Goal: Transaction & Acquisition: Purchase product/service

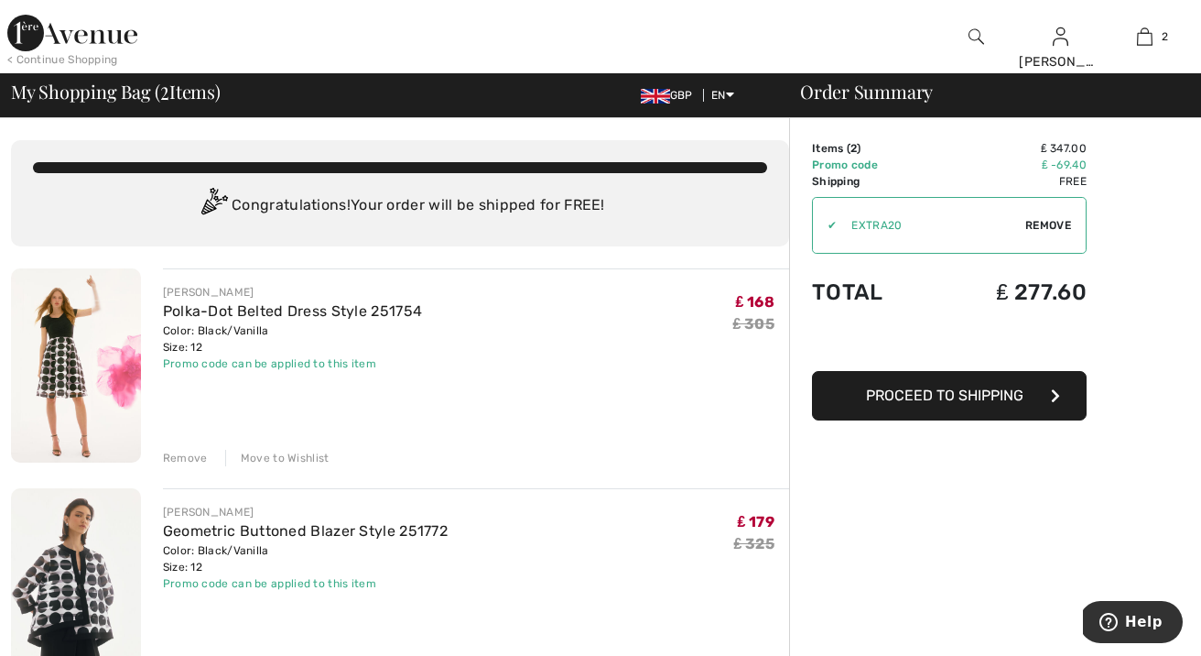
click at [38, 55] on div "< Continue Shopping" at bounding box center [62, 59] width 111 height 16
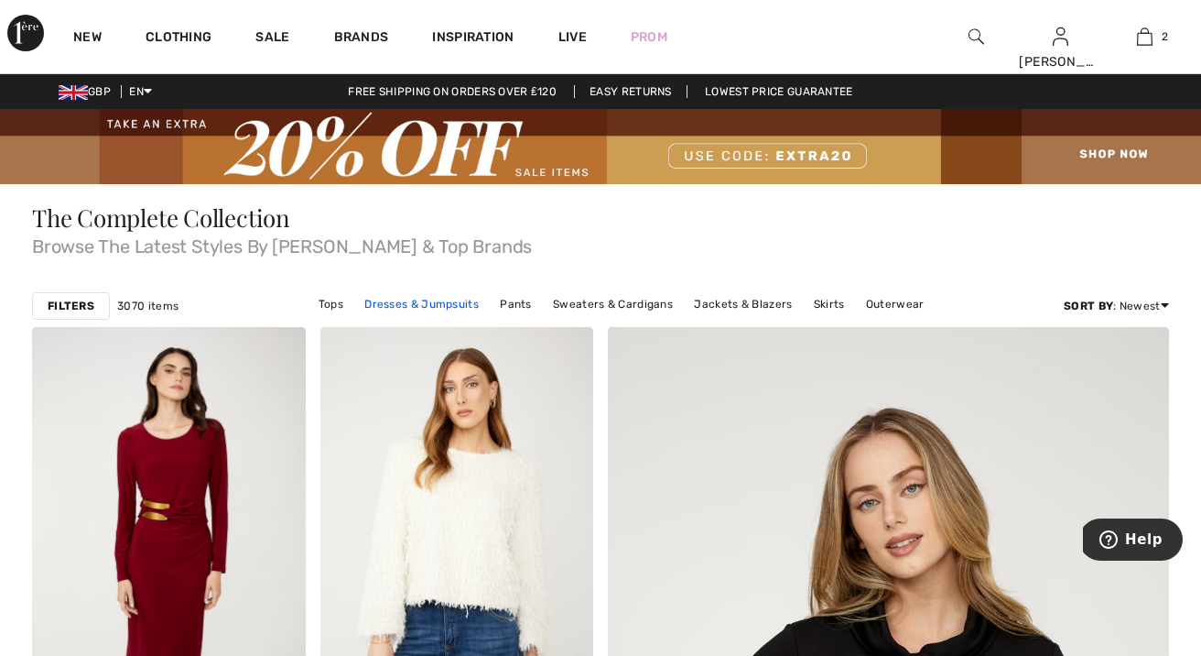
click at [474, 298] on link "Dresses & Jumpsuits" at bounding box center [421, 304] width 133 height 24
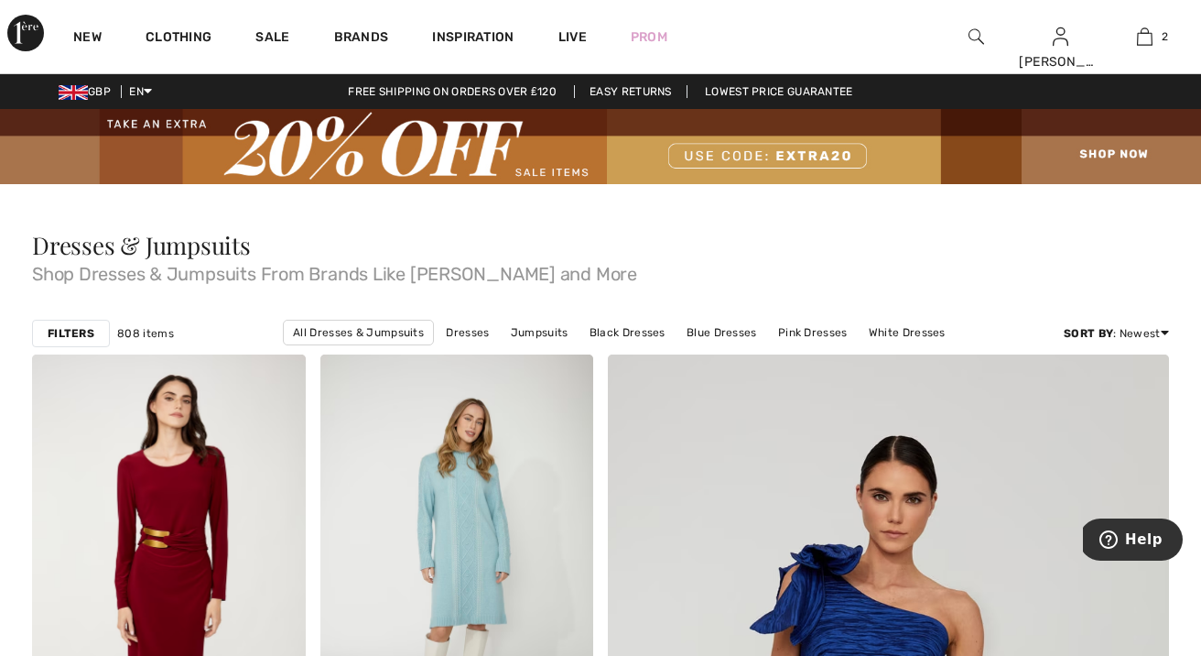
click at [617, 345] on link "[PERSON_NAME] Dresses" at bounding box center [539, 357] width 156 height 24
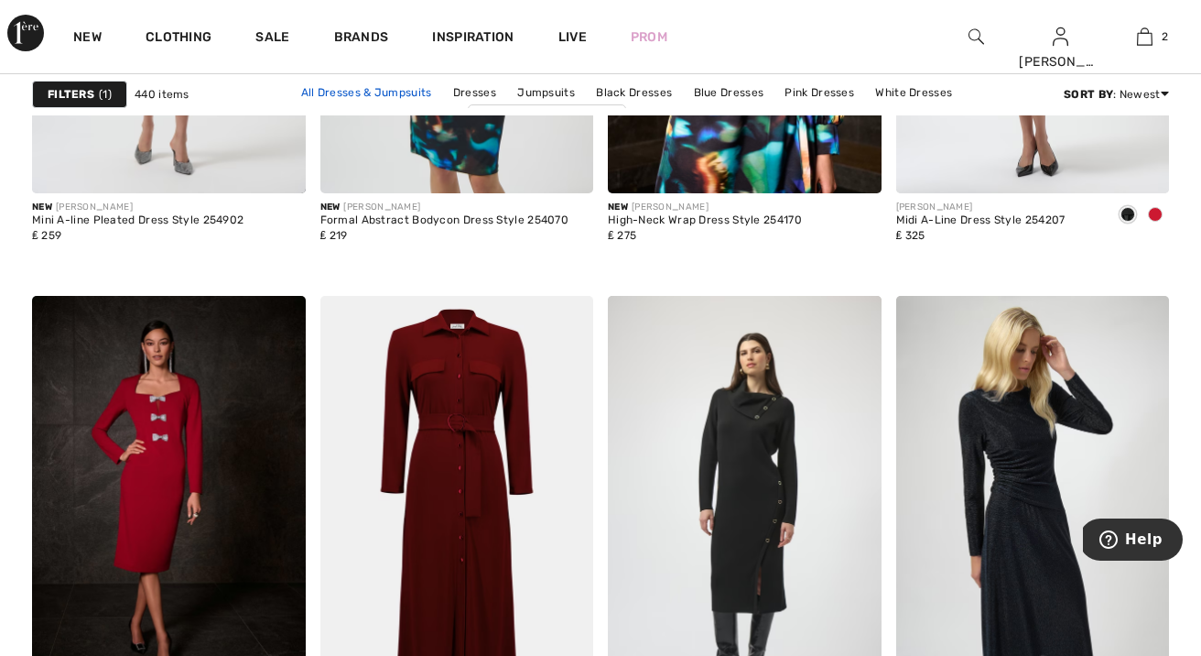
scroll to position [1585, 0]
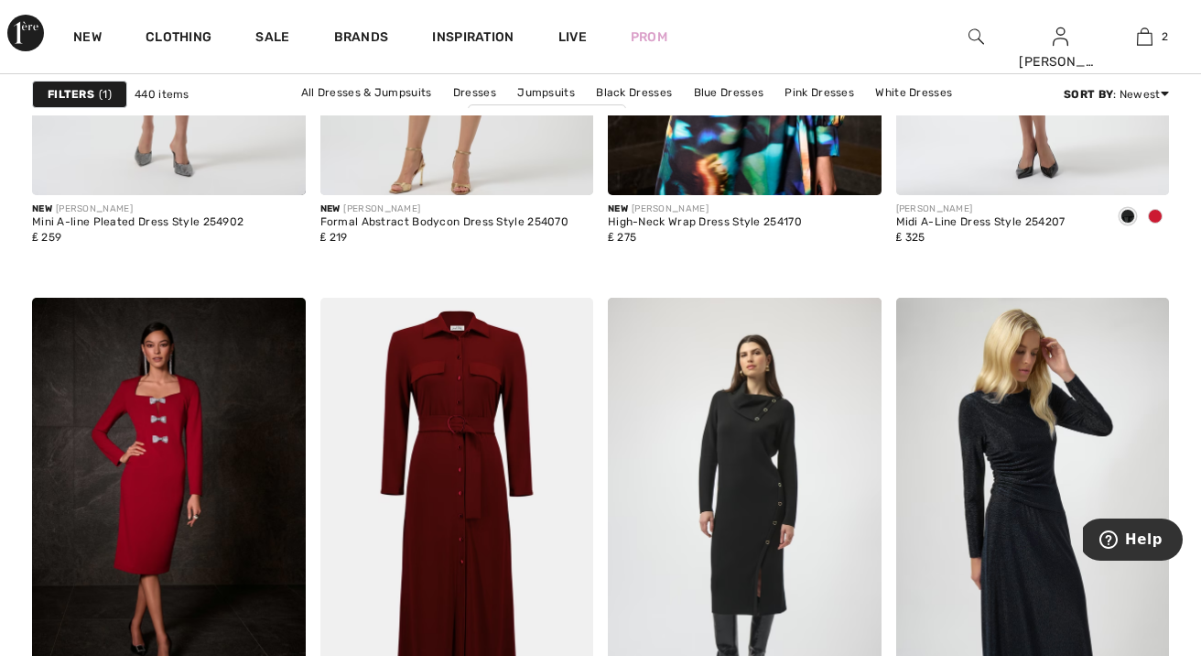
click at [255, 33] on div "Sale" at bounding box center [272, 36] width 78 height 73
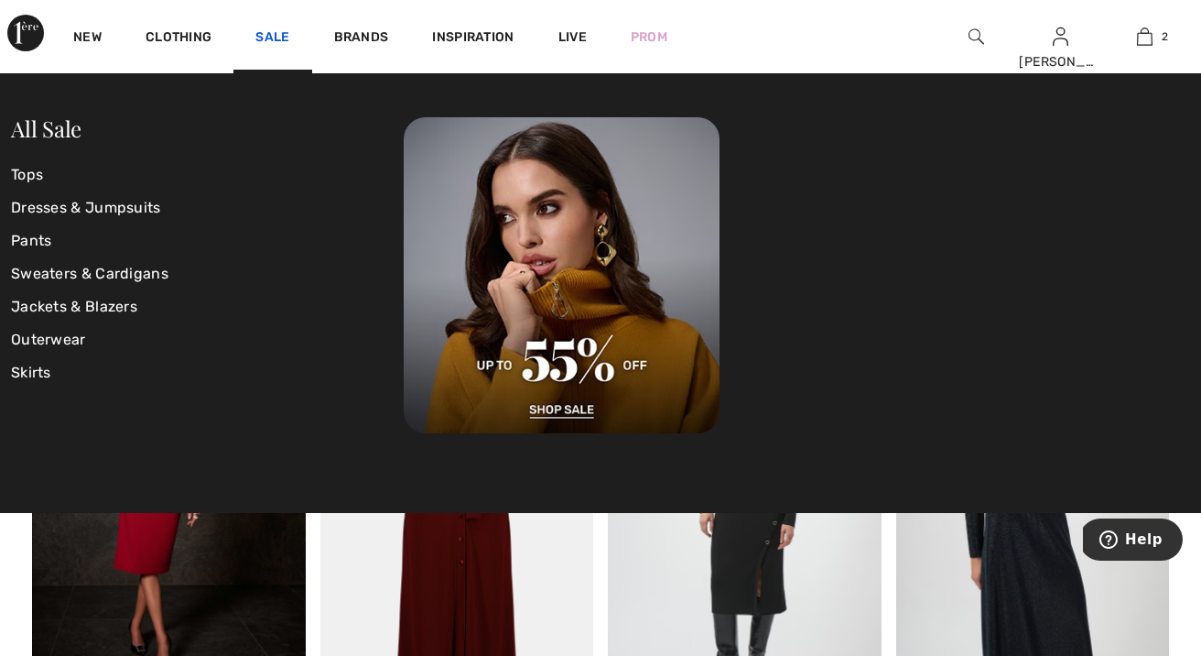
click at [269, 38] on link "Sale" at bounding box center [272, 38] width 34 height 19
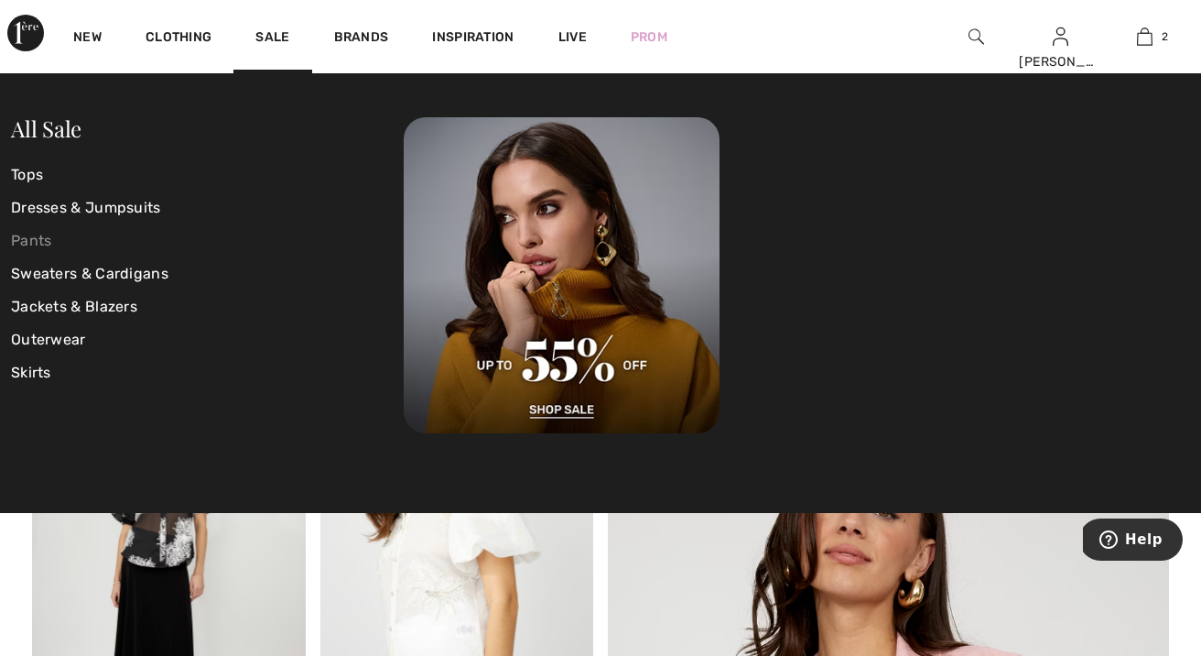
click at [38, 236] on link "Pants" at bounding box center [207, 240] width 393 height 33
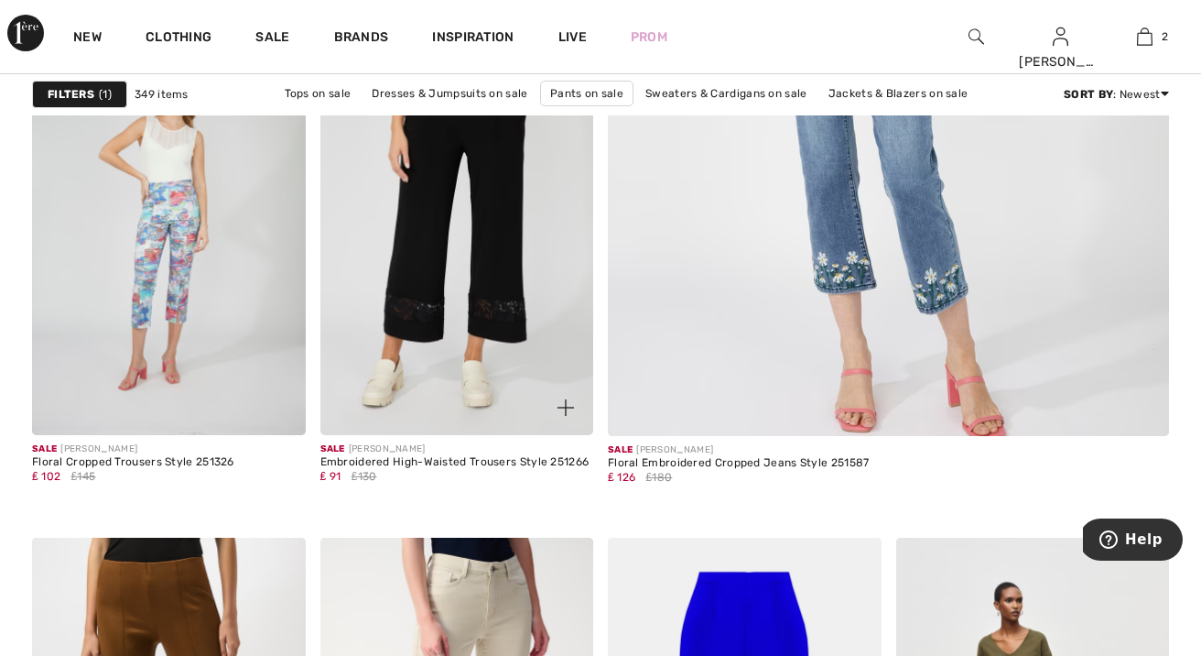
scroll to position [819, 0]
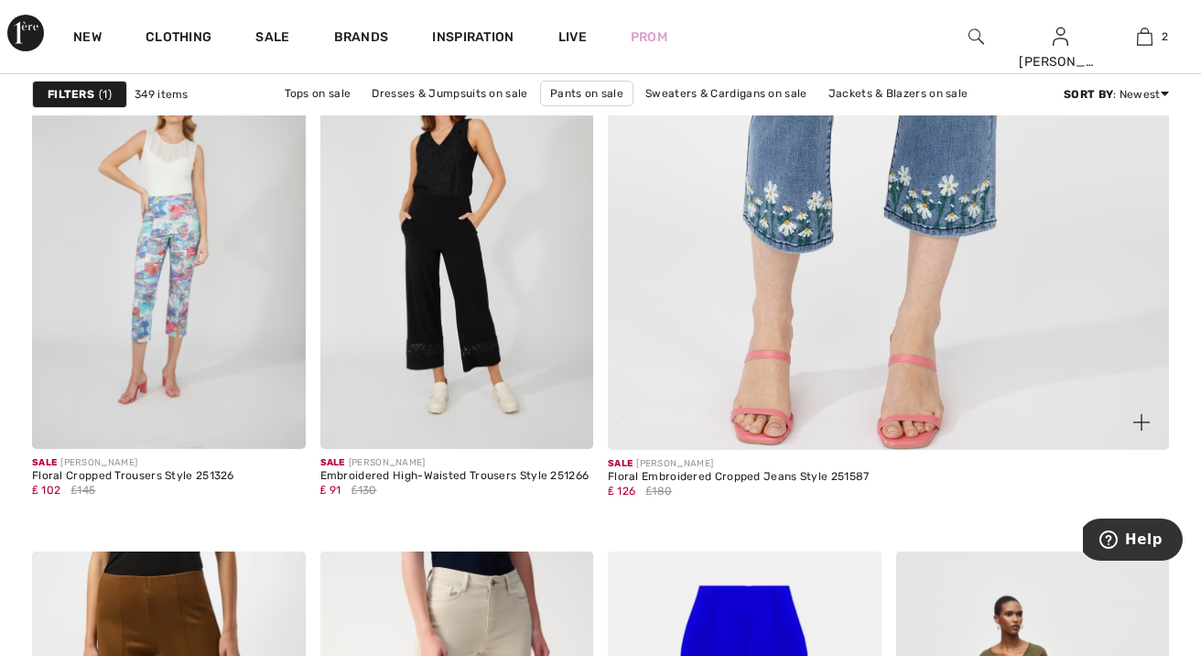
click at [830, 180] on img at bounding box center [889, 31] width 674 height 1010
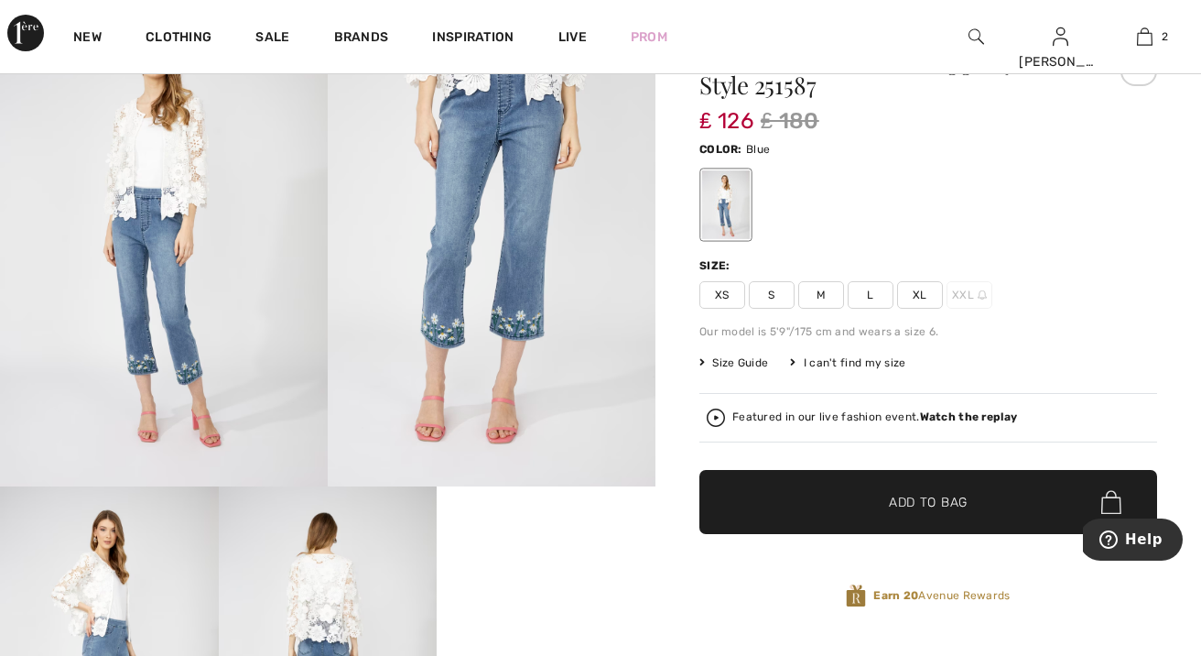
click at [816, 296] on span "M" at bounding box center [821, 294] width 46 height 27
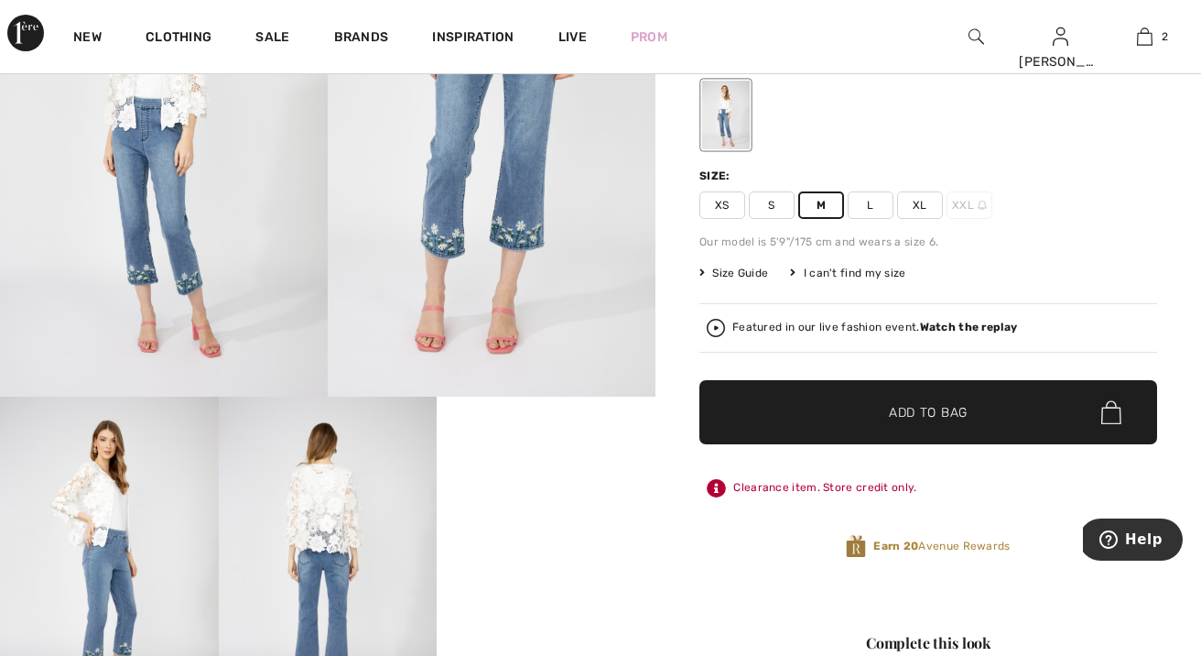
scroll to position [324, 0]
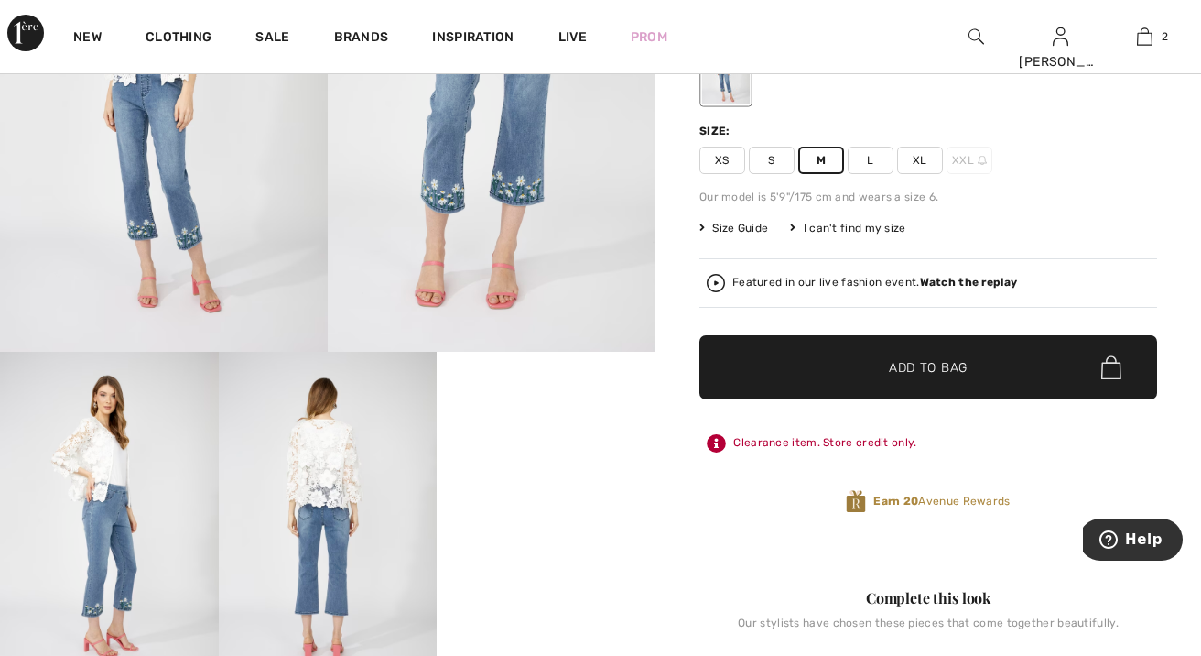
drag, startPoint x: 934, startPoint y: 375, endPoint x: 896, endPoint y: 356, distance: 42.2
click at [934, 375] on span "Add to Bag" at bounding box center [928, 367] width 79 height 19
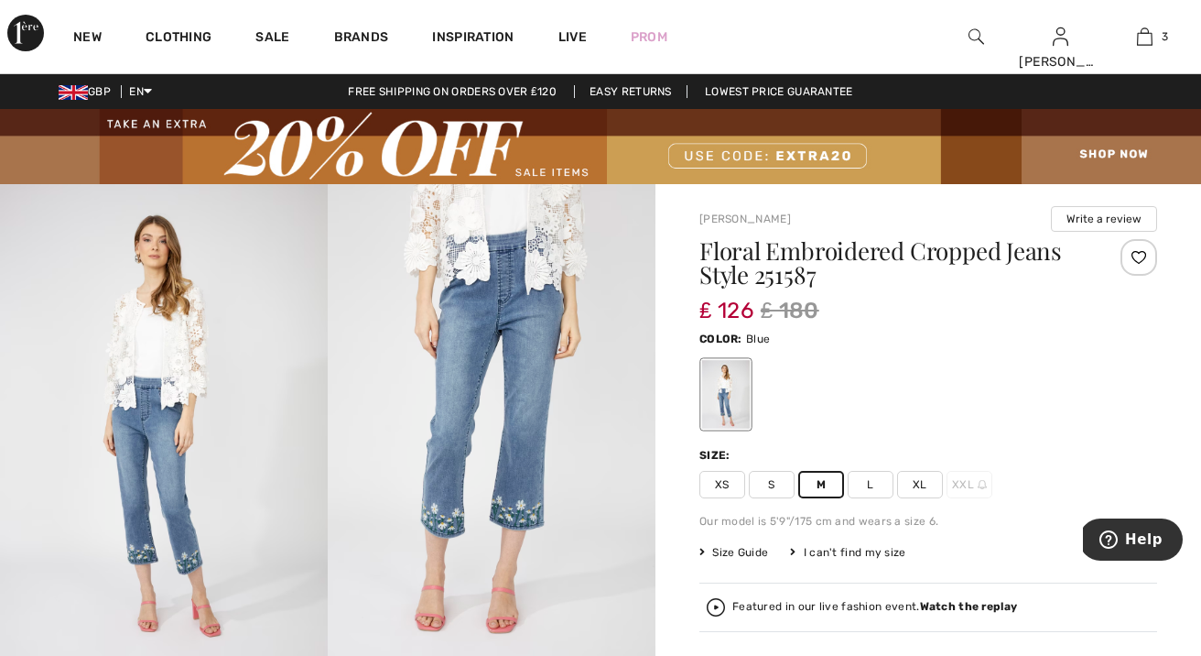
scroll to position [0, 0]
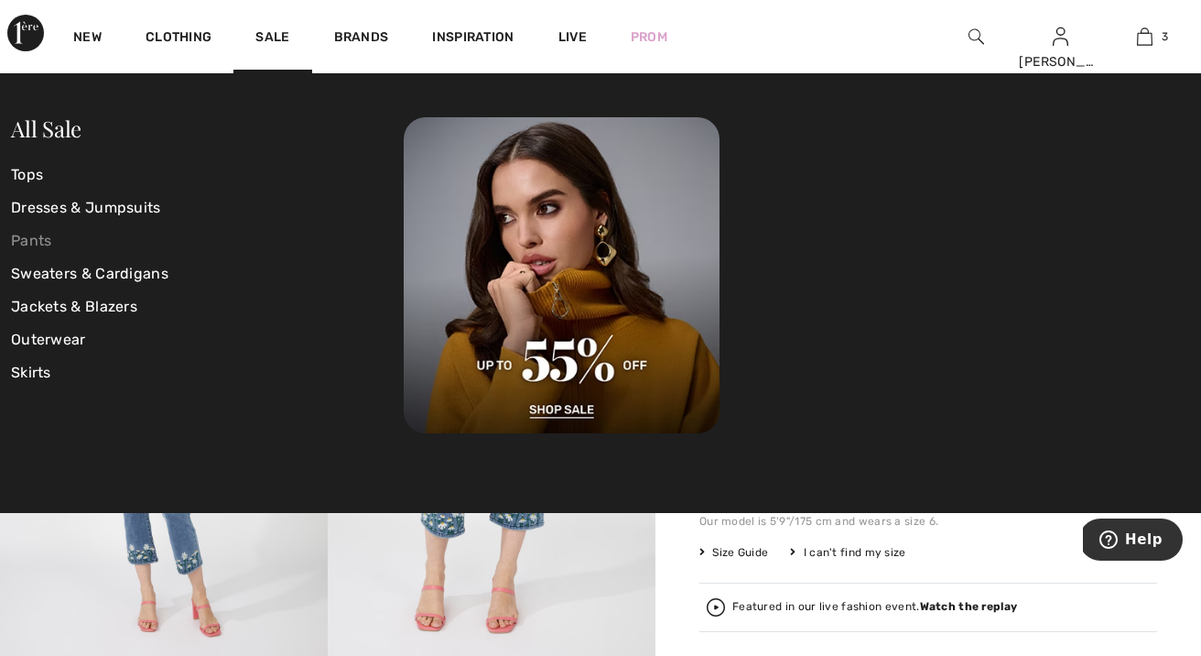
click at [34, 228] on link "Pants" at bounding box center [207, 240] width 393 height 33
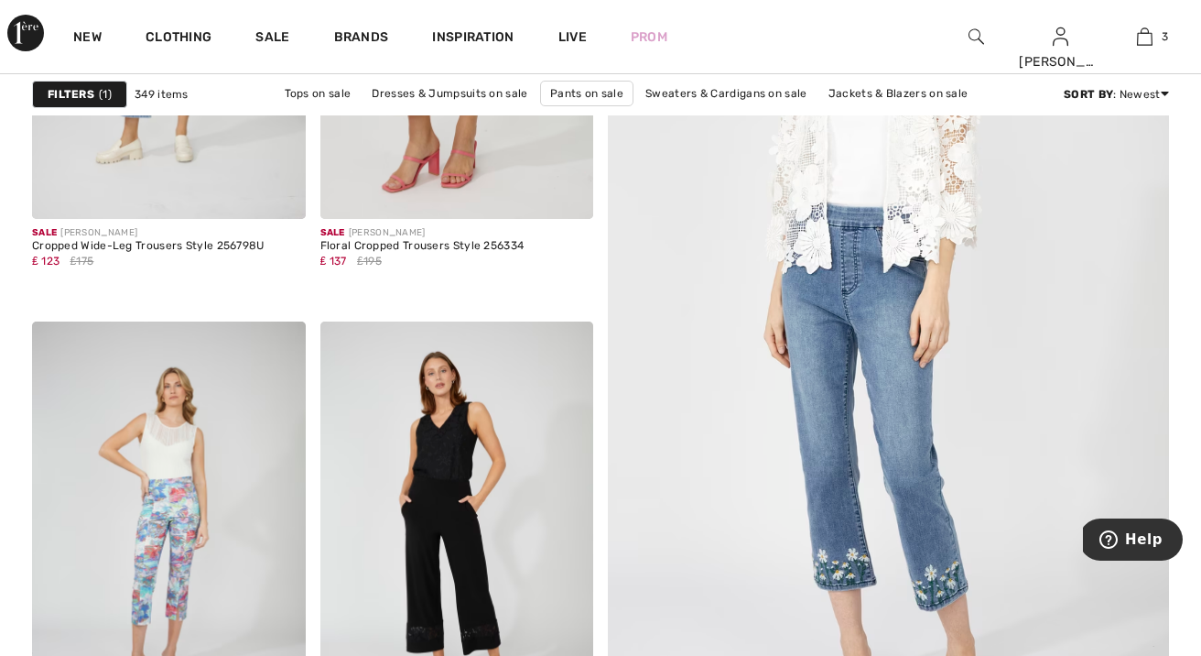
scroll to position [538, 0]
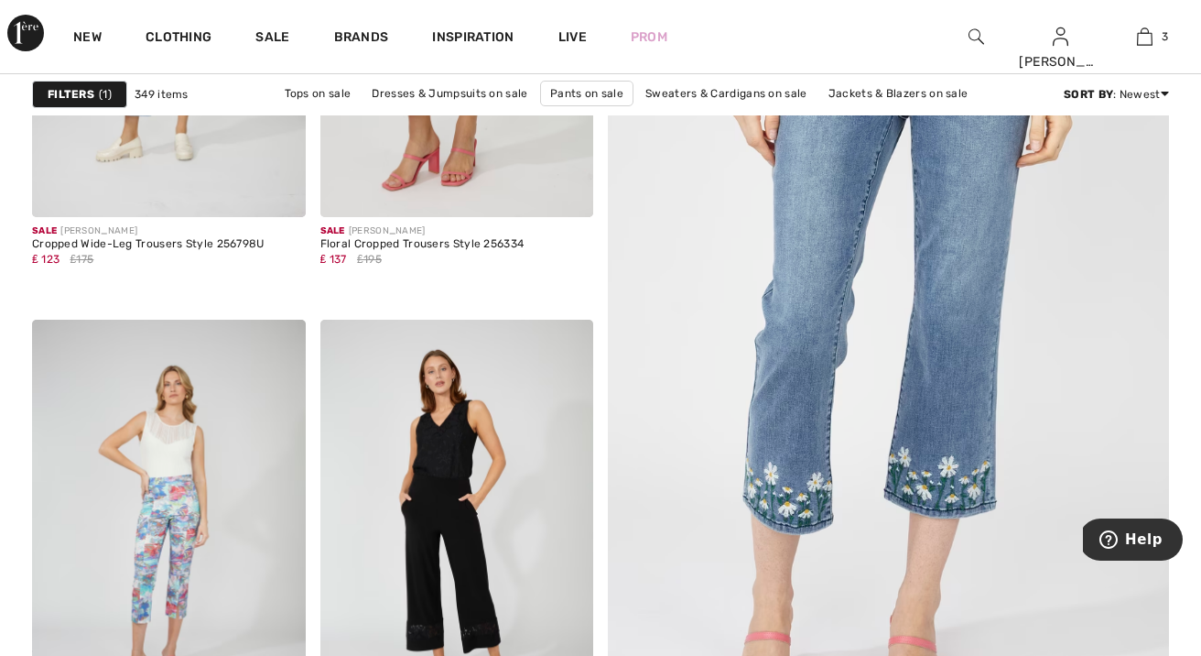
click at [830, 287] on img at bounding box center [889, 312] width 674 height 1010
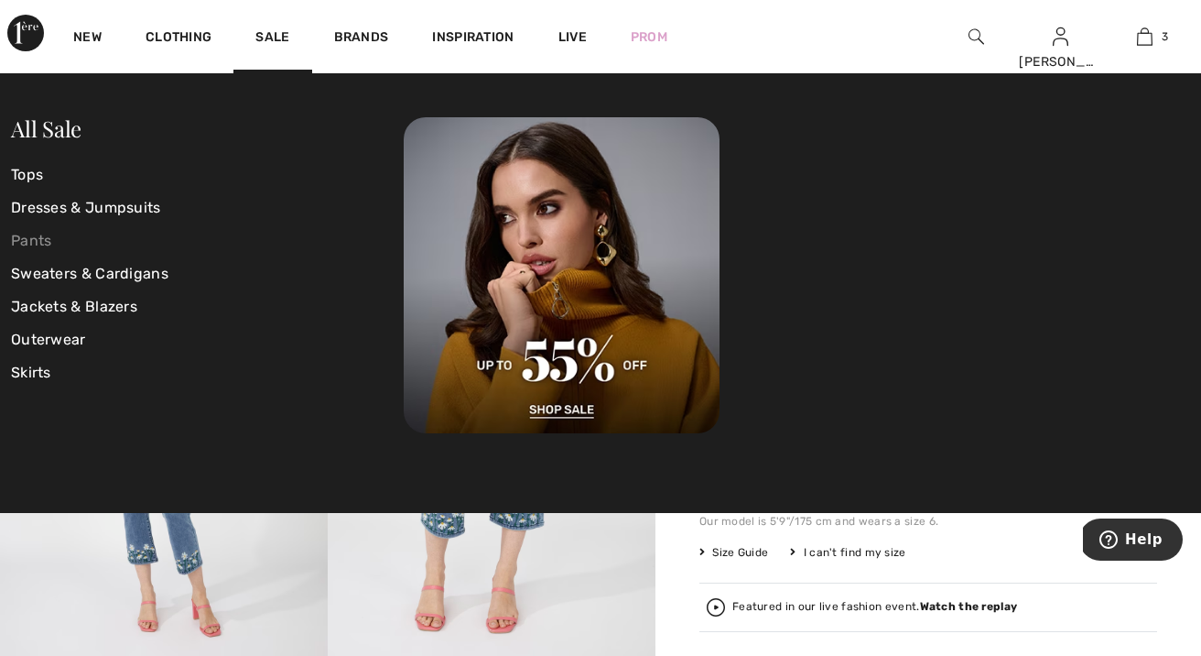
click at [41, 233] on link "Pants" at bounding box center [207, 240] width 393 height 33
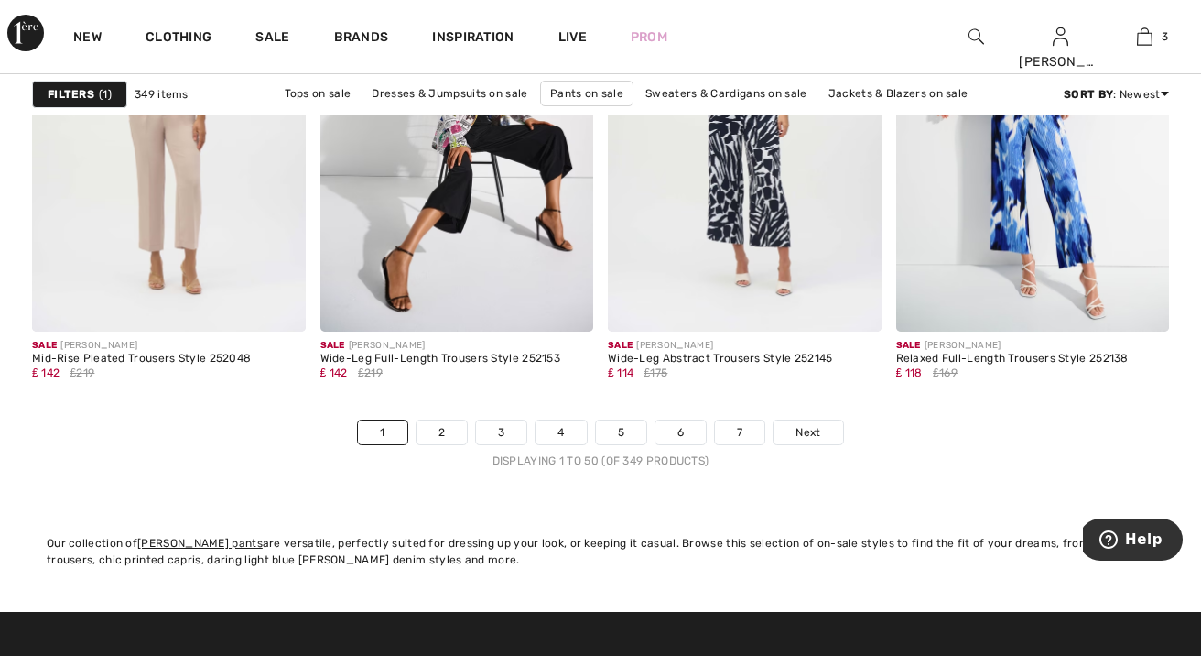
scroll to position [7707, 0]
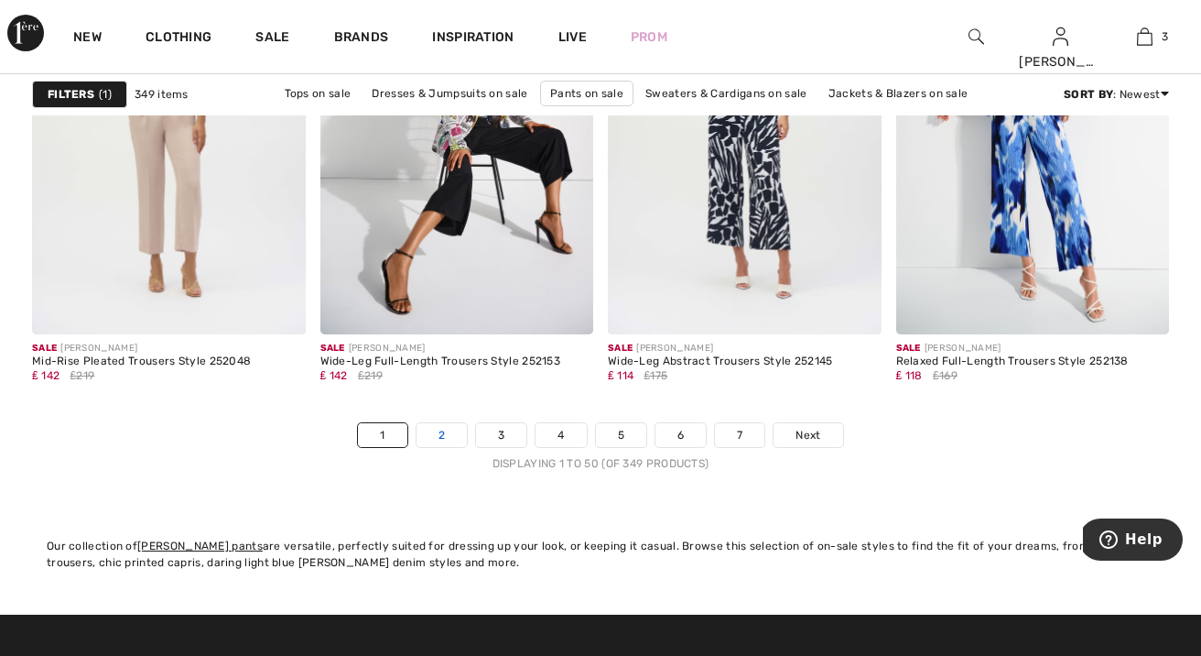
click at [450, 433] on link "2" at bounding box center [442, 435] width 50 height 24
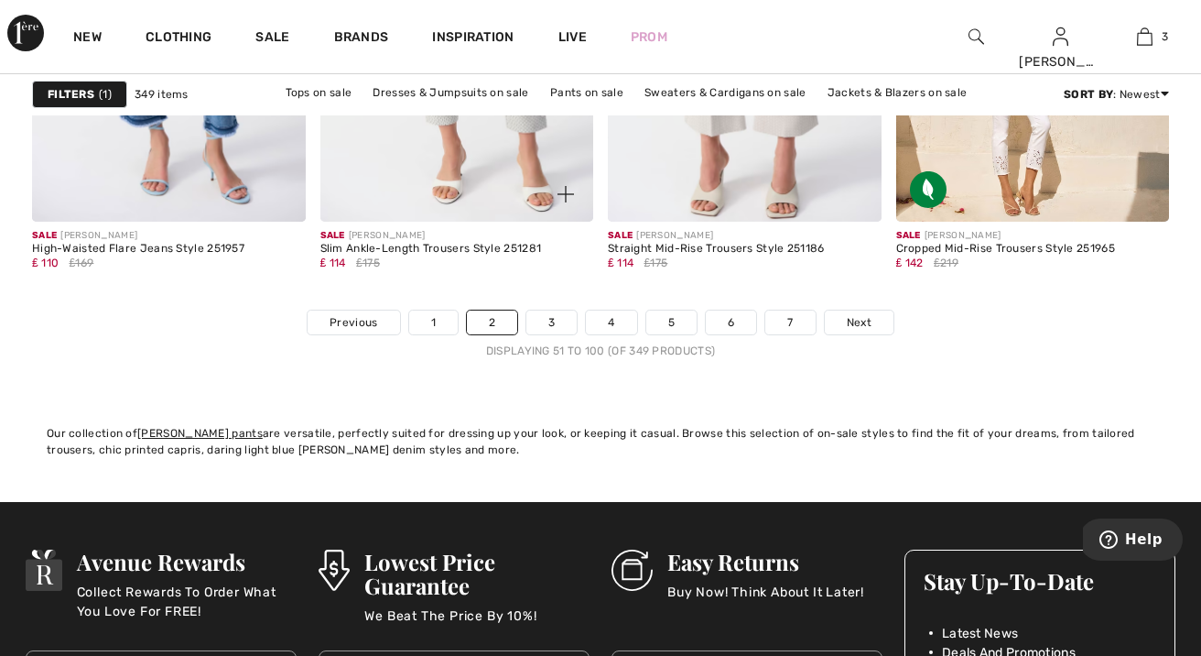
scroll to position [7817, 0]
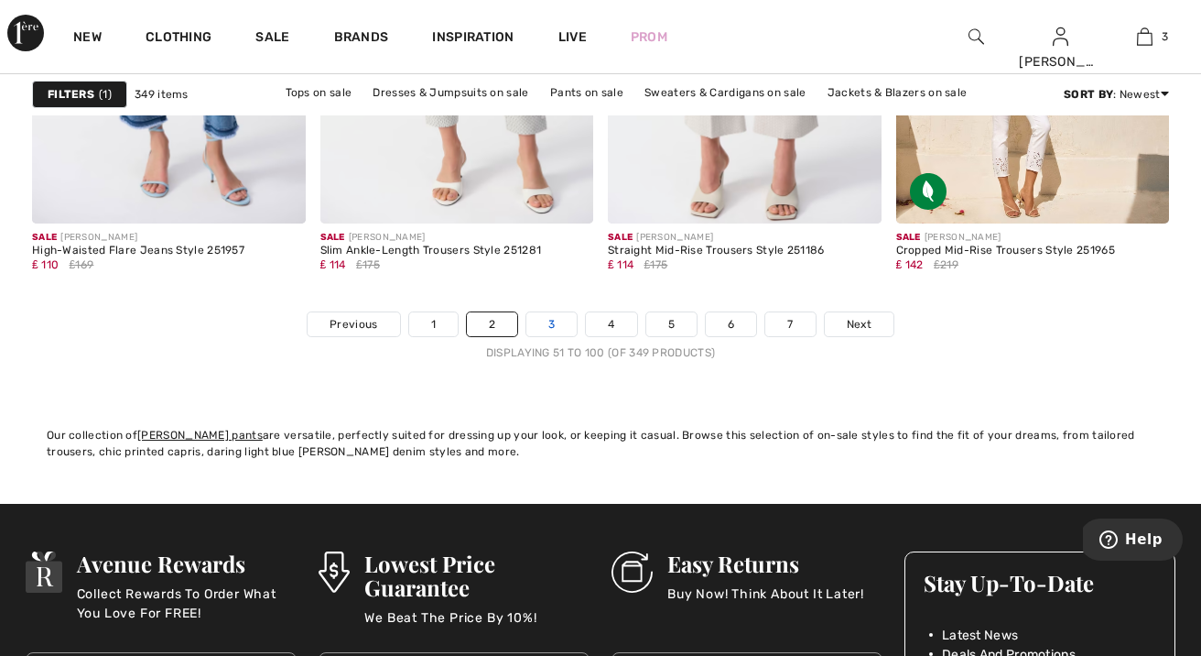
click at [544, 322] on link "3" at bounding box center [551, 324] width 50 height 24
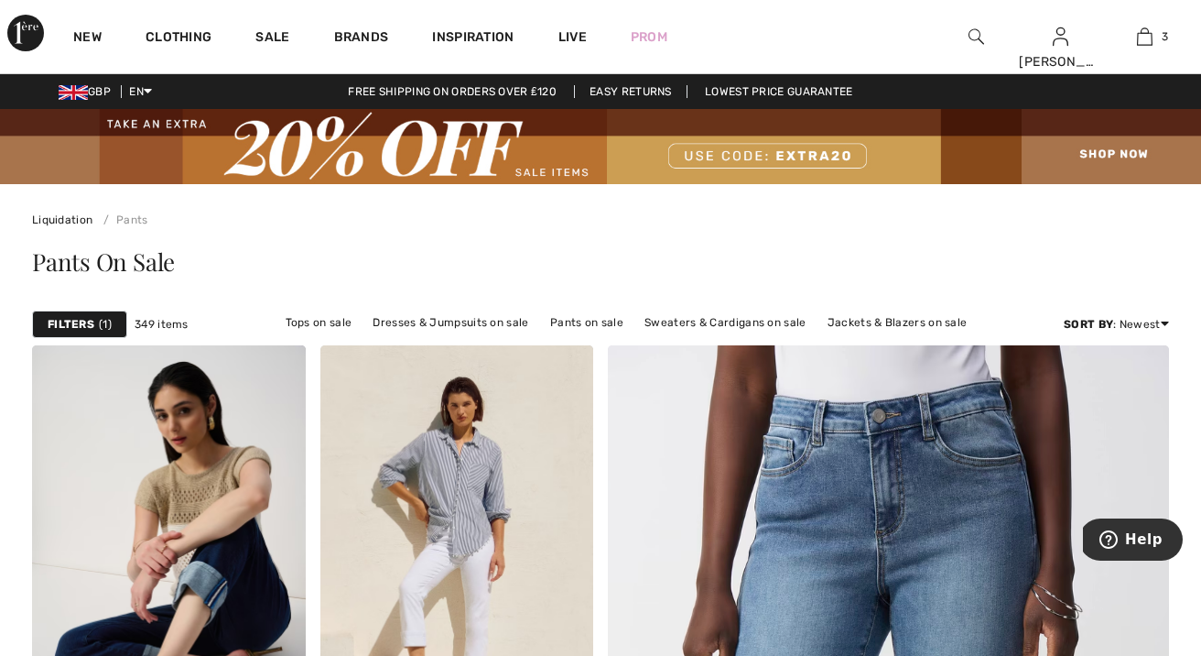
click at [81, 324] on strong "Filters" at bounding box center [71, 324] width 47 height 16
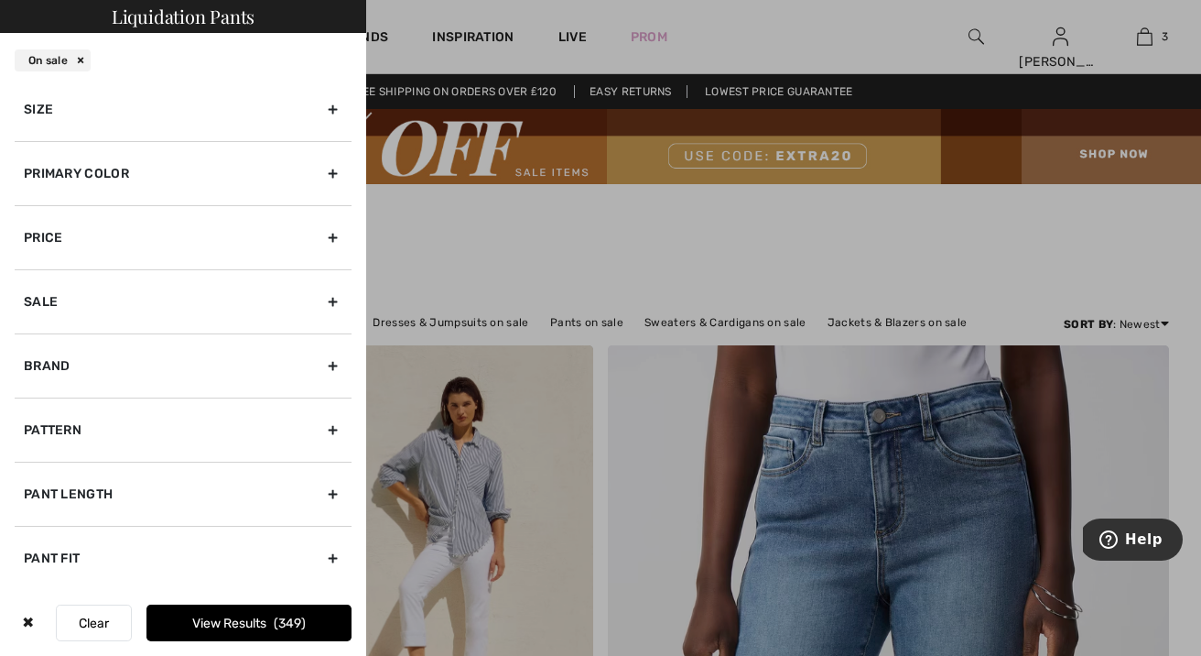
scroll to position [11, 0]
click at [329, 171] on div "Primary Color" at bounding box center [183, 173] width 337 height 64
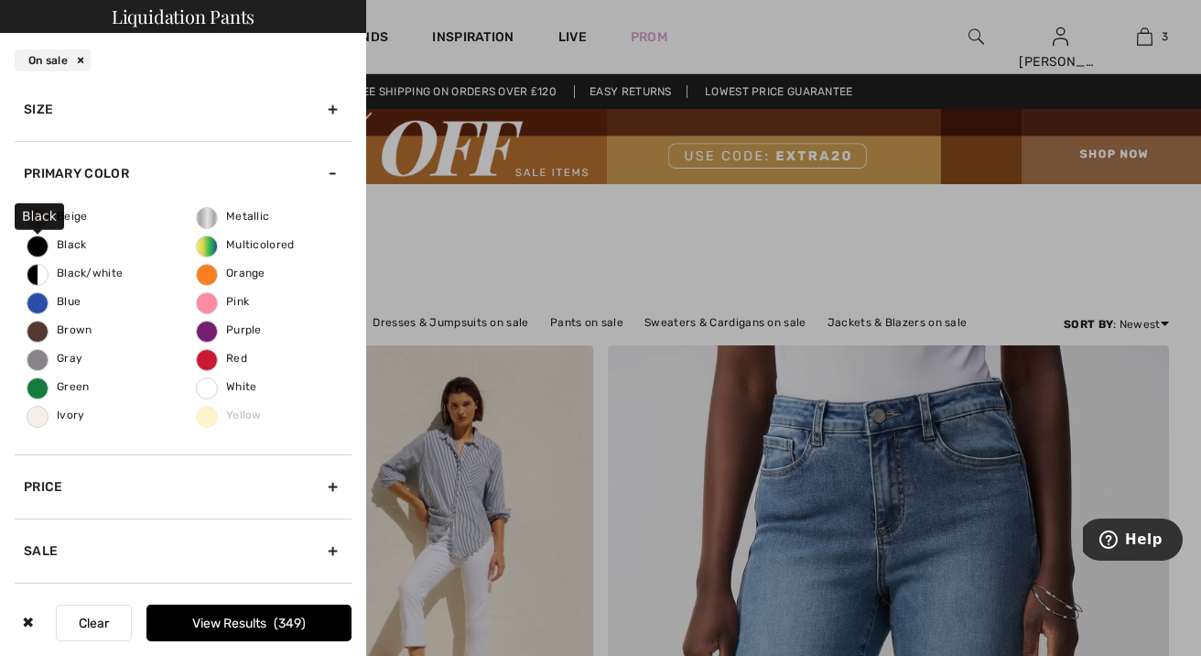
click at [68, 244] on span "Black" at bounding box center [57, 244] width 60 height 13
click at [0, 0] on input "Black" at bounding box center [0, 0] width 0 height 0
click at [222, 614] on button "View Results 123" at bounding box center [248, 622] width 205 height 37
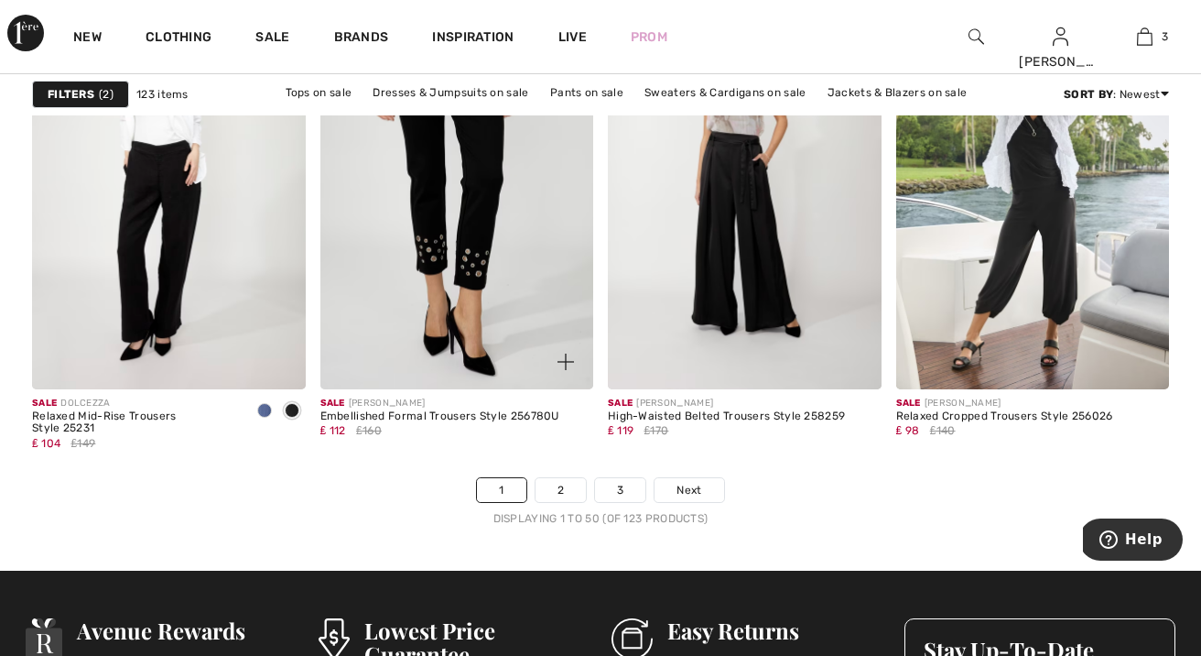
scroll to position [7684, 0]
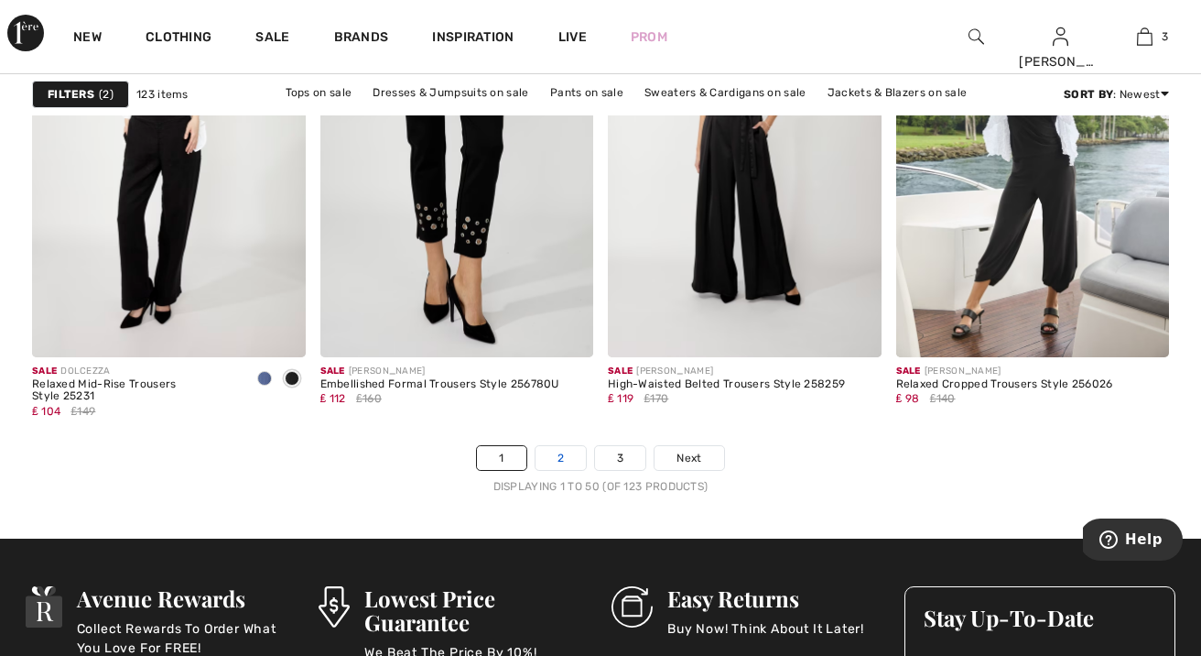
click at [557, 461] on link "2" at bounding box center [561, 458] width 50 height 24
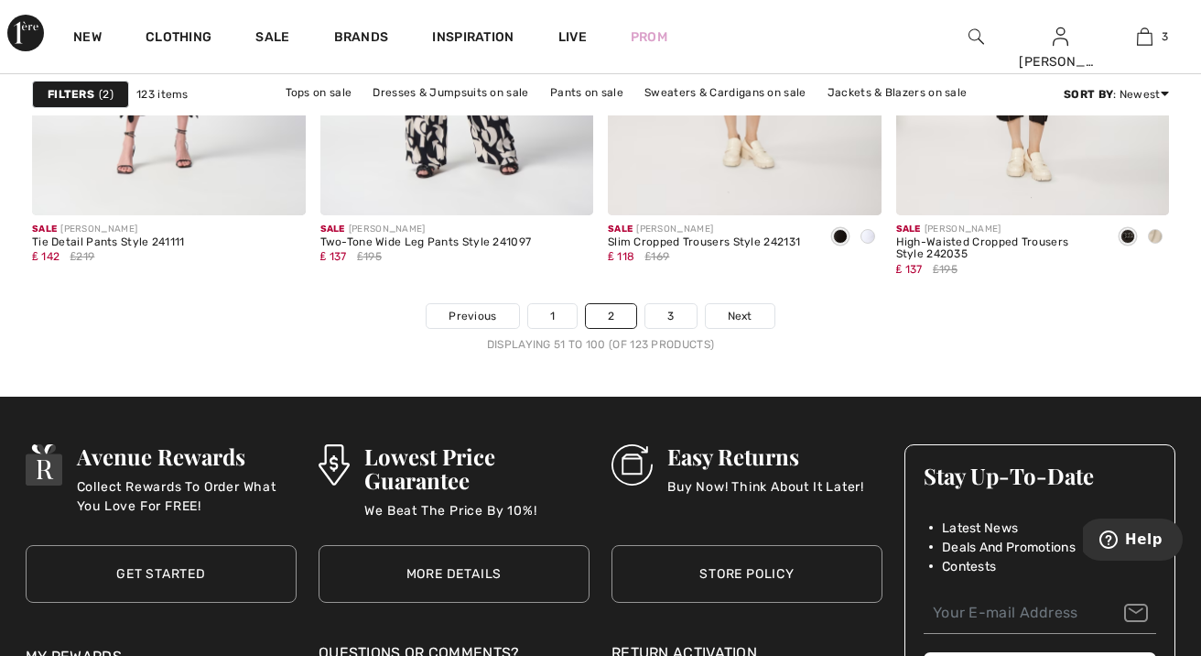
scroll to position [7823, 0]
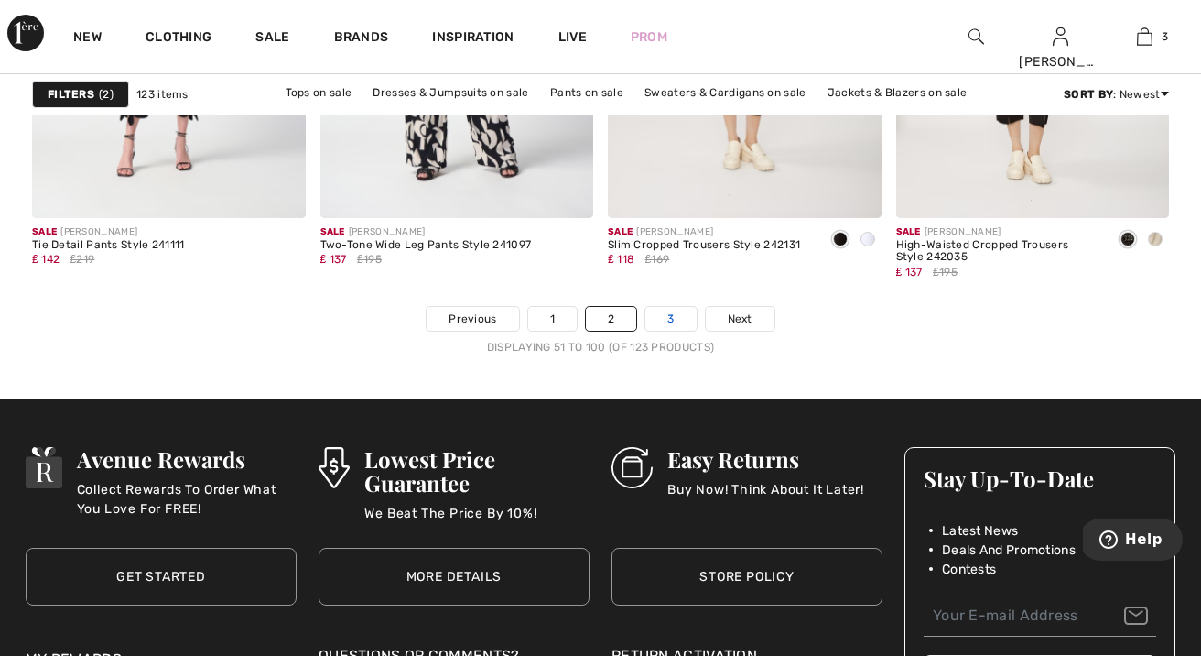
click at [677, 318] on link "3" at bounding box center [670, 319] width 50 height 24
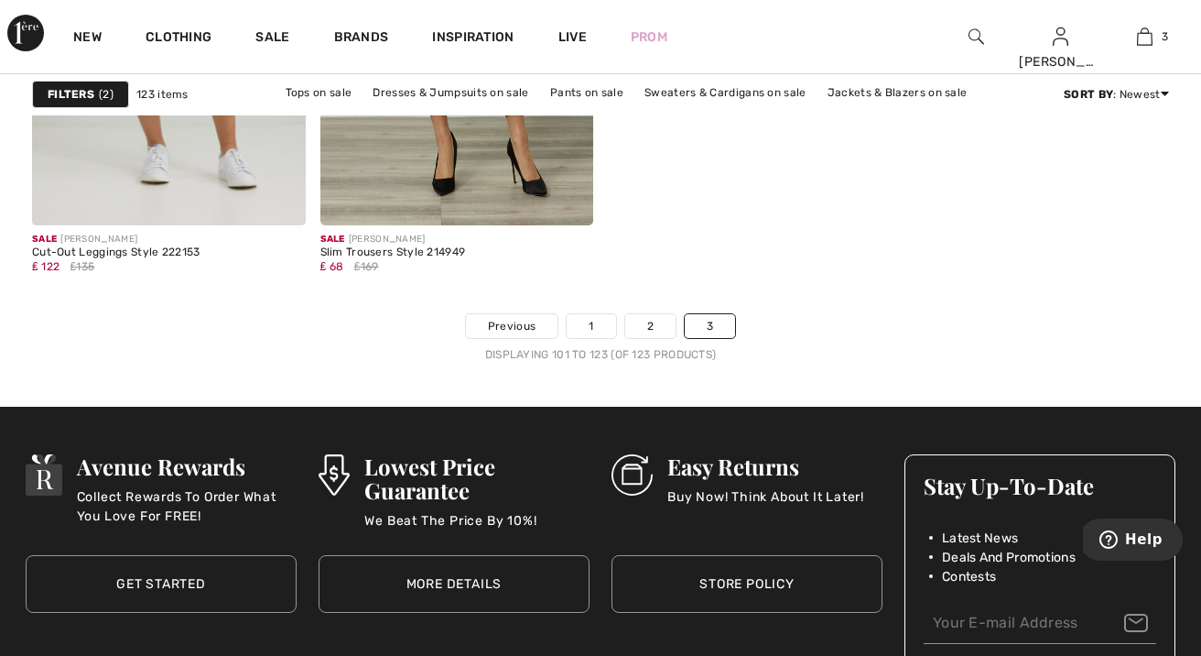
scroll to position [3792, 0]
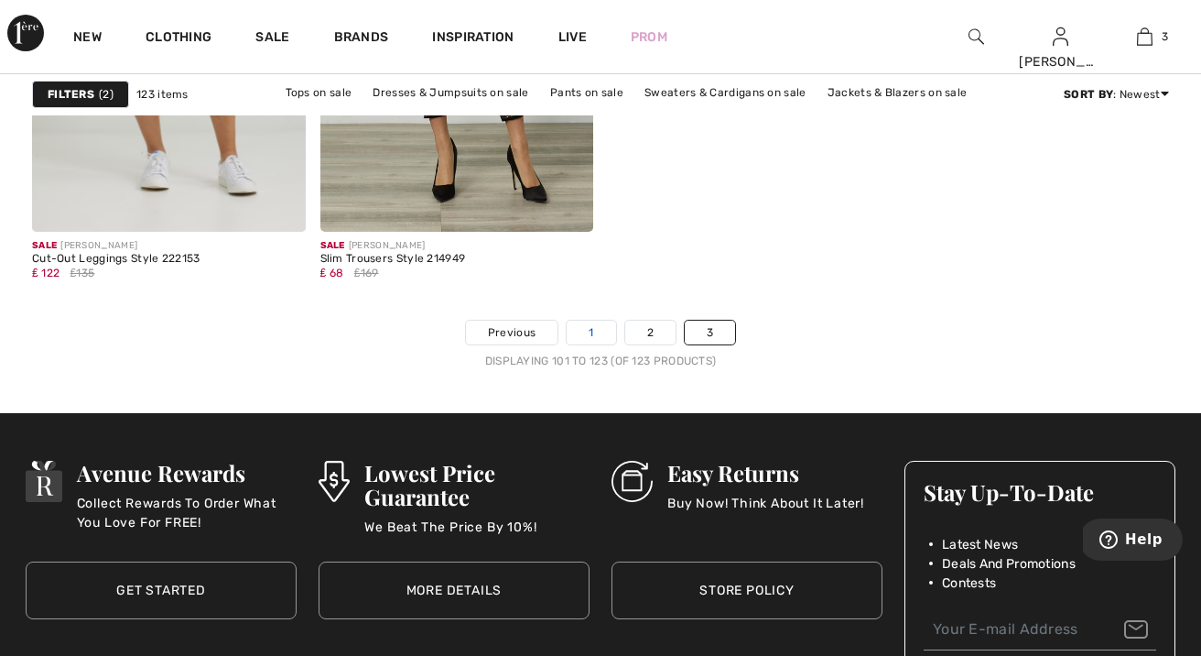
click at [579, 326] on link "1" at bounding box center [591, 332] width 49 height 24
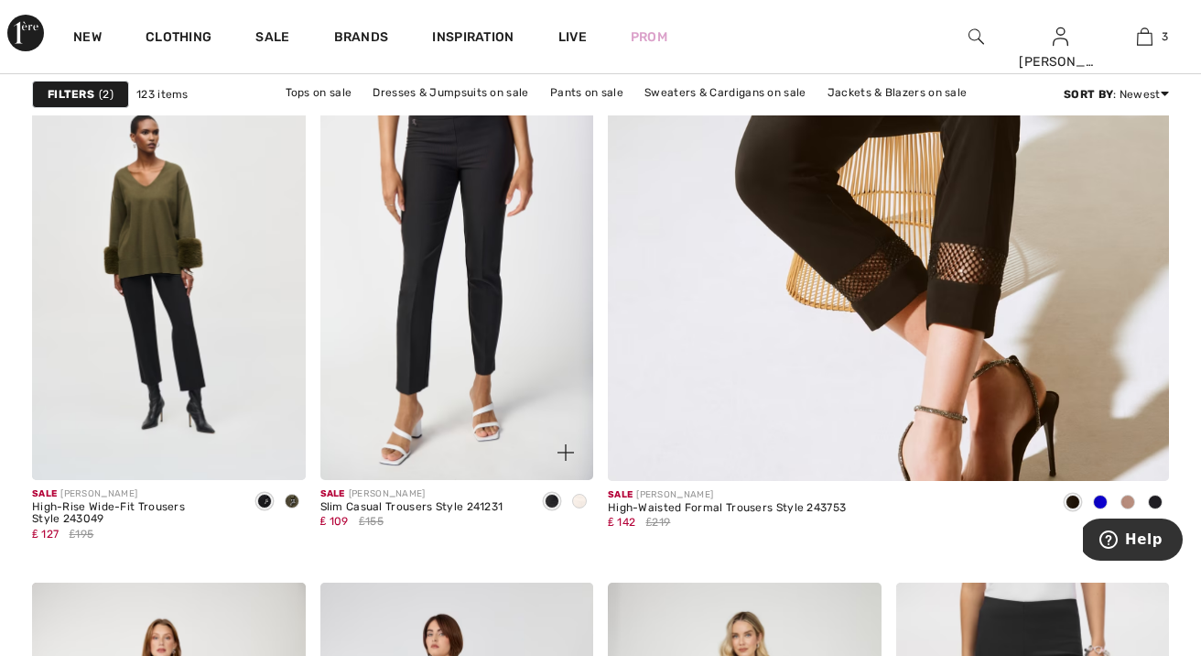
scroll to position [790, 0]
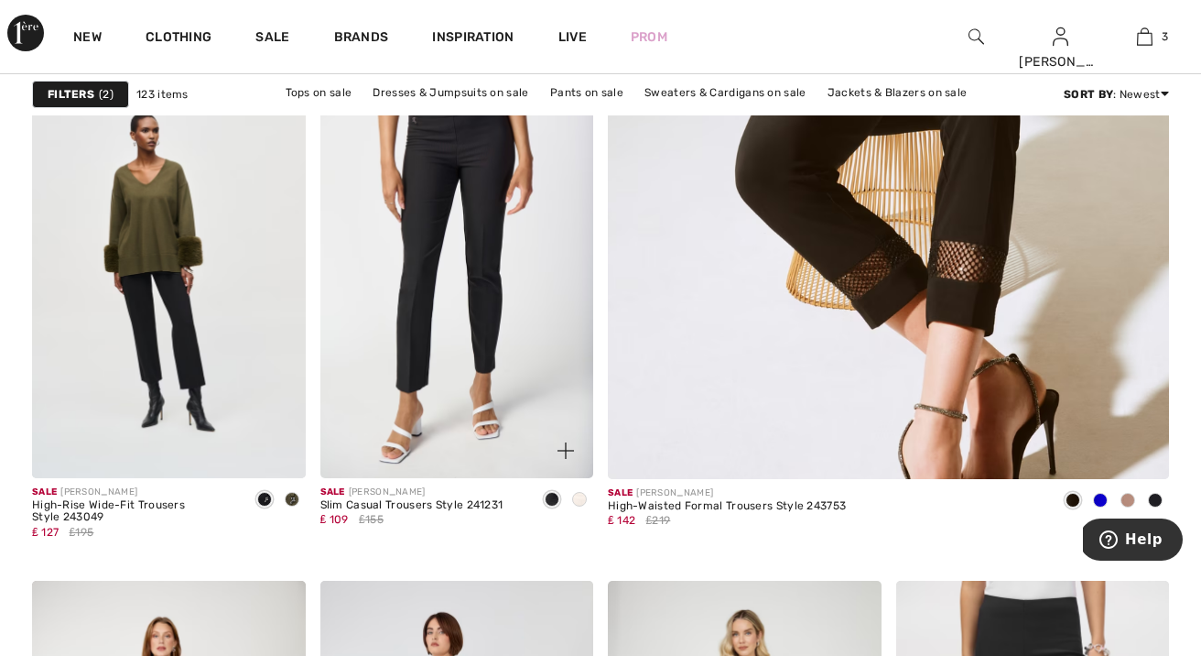
click at [406, 237] on img at bounding box center [457, 273] width 274 height 410
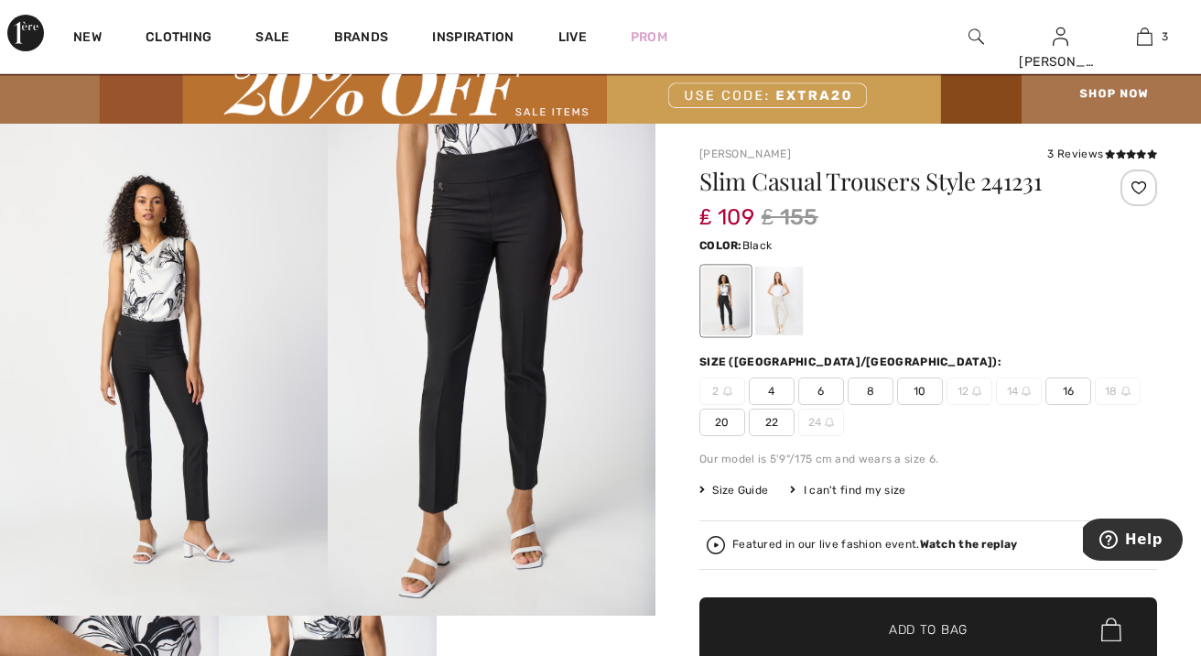
scroll to position [53, 1]
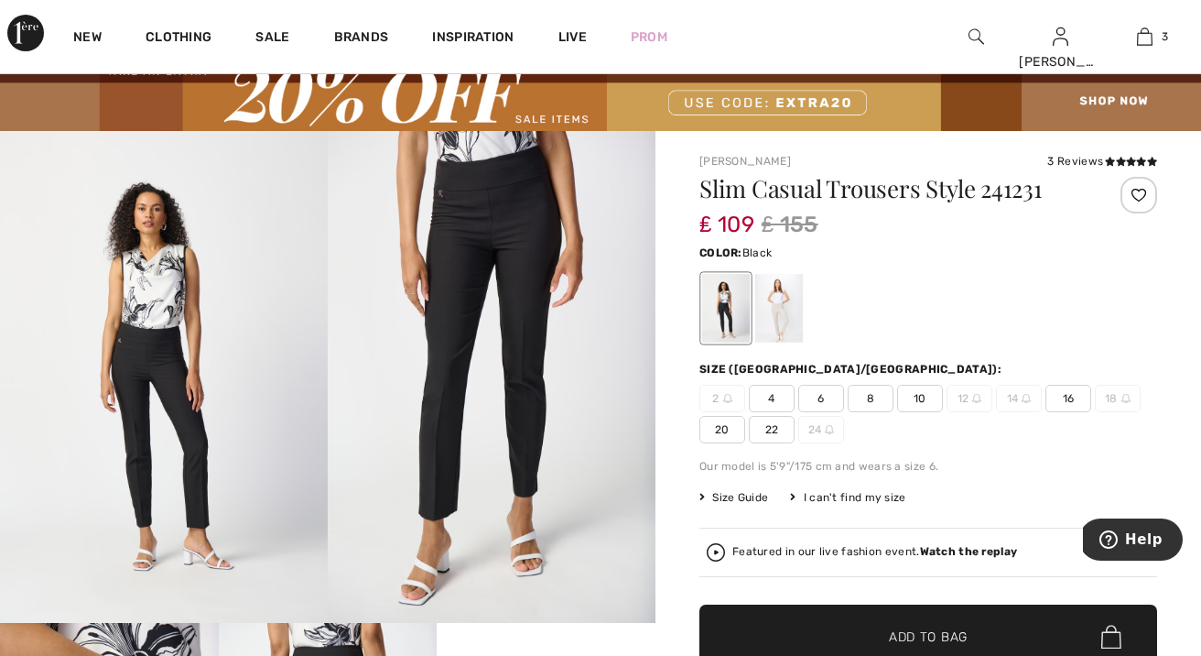
click at [505, 240] on img at bounding box center [492, 377] width 328 height 492
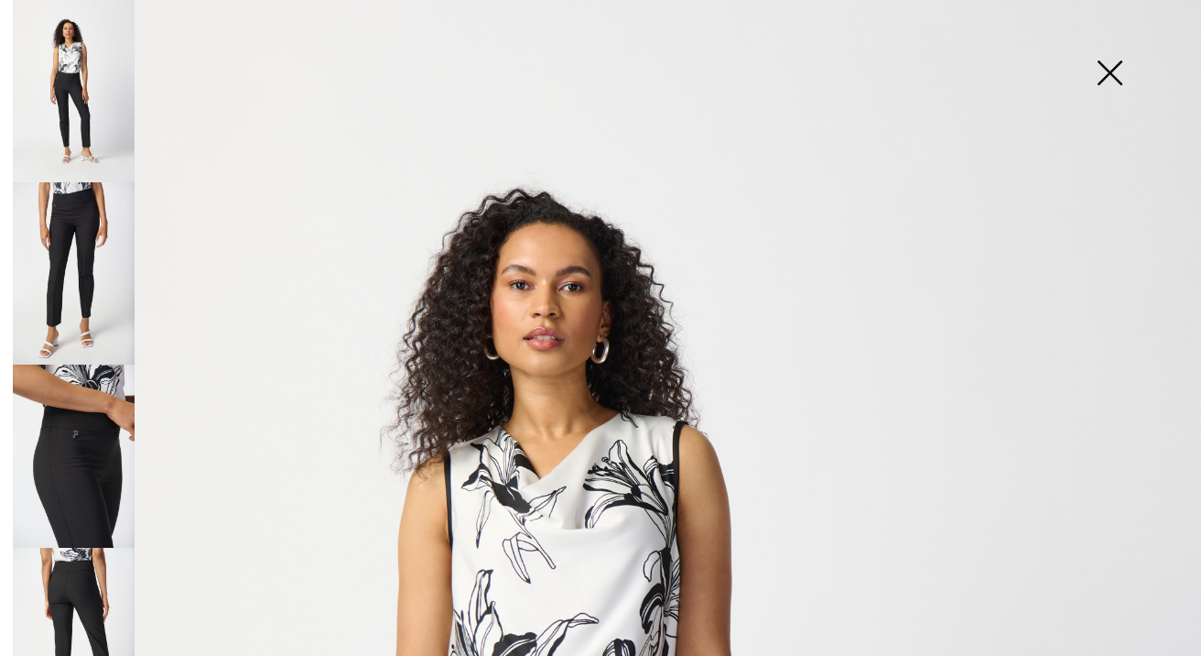
click at [81, 106] on img at bounding box center [74, 91] width 122 height 182
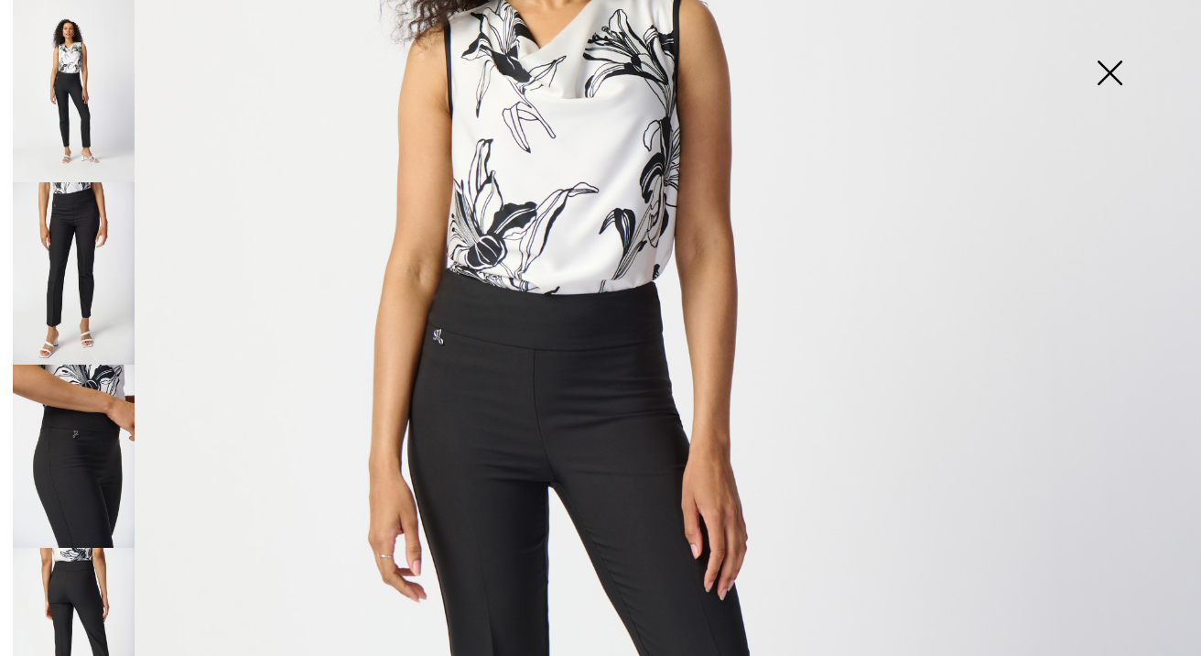
scroll to position [438, 0]
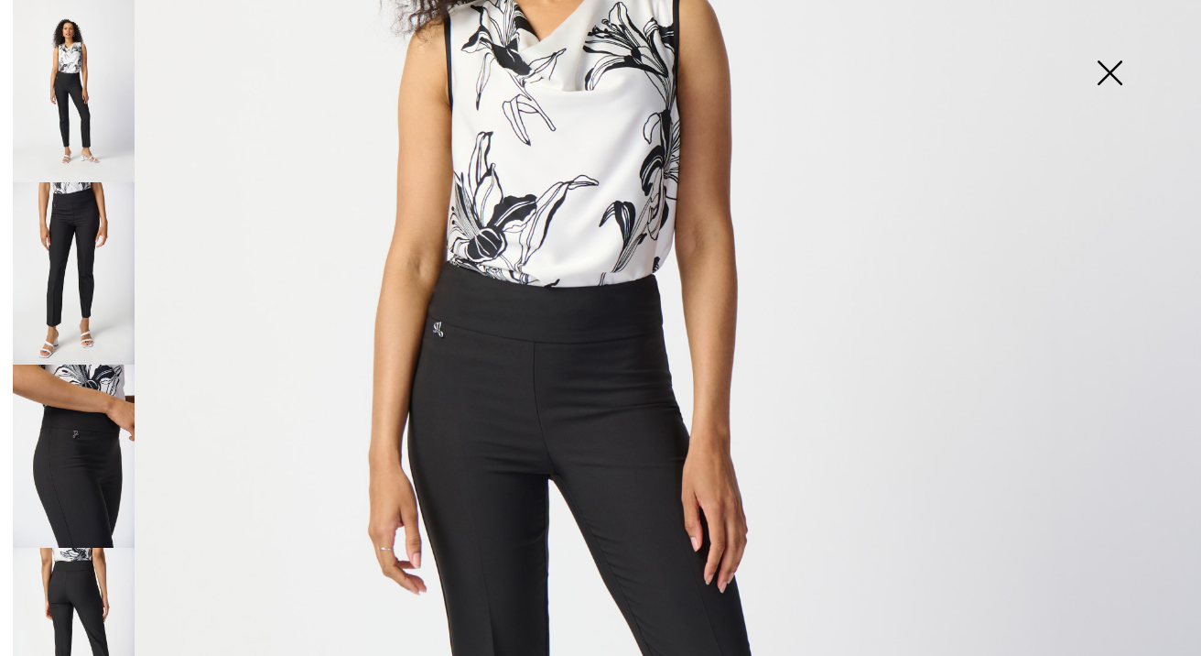
click at [71, 242] on img at bounding box center [74, 273] width 122 height 182
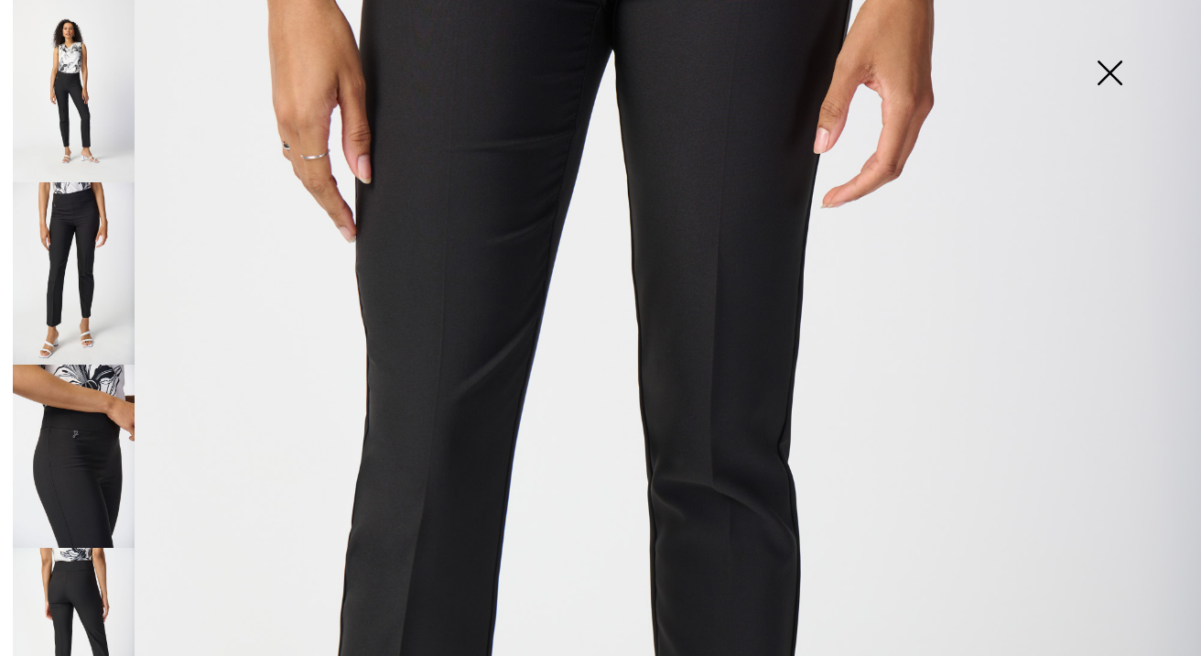
click at [103, 453] on img at bounding box center [74, 455] width 122 height 182
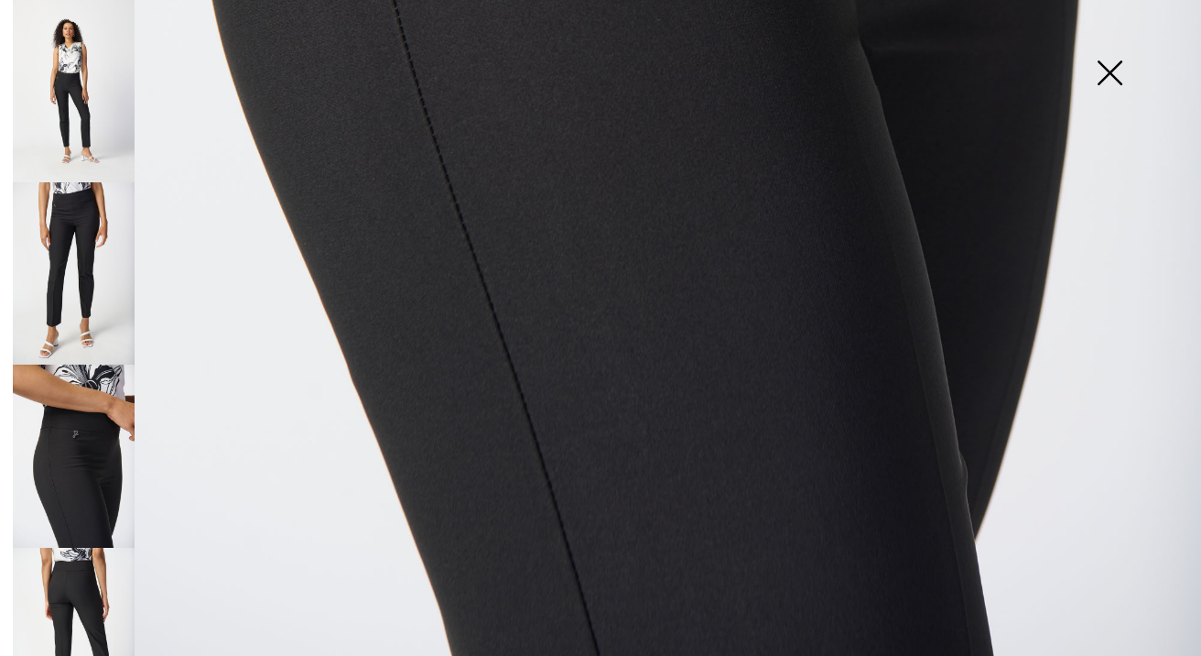
scroll to position [1145, 0]
drag, startPoint x: 90, startPoint y: 591, endPoint x: 165, endPoint y: 589, distance: 75.1
click at [90, 591] on img at bounding box center [74, 639] width 122 height 182
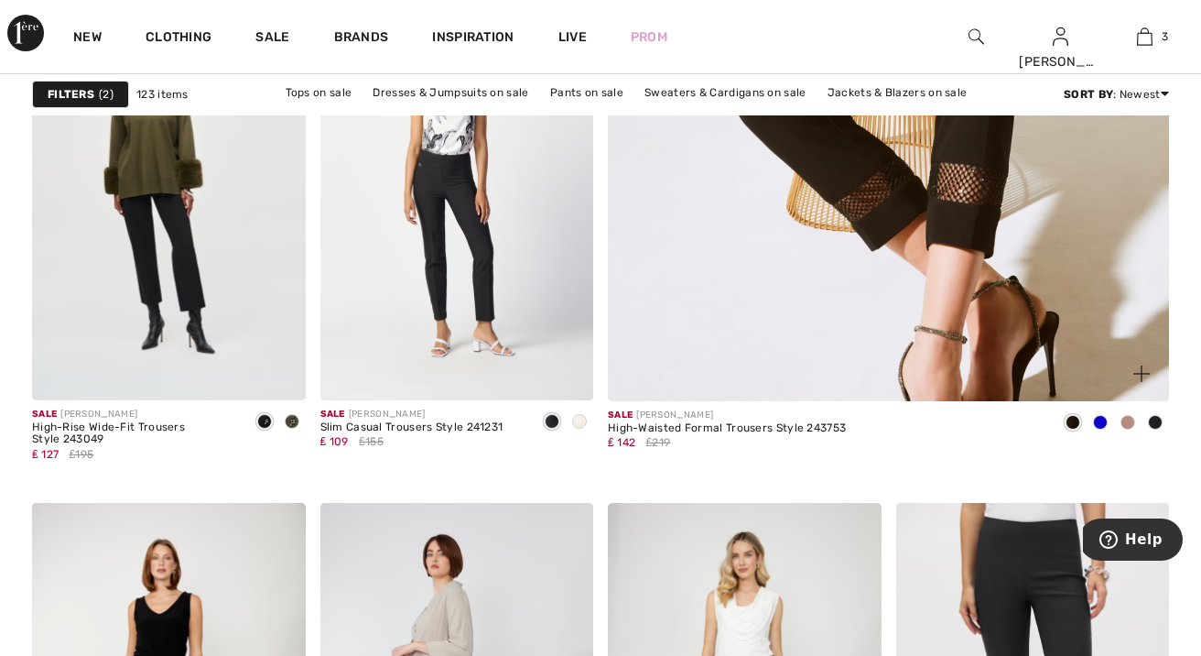
scroll to position [901, 0]
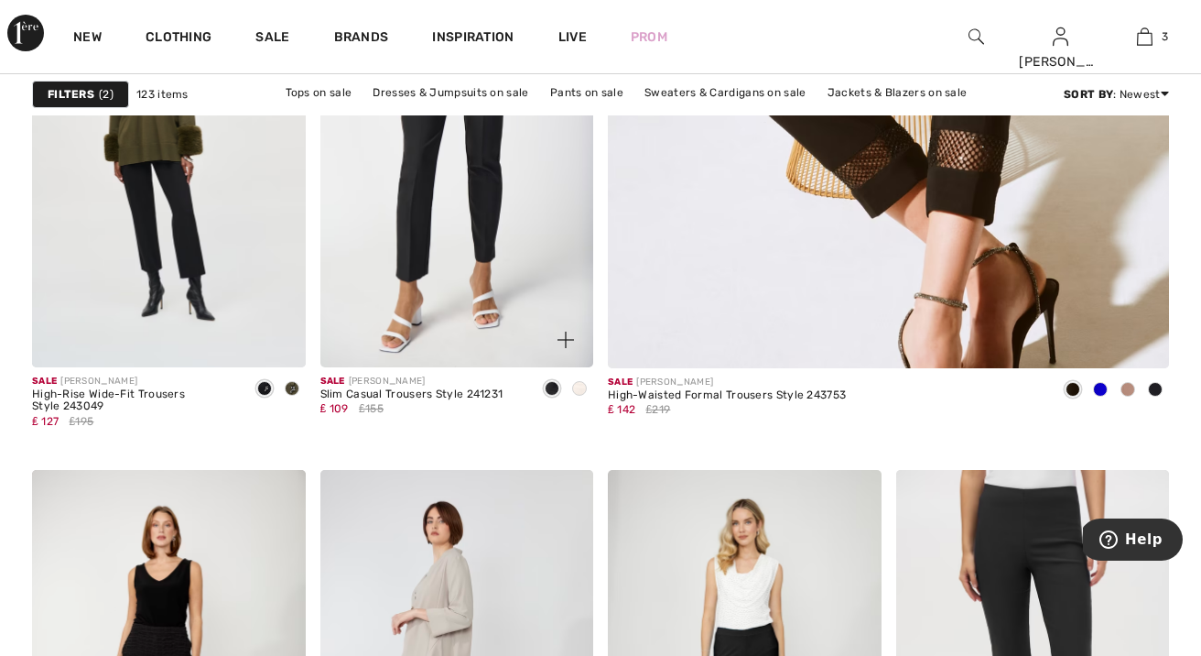
click at [418, 244] on img at bounding box center [457, 162] width 274 height 410
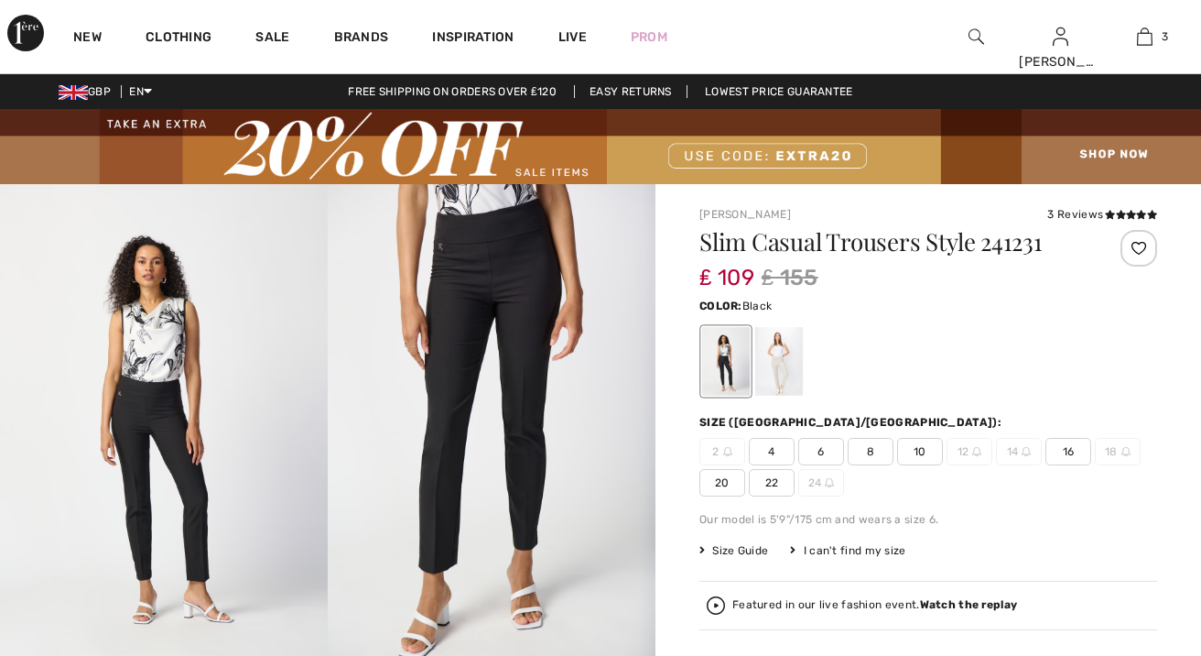
checkbox input "true"
click at [906, 449] on span "10" at bounding box center [920, 451] width 46 height 27
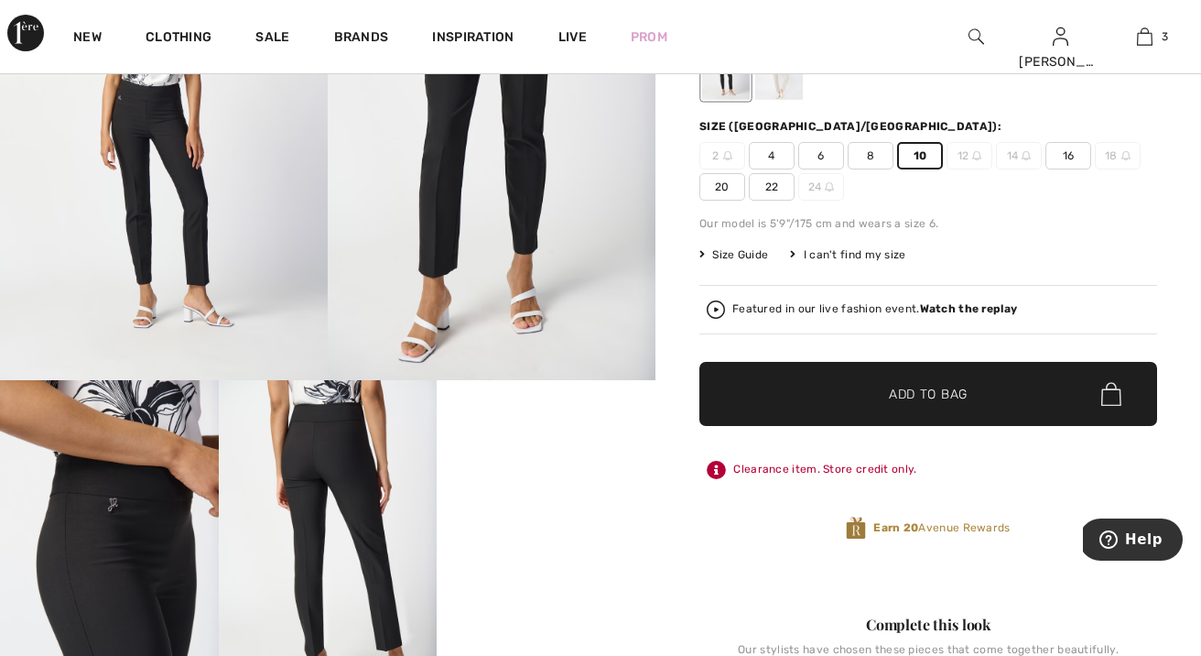
scroll to position [294, 0]
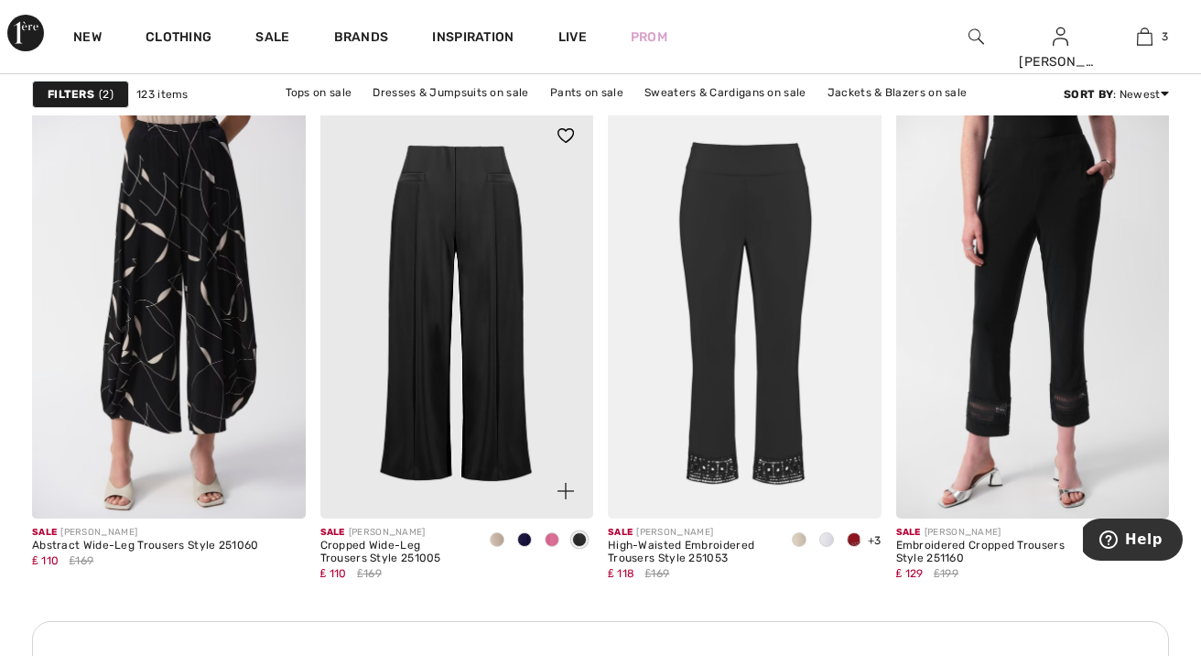
scroll to position [5773, 0]
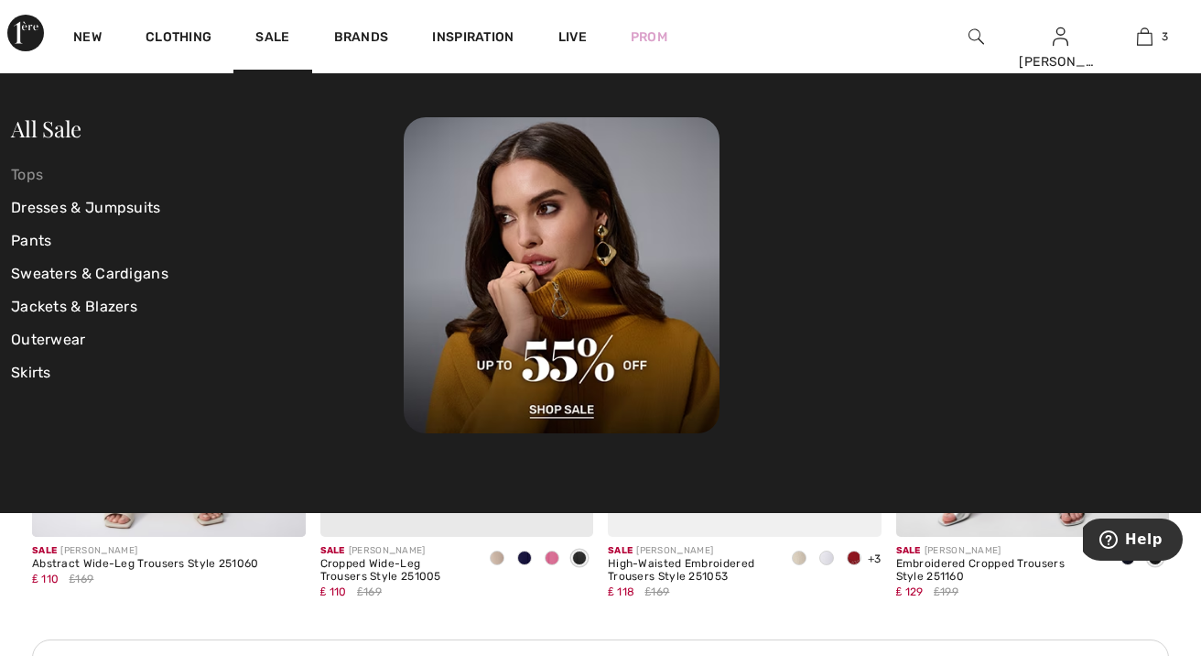
click at [27, 172] on link "Tops" at bounding box center [207, 174] width 393 height 33
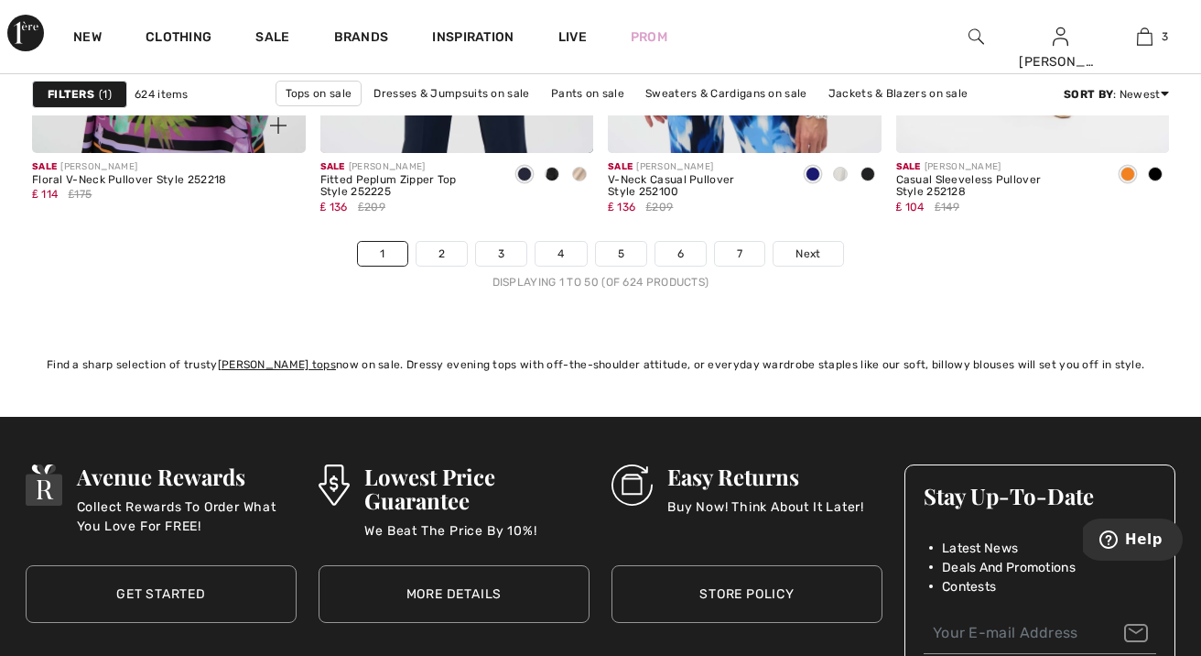
scroll to position [7860, 0]
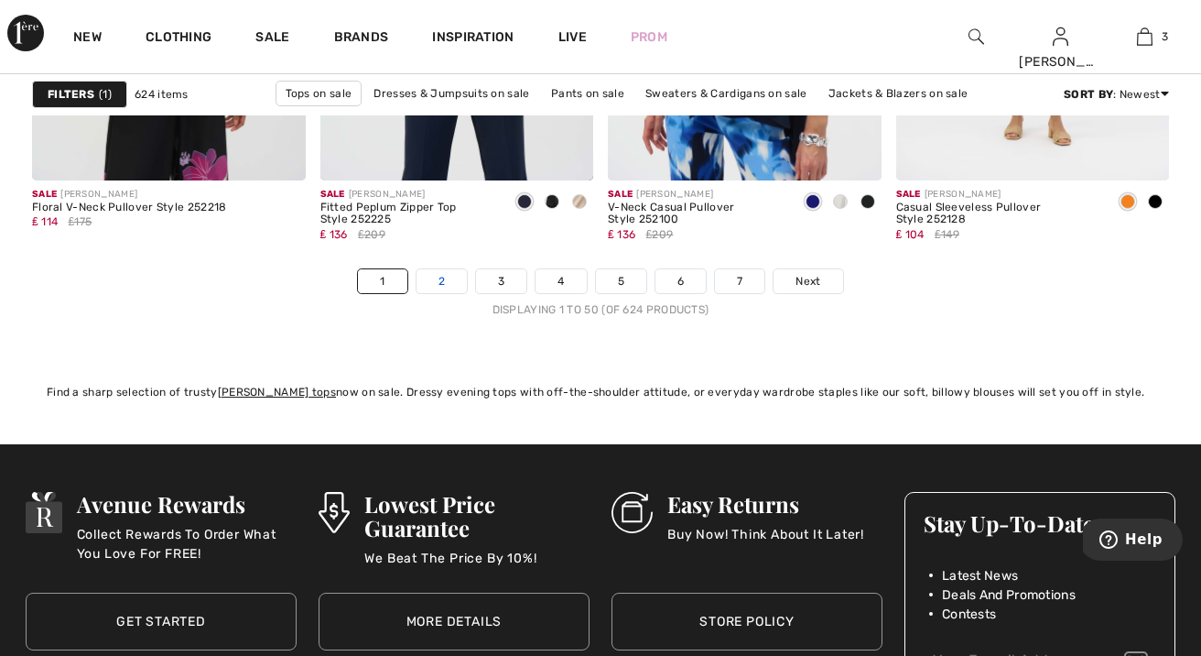
click at [450, 277] on link "2" at bounding box center [442, 281] width 50 height 24
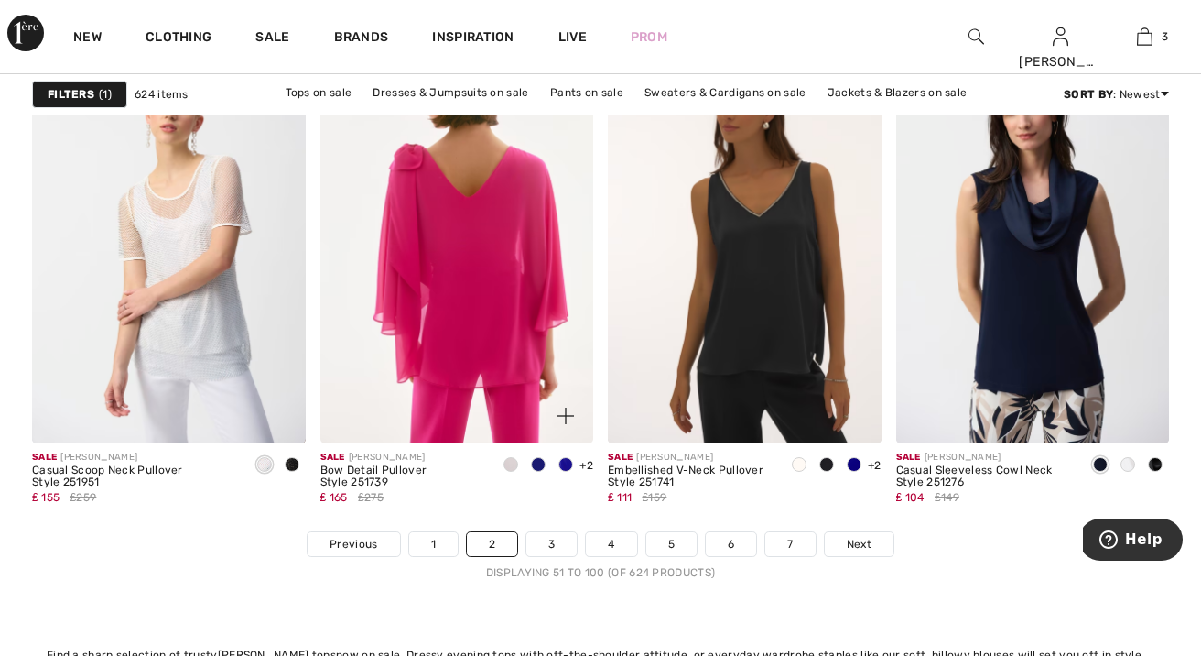
scroll to position [7598, 0]
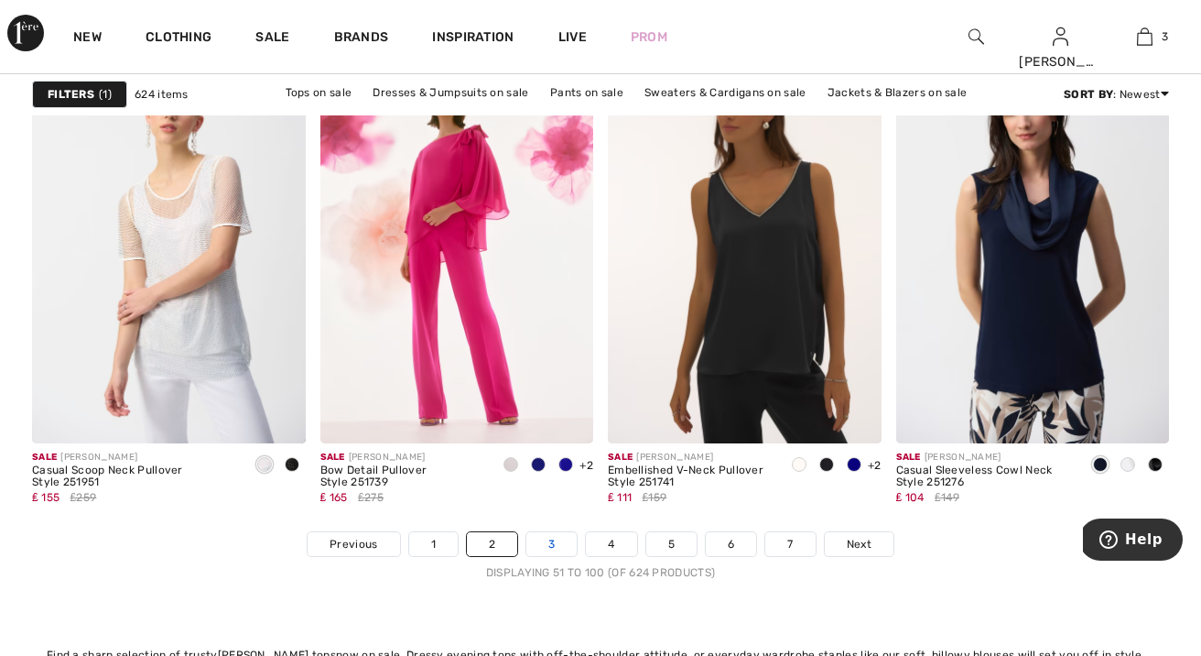
click at [539, 544] on link "3" at bounding box center [551, 544] width 50 height 24
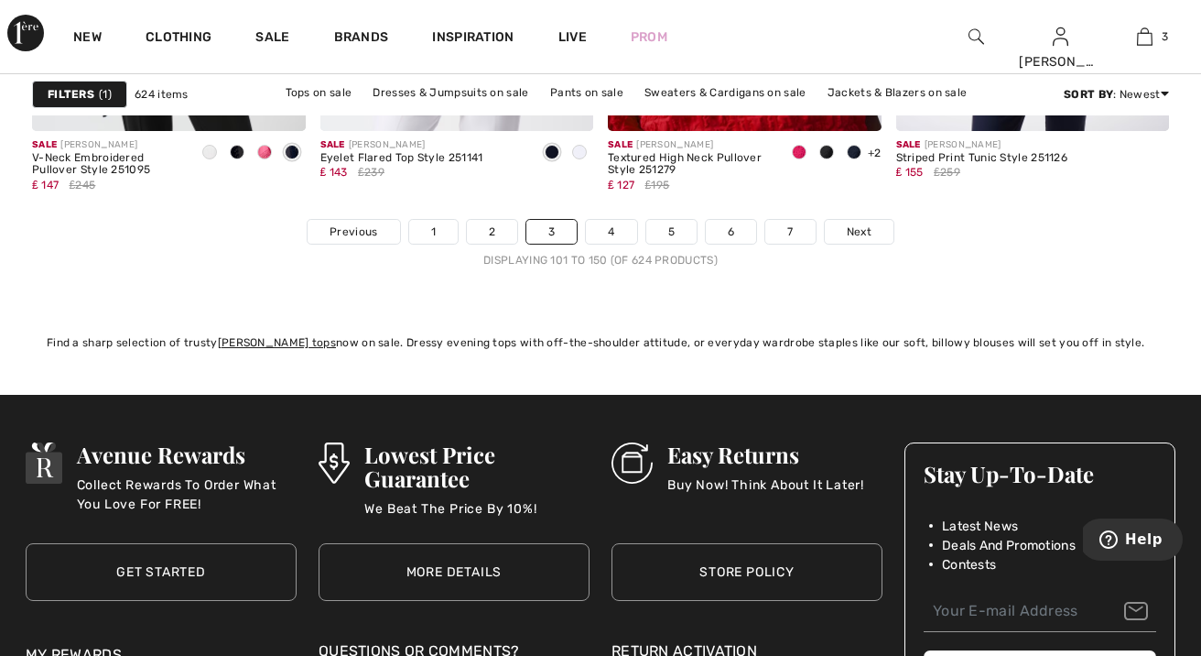
scroll to position [7881, 0]
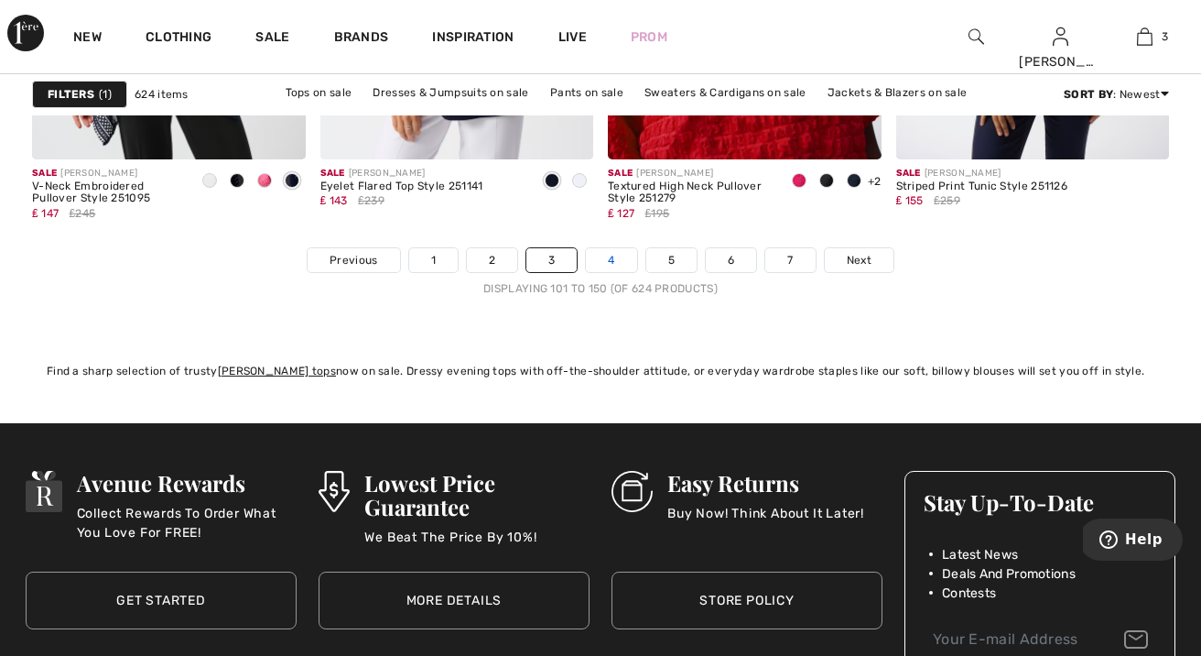
click at [613, 261] on link "4" at bounding box center [611, 260] width 50 height 24
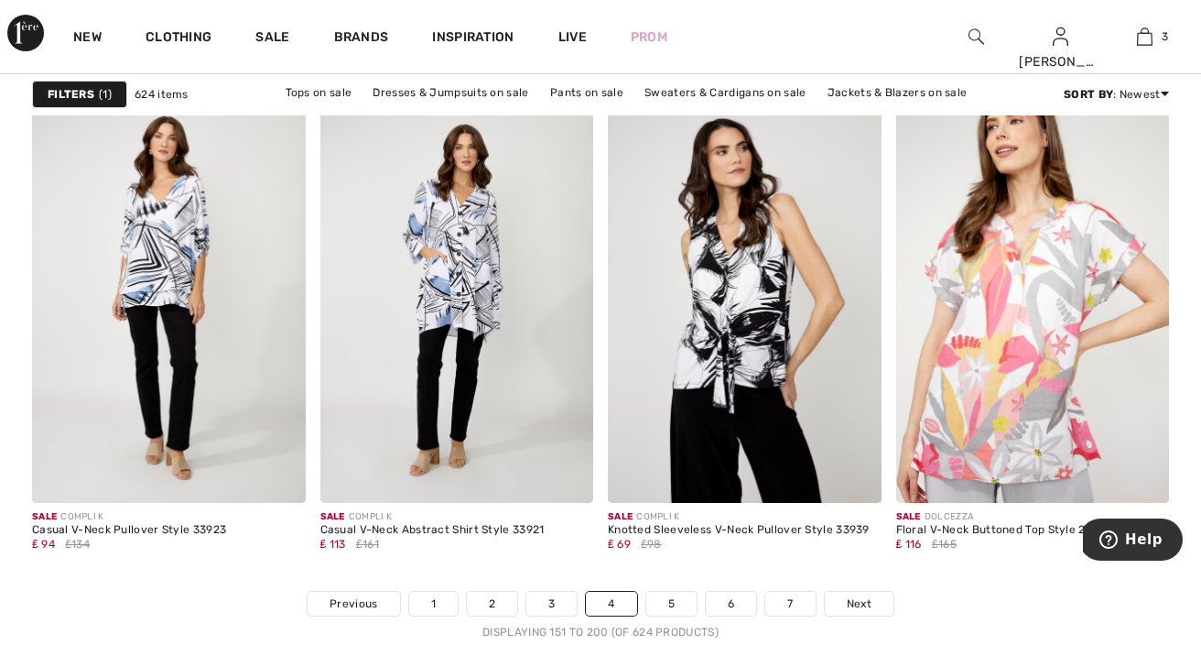
scroll to position [7531, 0]
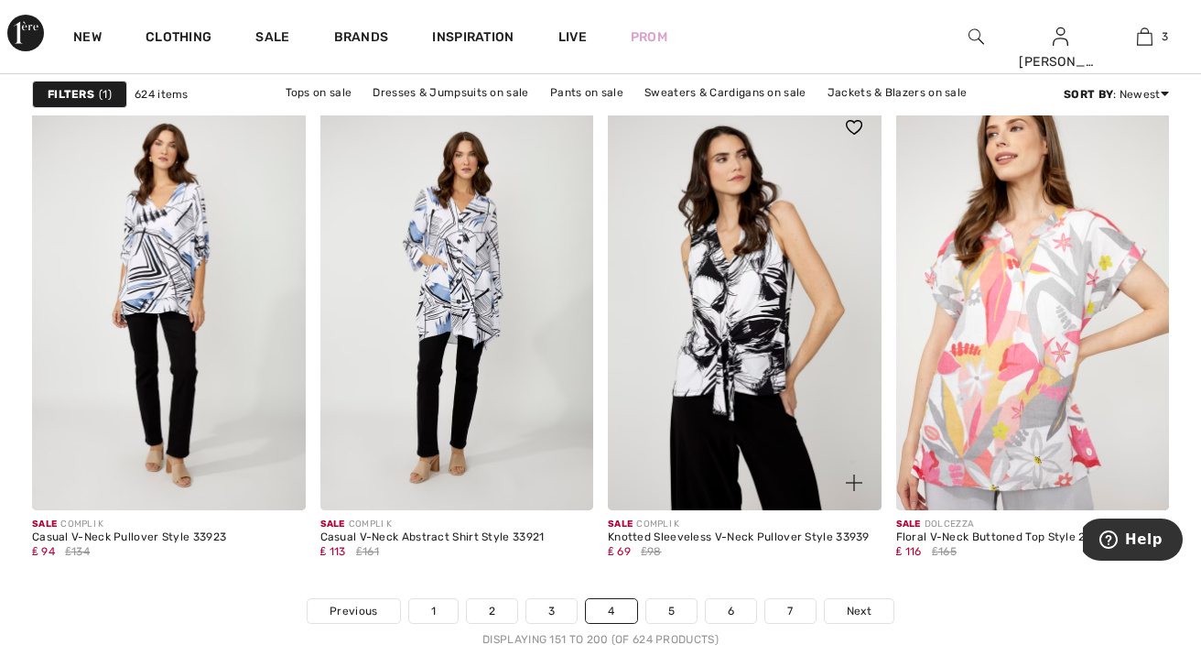
click at [663, 599] on link "5" at bounding box center [671, 611] width 50 height 24
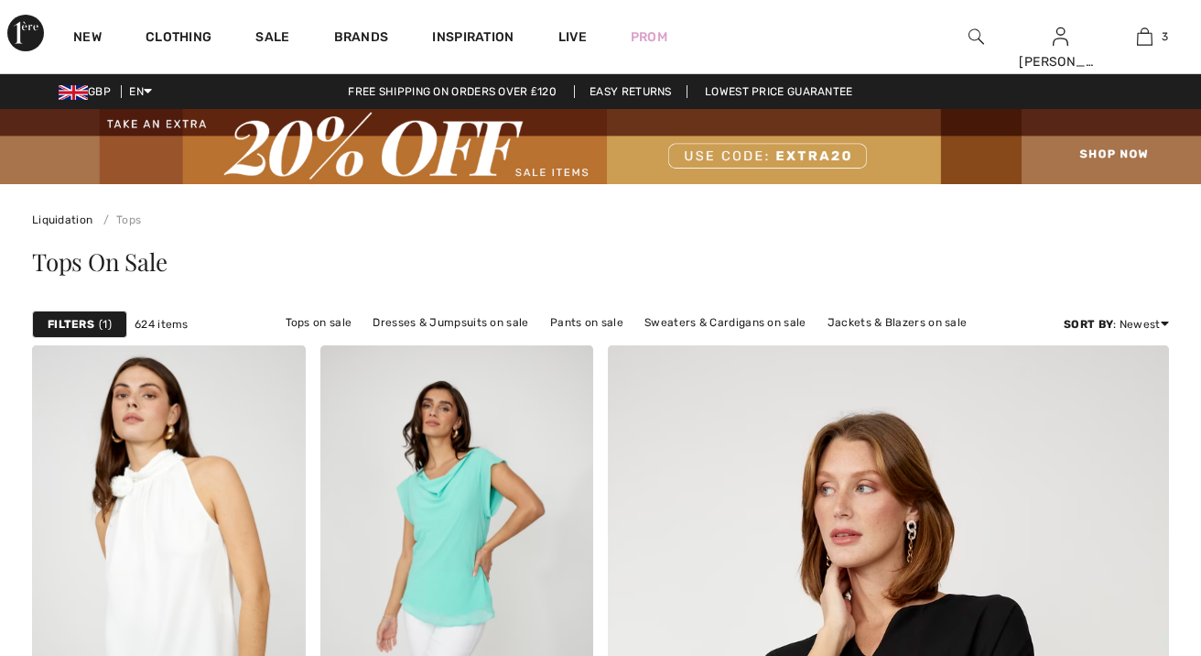
checkbox input "true"
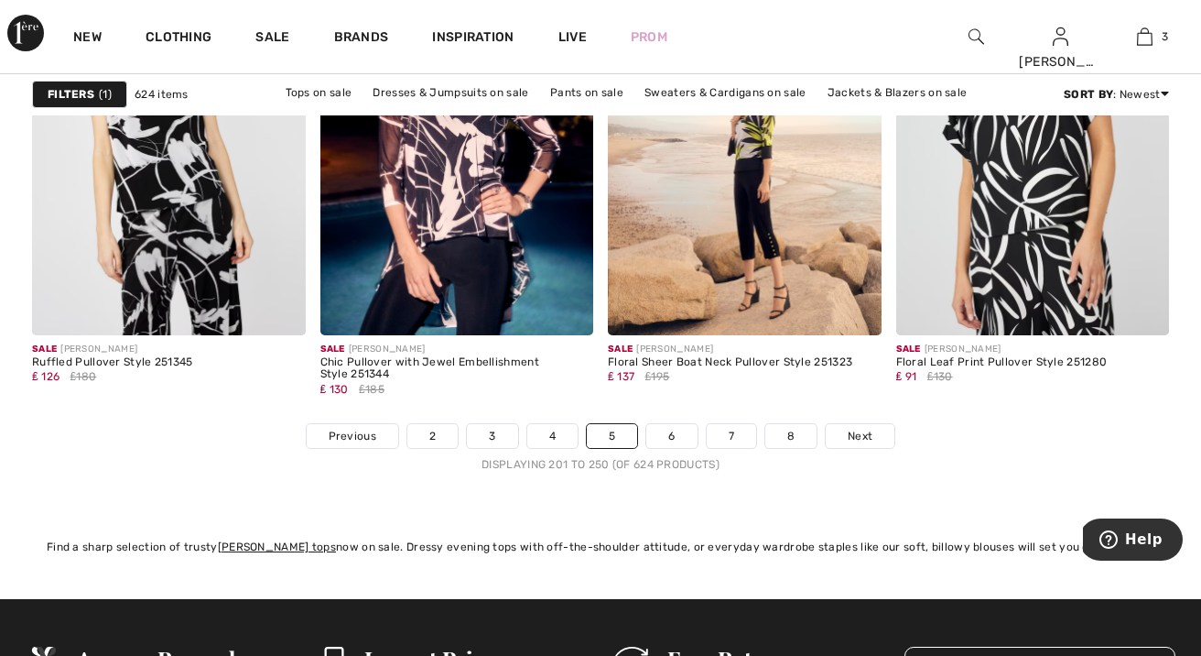
scroll to position [7717, 0]
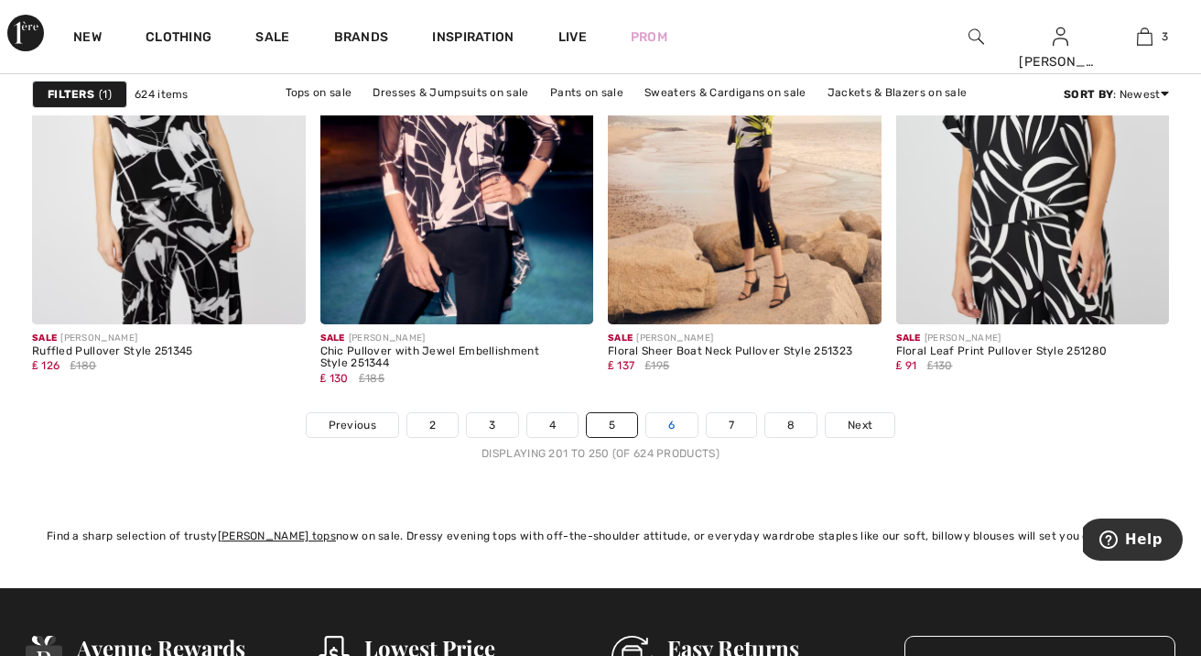
click at [678, 426] on link "6" at bounding box center [671, 425] width 50 height 24
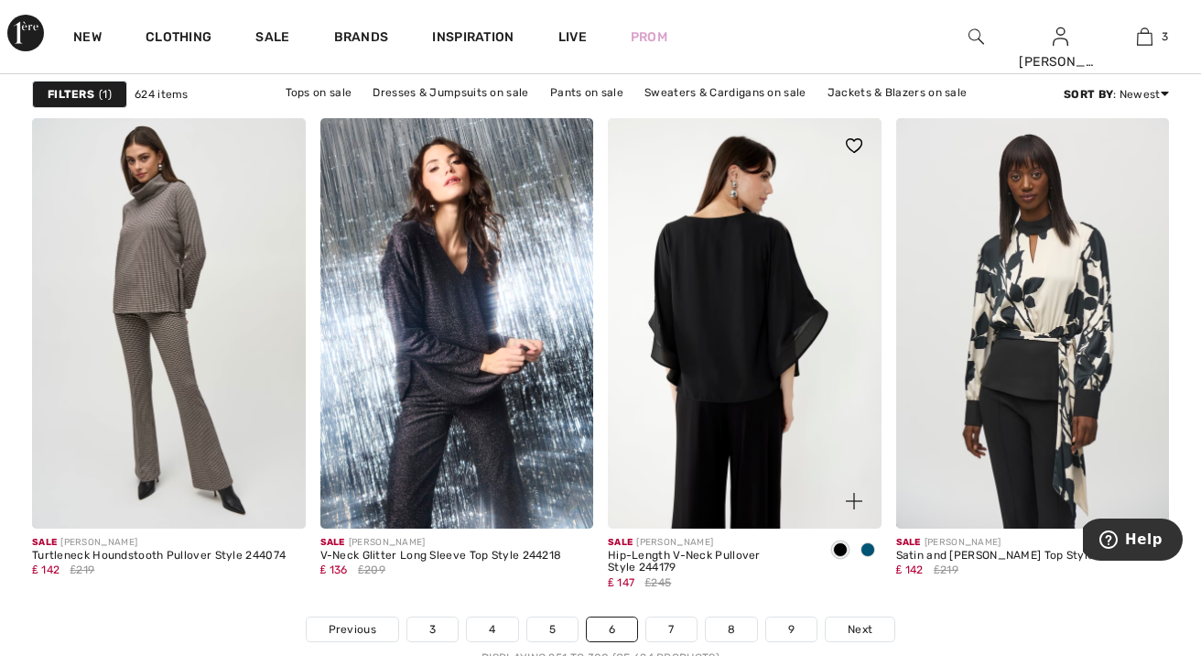
scroll to position [7513, 0]
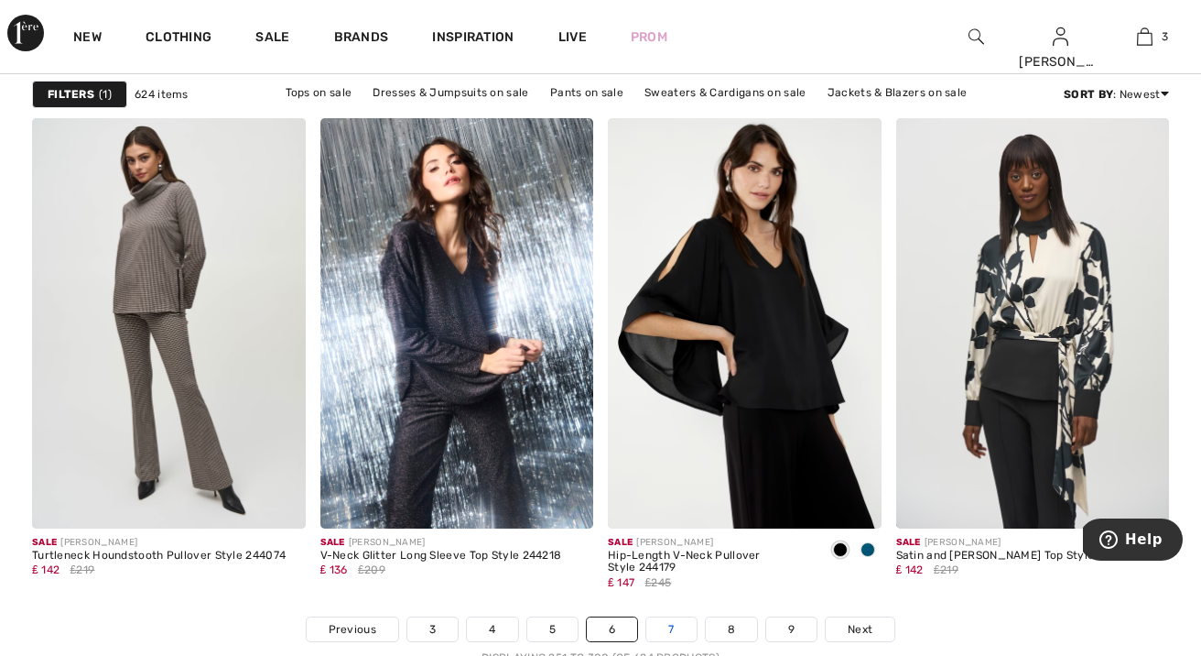
click at [664, 631] on link "7" at bounding box center [670, 629] width 49 height 24
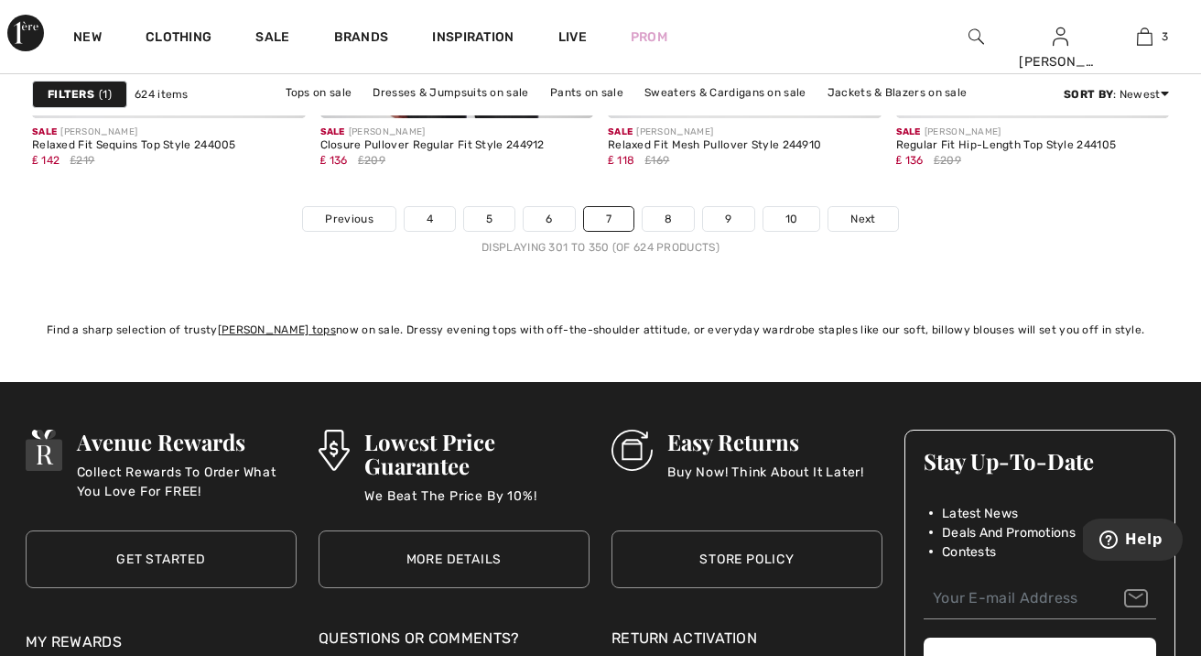
scroll to position [7968, 0]
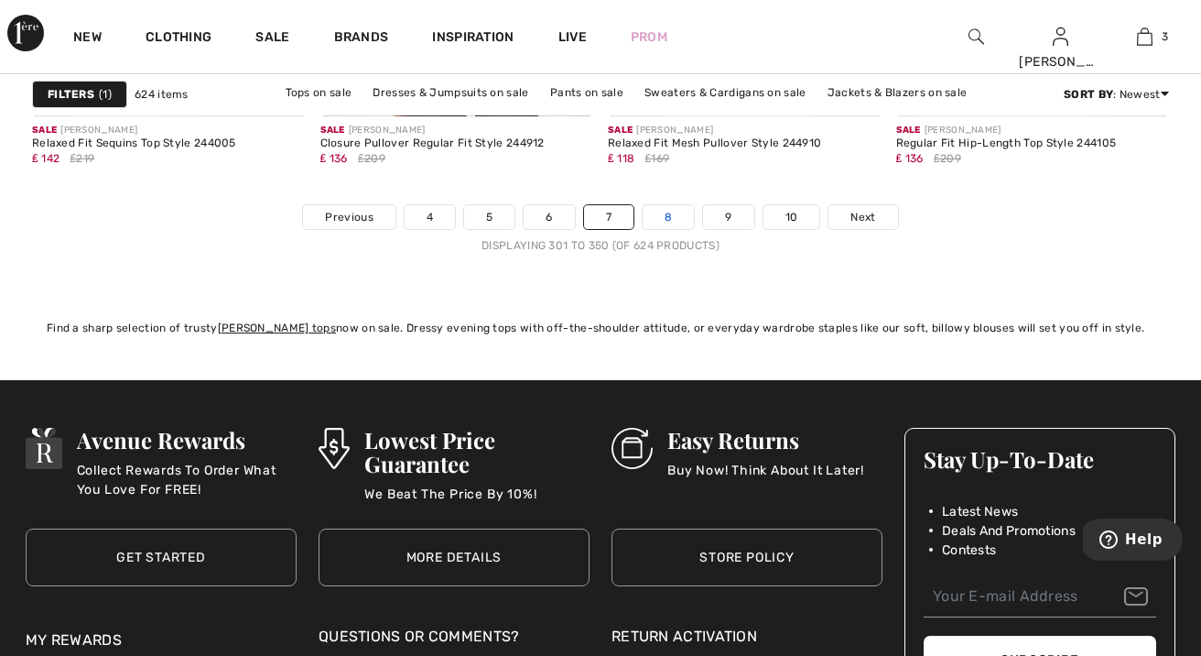
click at [667, 205] on link "8" at bounding box center [668, 217] width 51 height 24
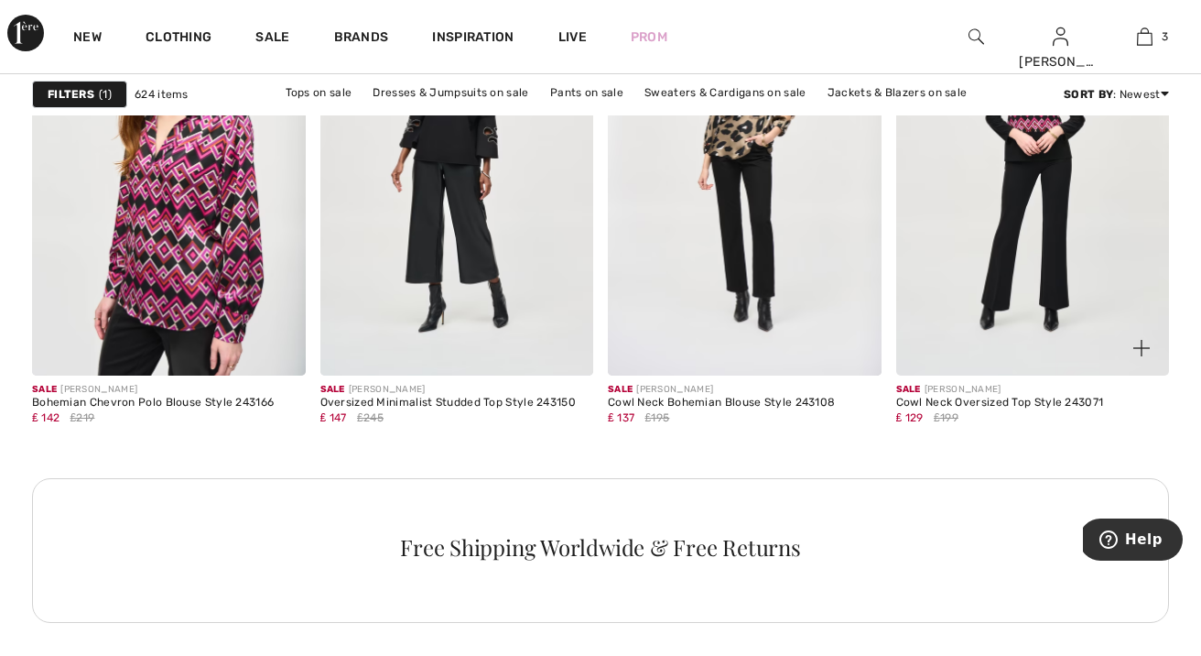
scroll to position [1805, 0]
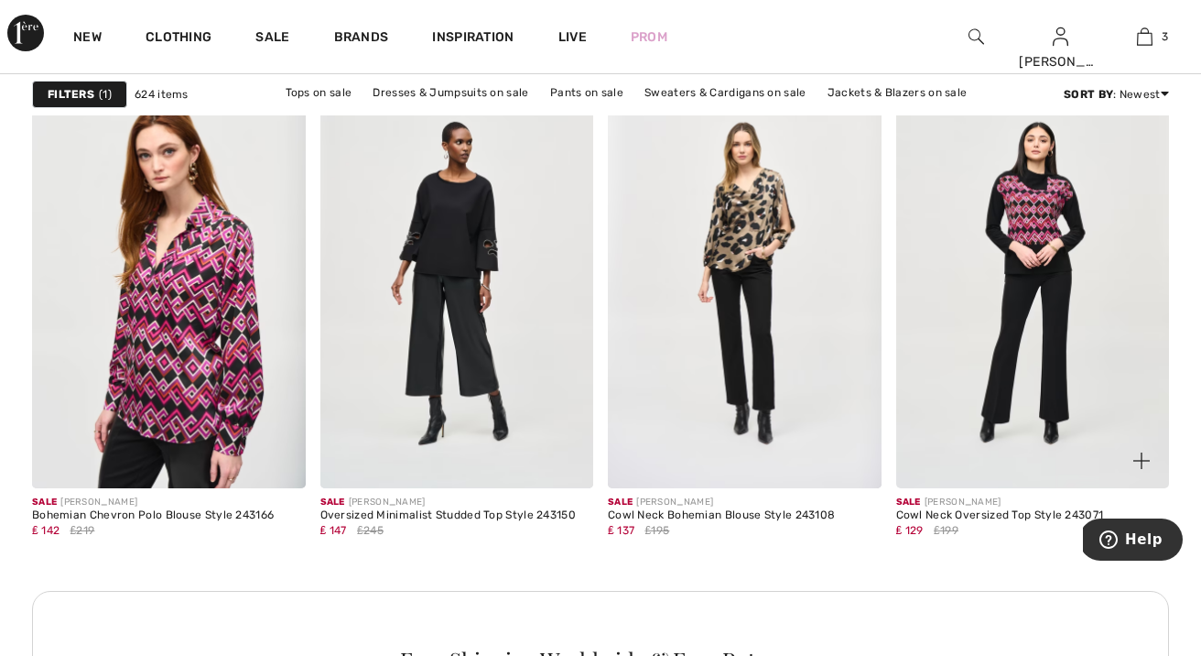
click at [1040, 193] on img at bounding box center [1033, 283] width 274 height 410
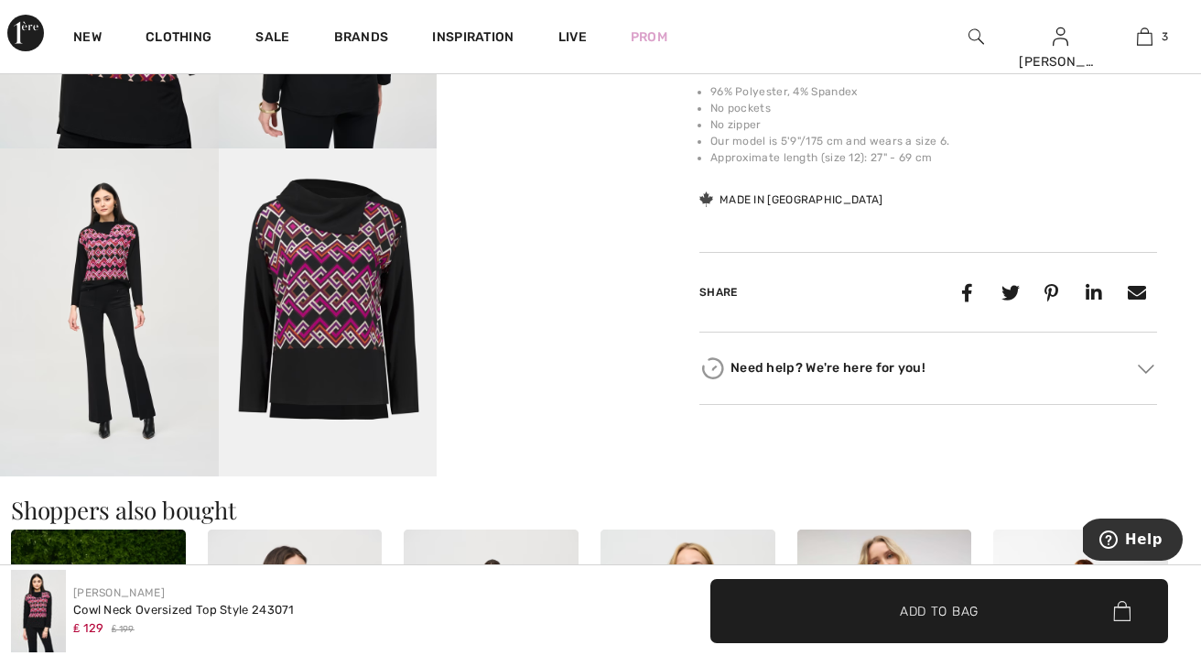
scroll to position [856, 0]
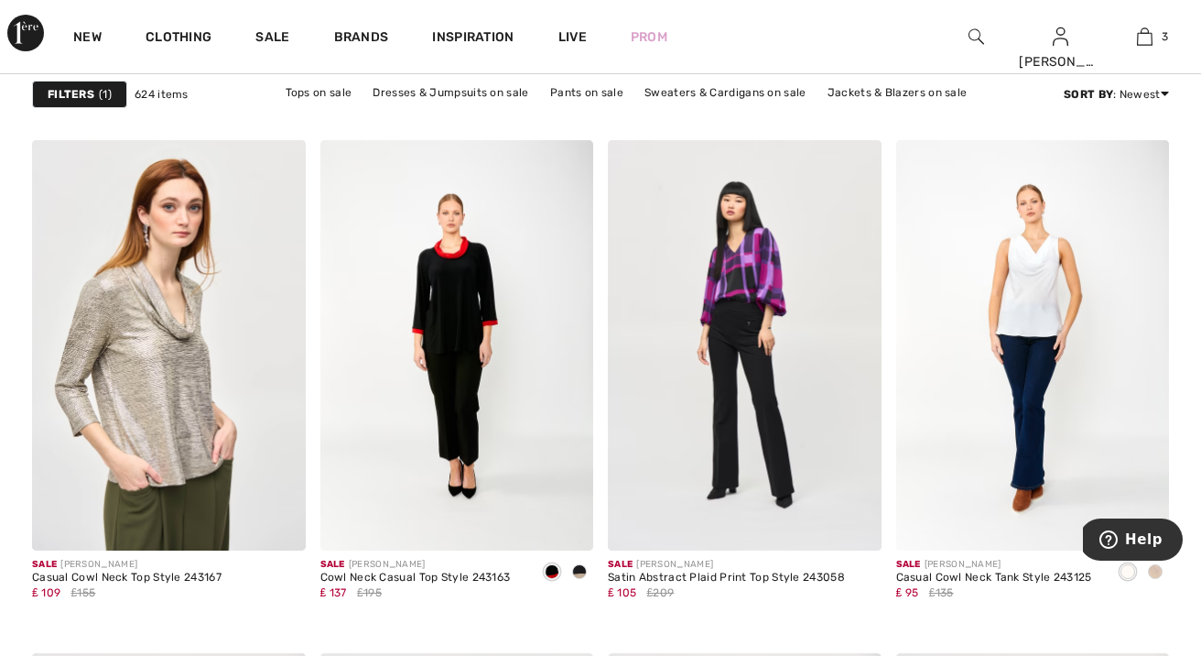
scroll to position [6962, 0]
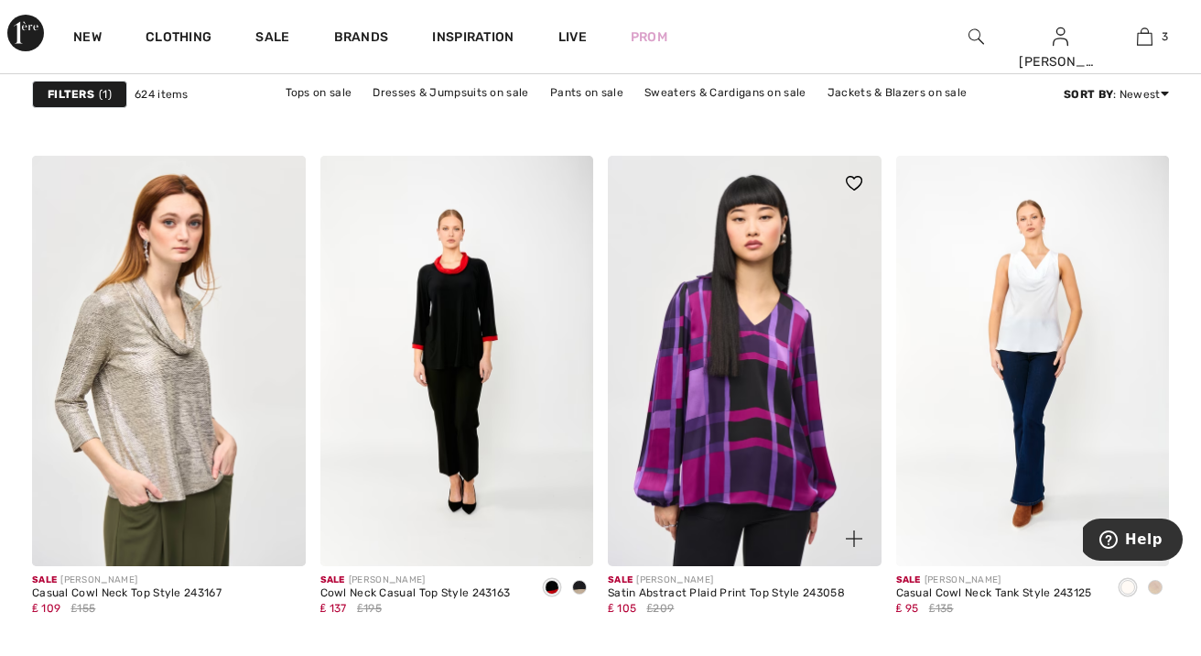
click at [737, 275] on img at bounding box center [745, 361] width 274 height 410
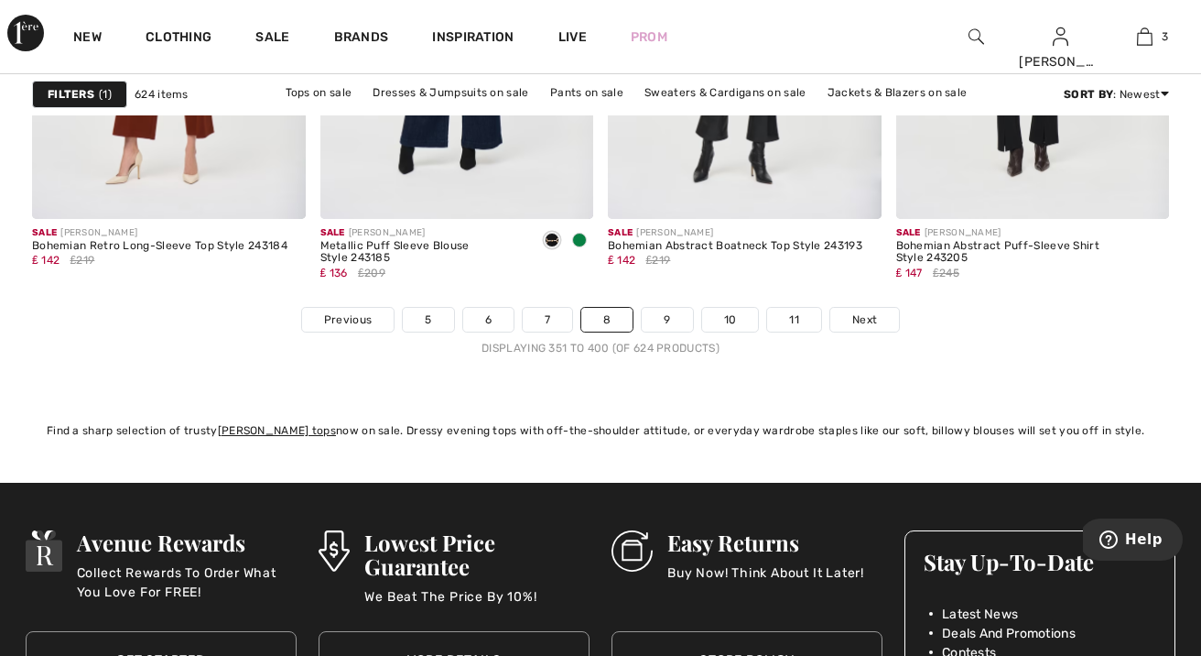
scroll to position [7827, 0]
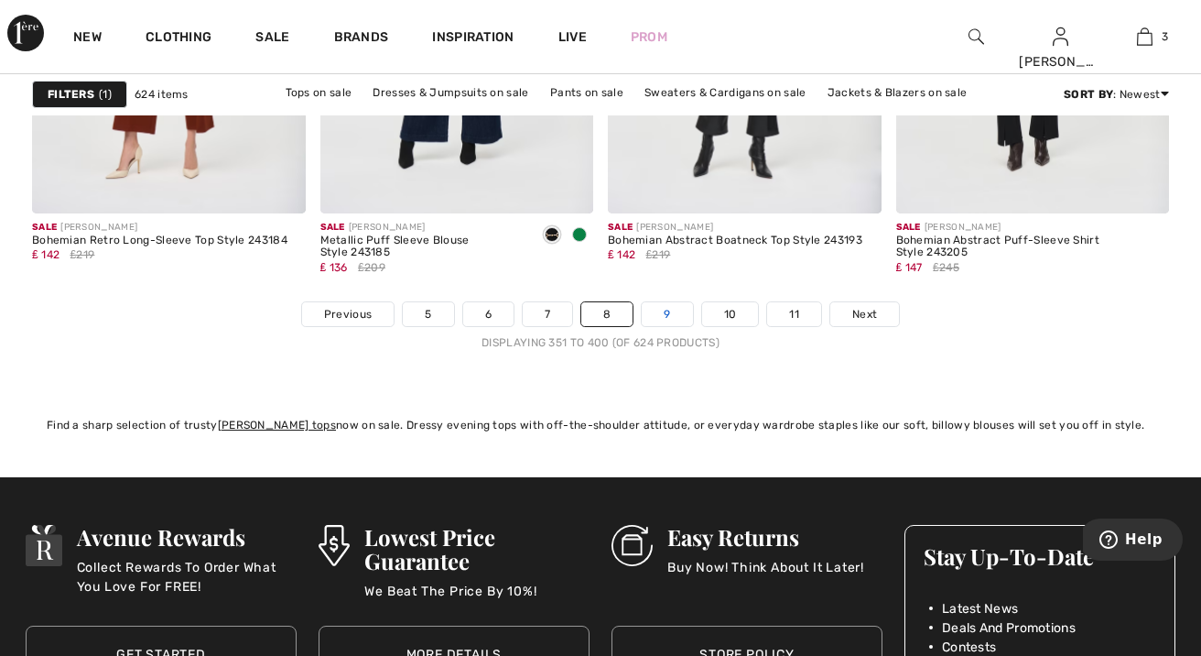
click at [670, 314] on link "9" at bounding box center [667, 314] width 50 height 24
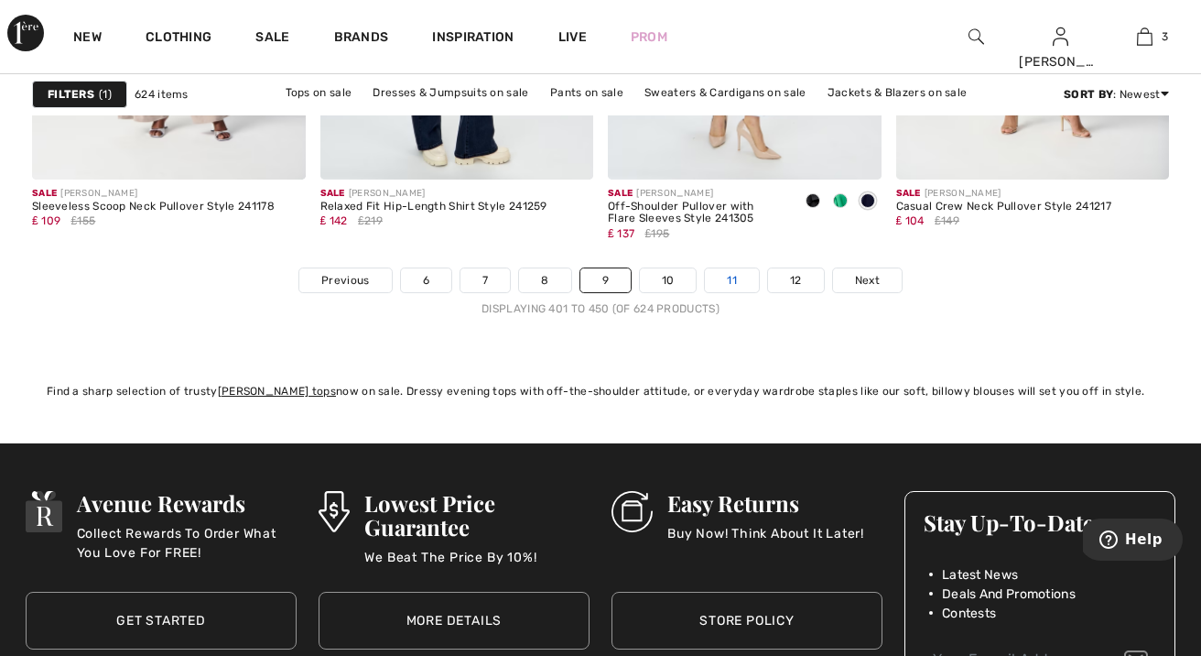
scroll to position [7849, 0]
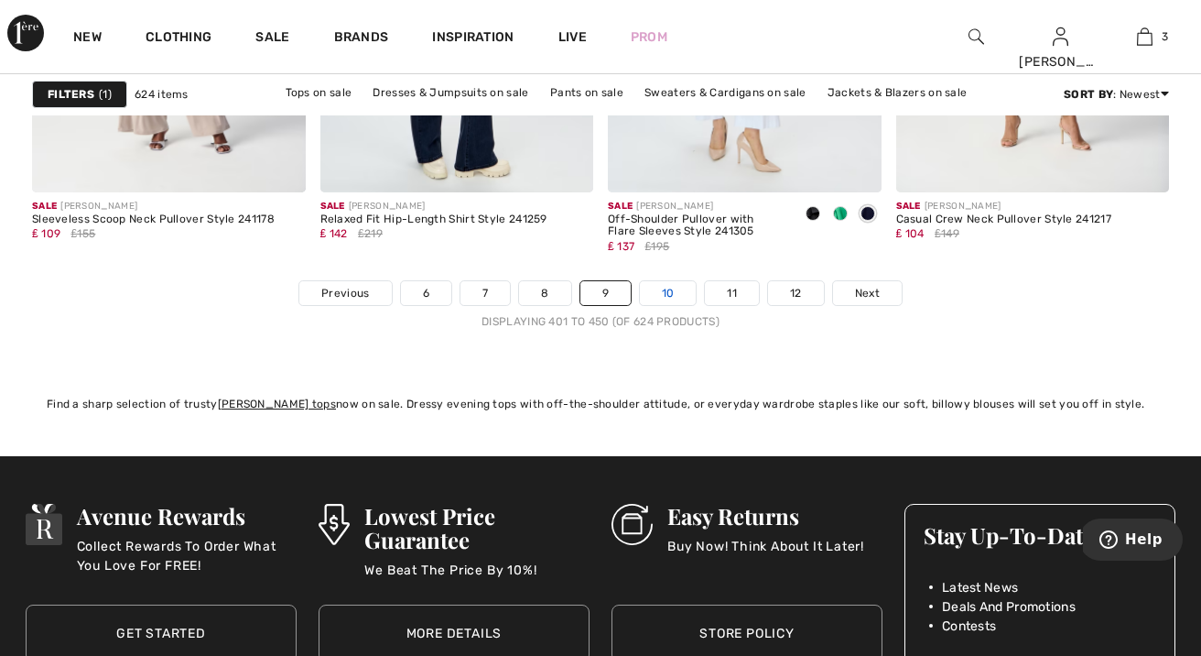
click at [681, 291] on link "10" at bounding box center [668, 293] width 57 height 24
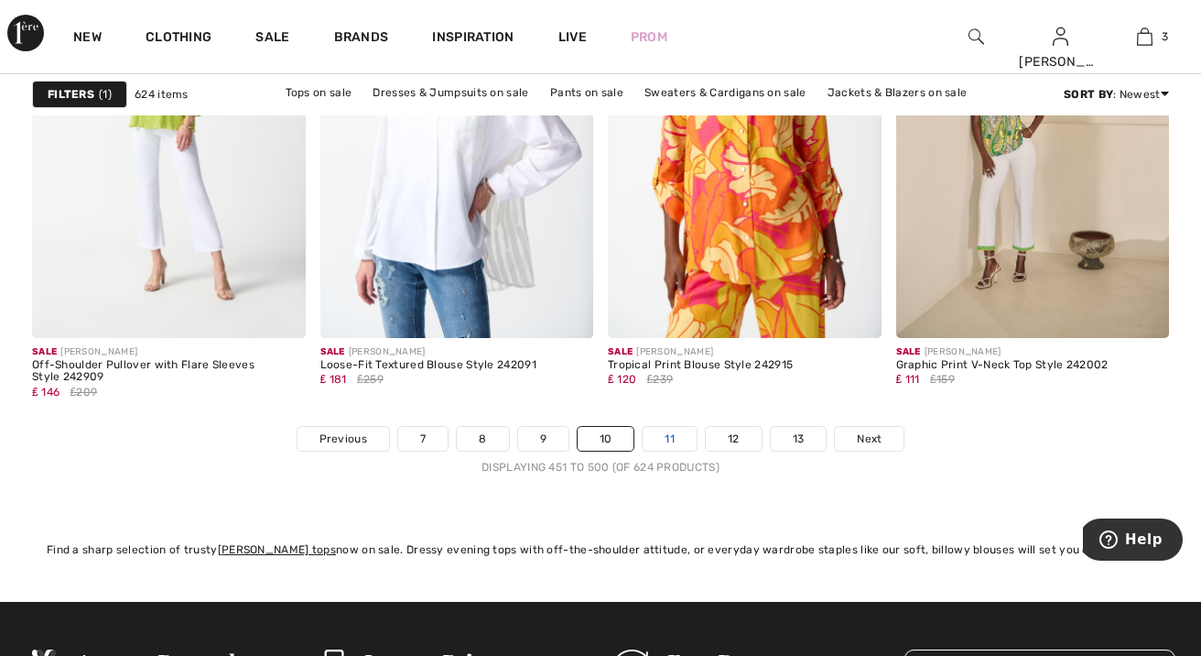
scroll to position [7701, 0]
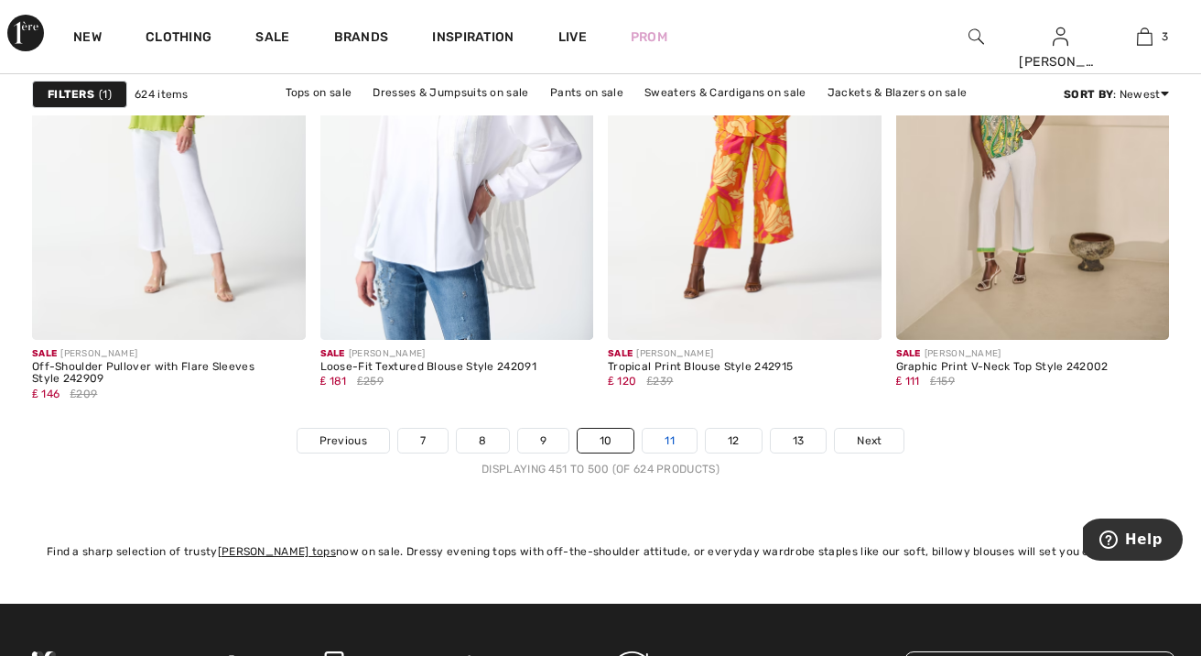
click at [661, 443] on link "11" at bounding box center [670, 441] width 54 height 24
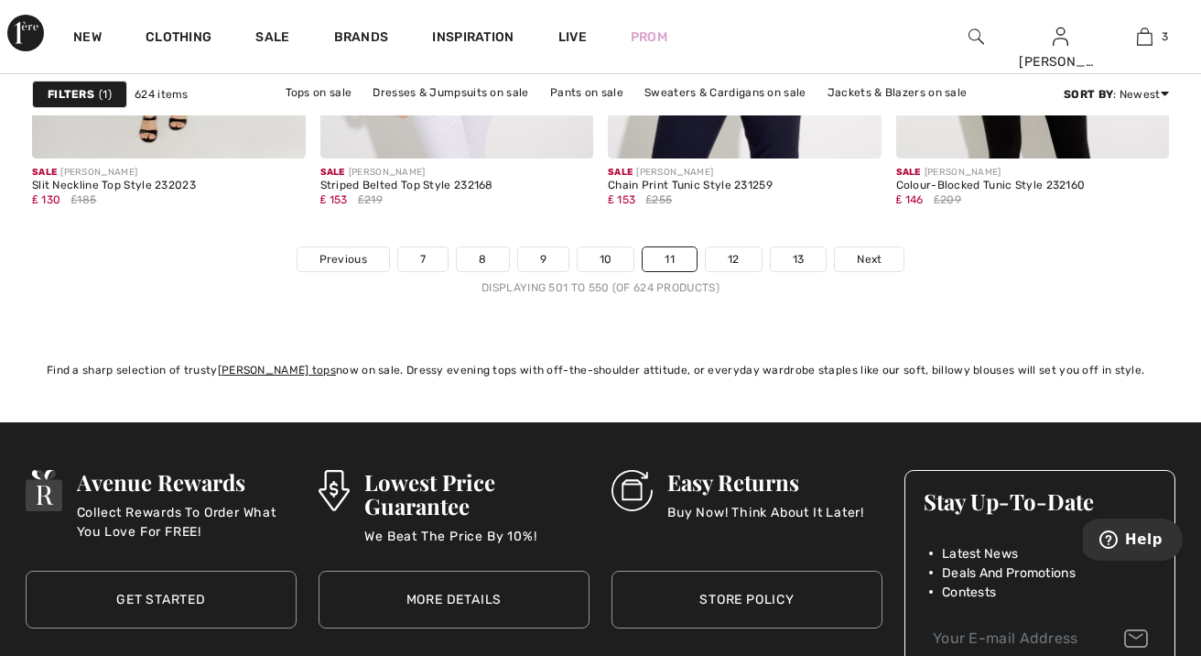
scroll to position [7796, 0]
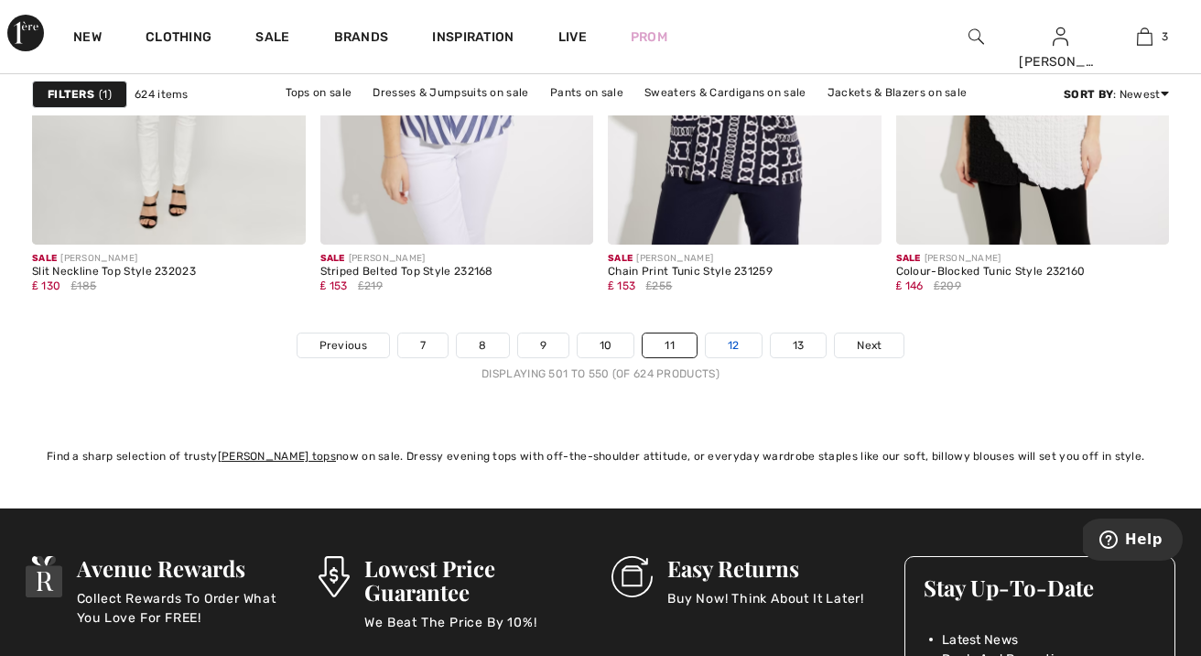
click at [733, 347] on link "12" at bounding box center [734, 345] width 56 height 24
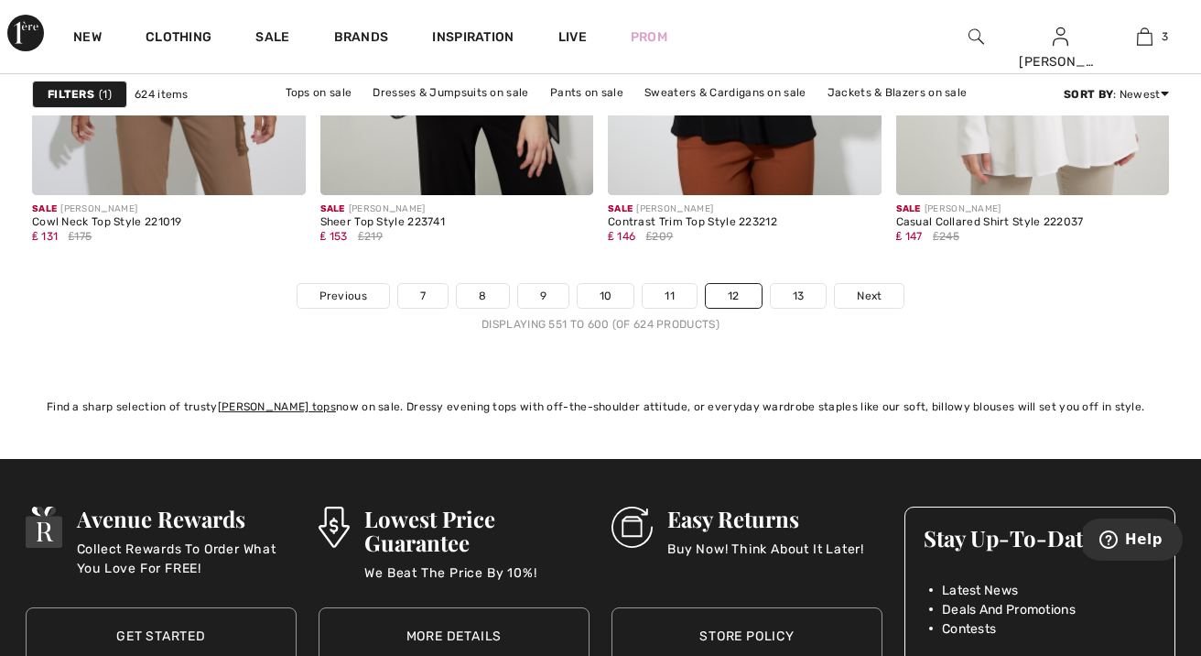
scroll to position [7801, 0]
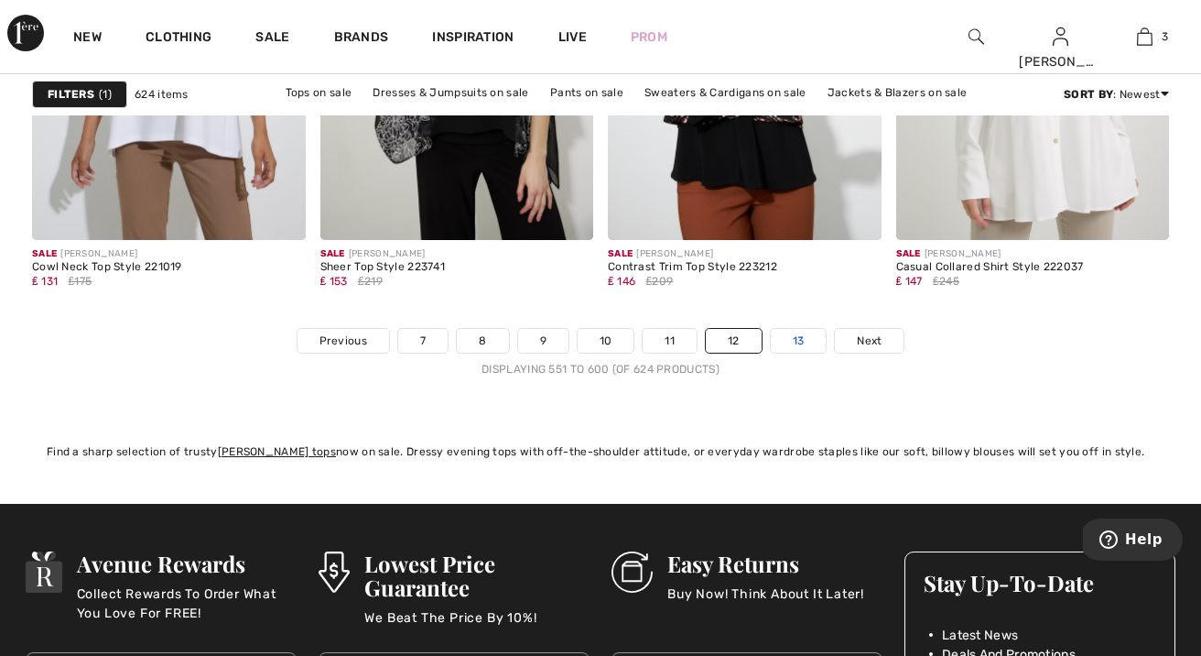
click at [792, 346] on link "13" at bounding box center [799, 341] width 56 height 24
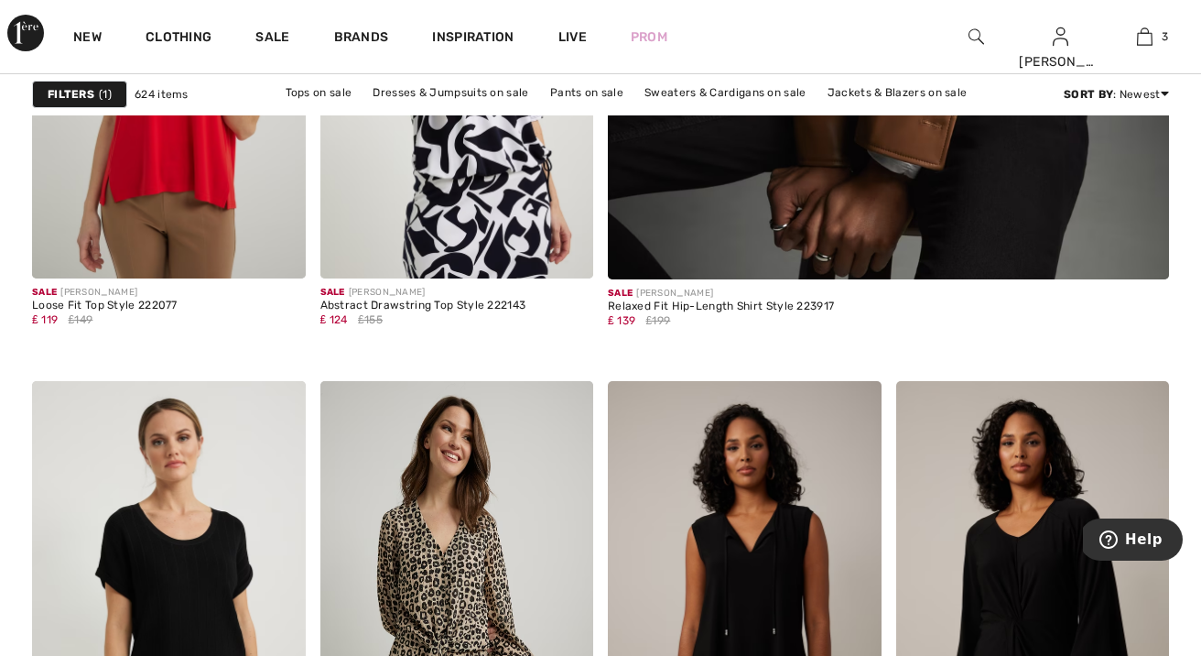
scroll to position [990, 0]
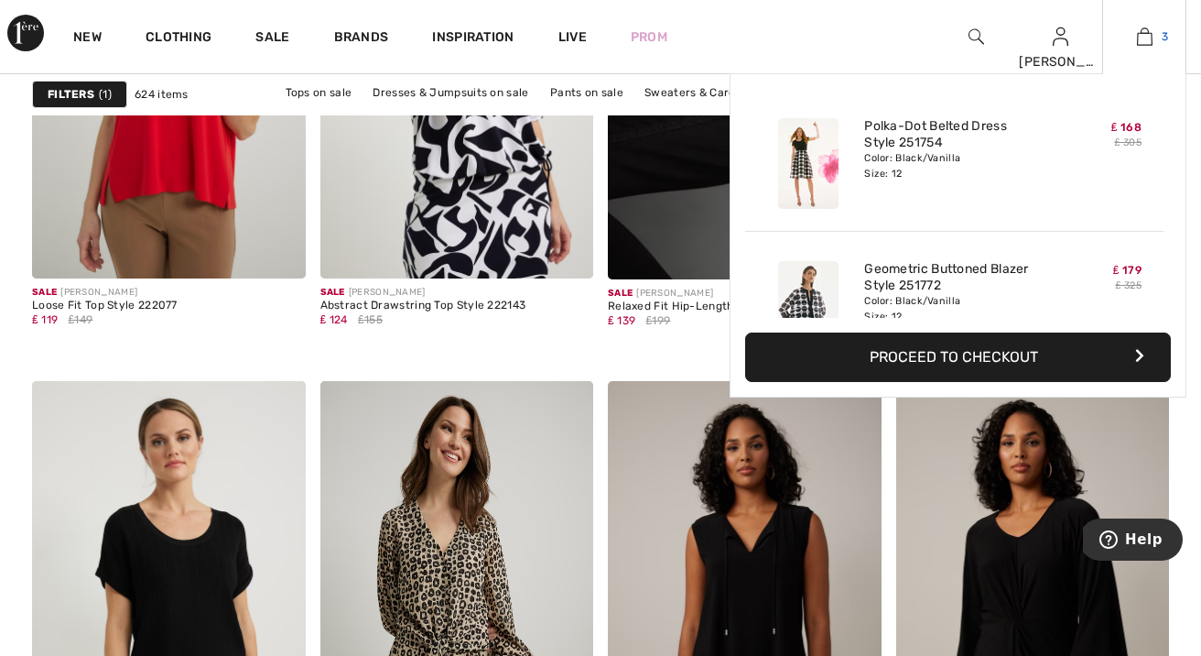
click at [1150, 33] on img at bounding box center [1145, 37] width 16 height 22
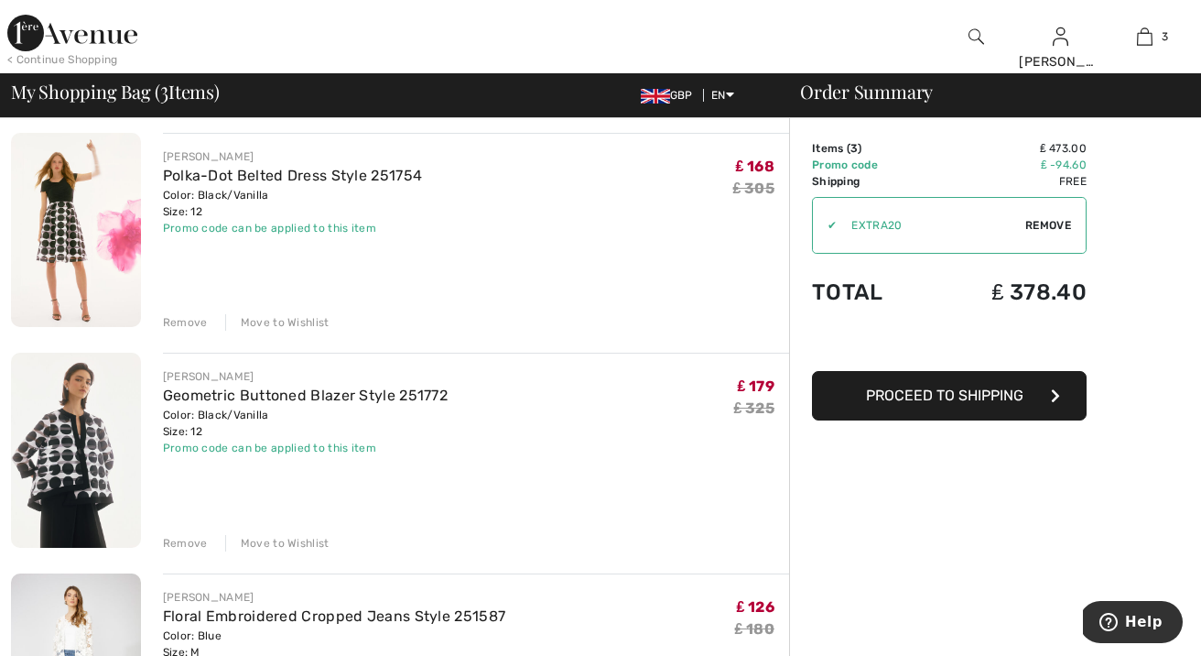
scroll to position [136, 0]
click at [66, 220] on img at bounding box center [76, 230] width 130 height 194
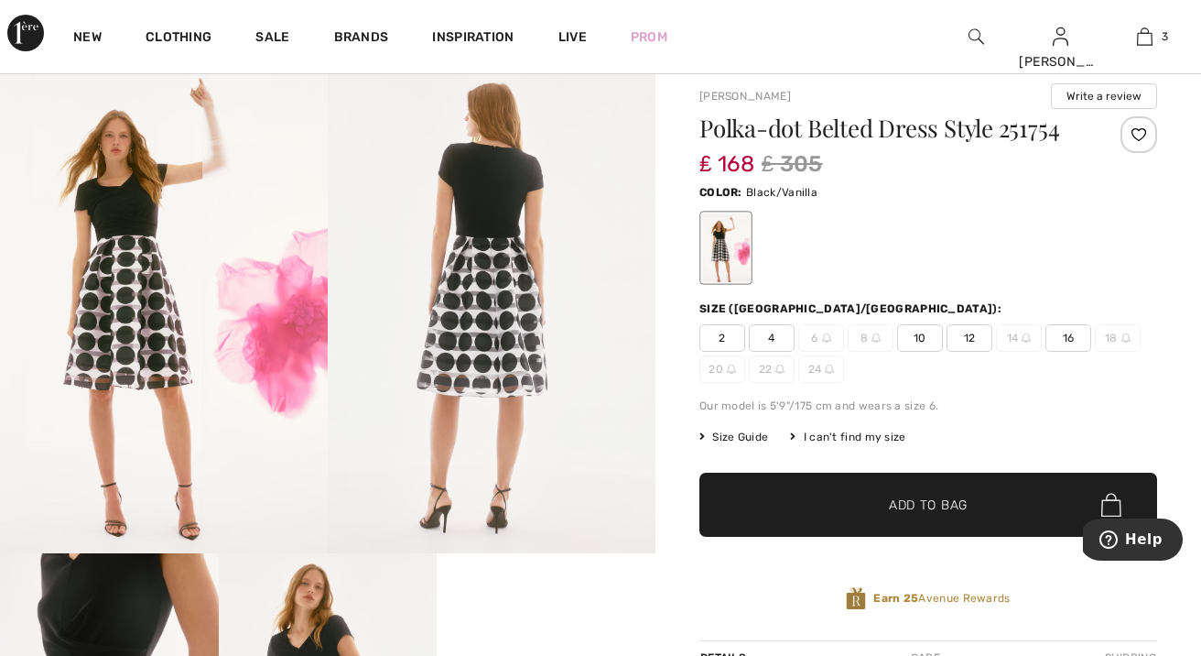
scroll to position [75, 0]
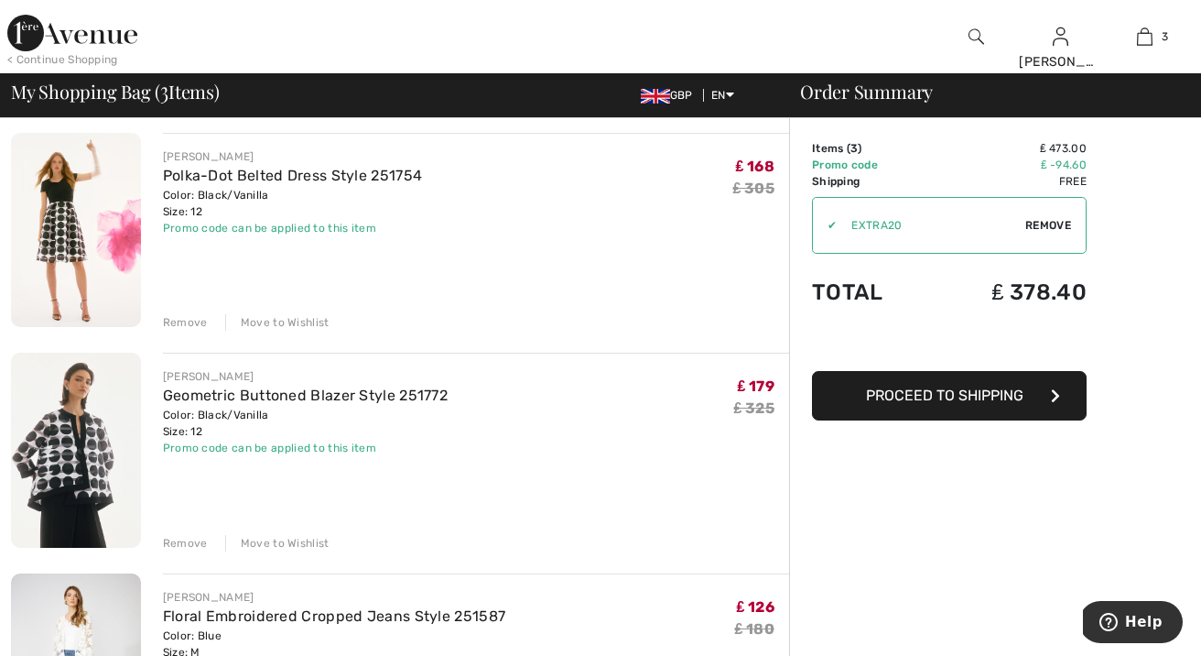
click at [103, 438] on img at bounding box center [76, 450] width 130 height 194
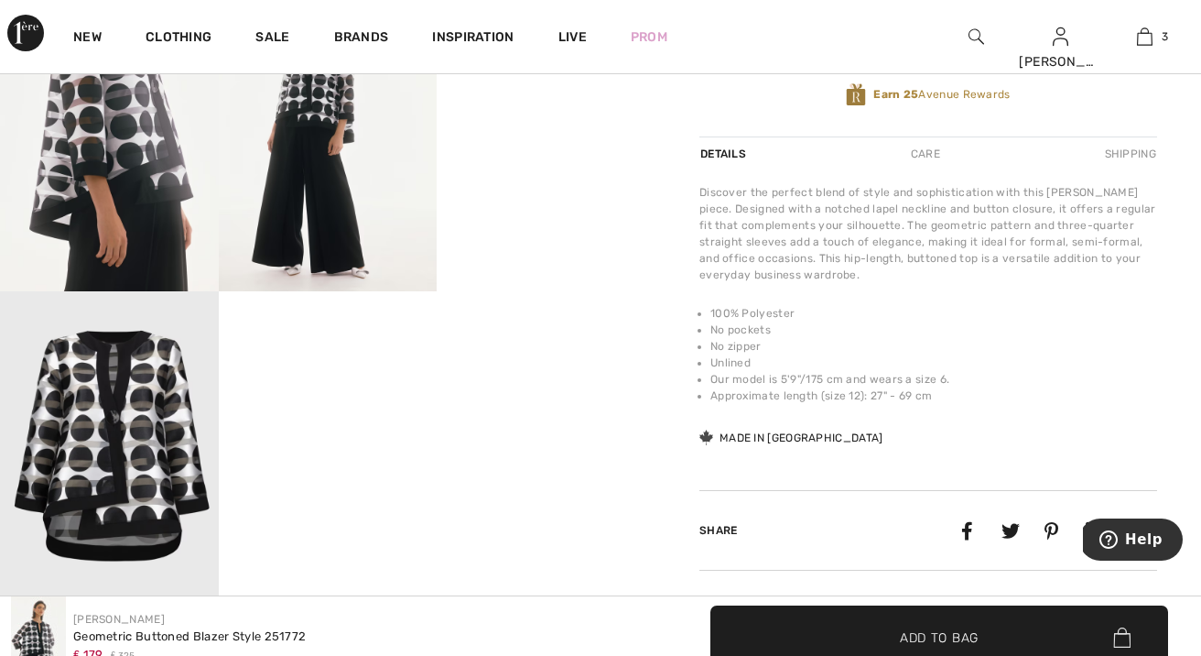
scroll to position [716, 0]
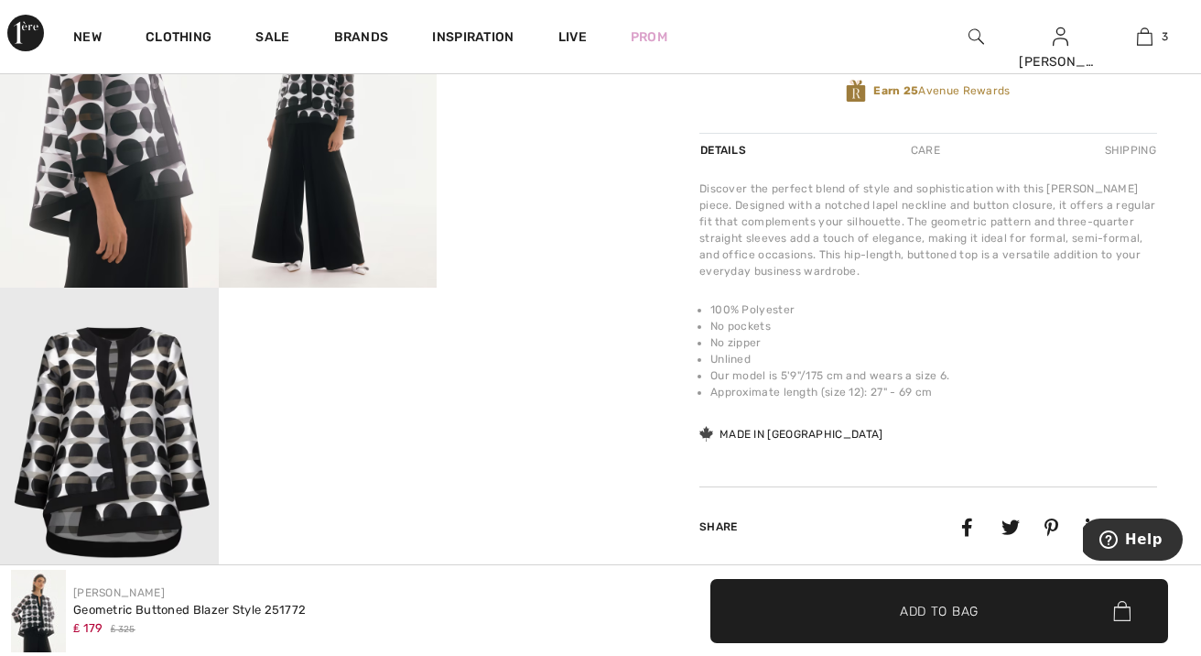
click at [95, 412] on img at bounding box center [109, 451] width 219 height 328
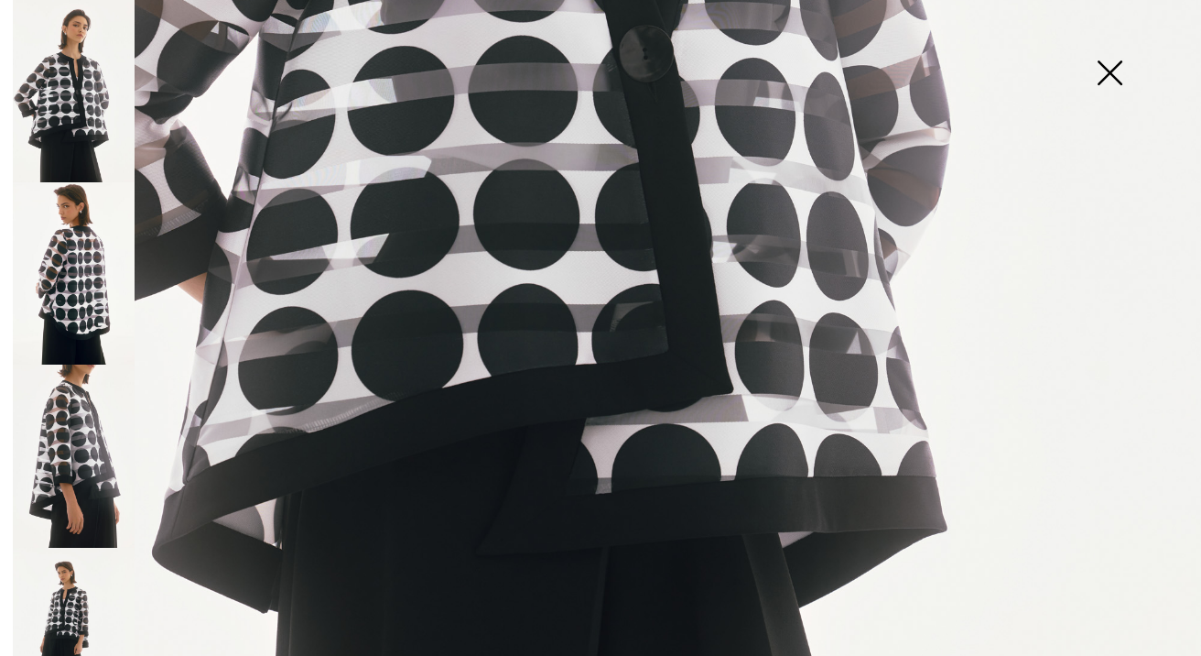
scroll to position [870, 0]
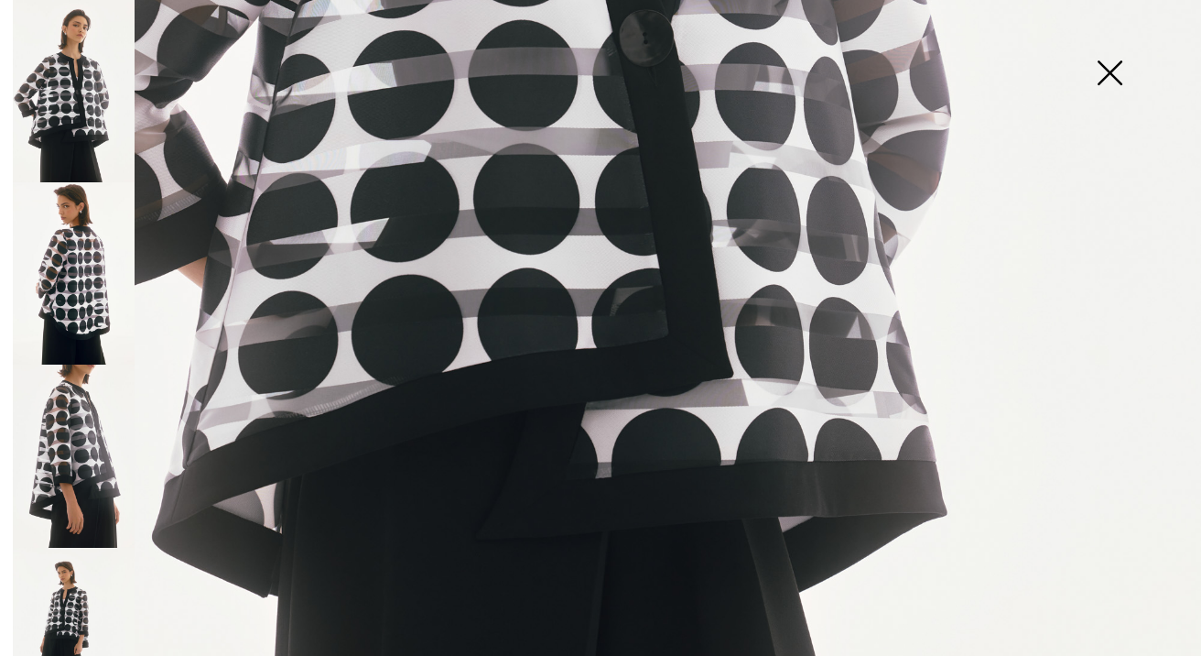
click at [84, 103] on img at bounding box center [74, 91] width 122 height 182
click at [1111, 70] on img at bounding box center [1110, 74] width 92 height 94
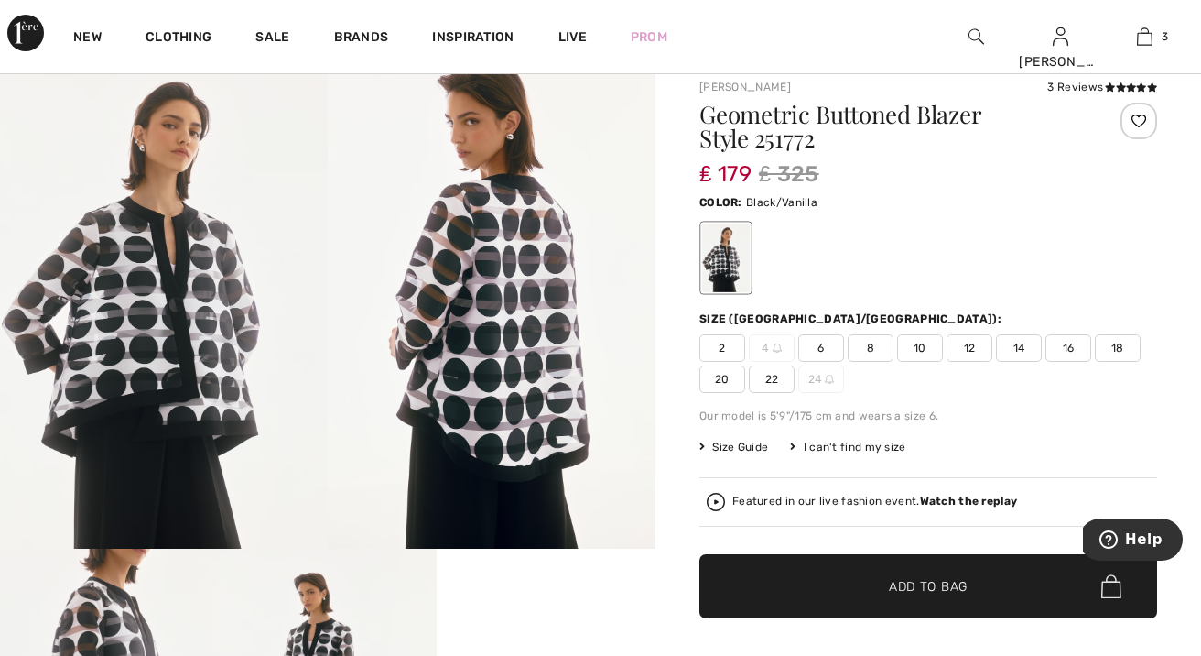
scroll to position [125, 0]
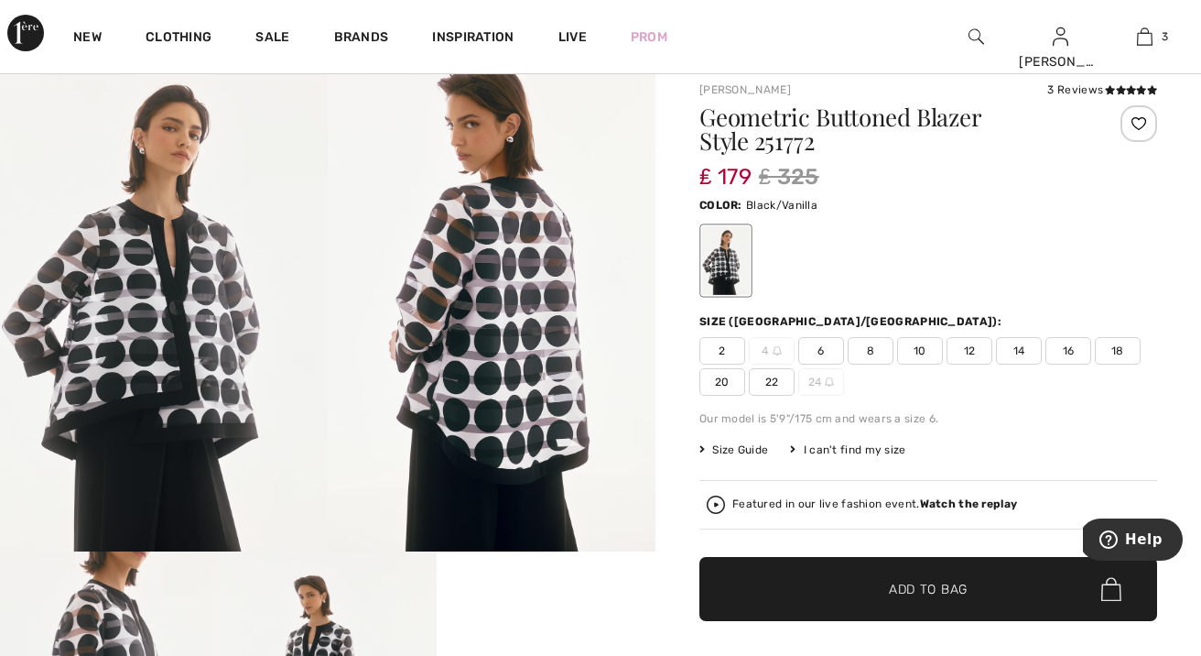
click at [175, 281] on img at bounding box center [164, 306] width 328 height 492
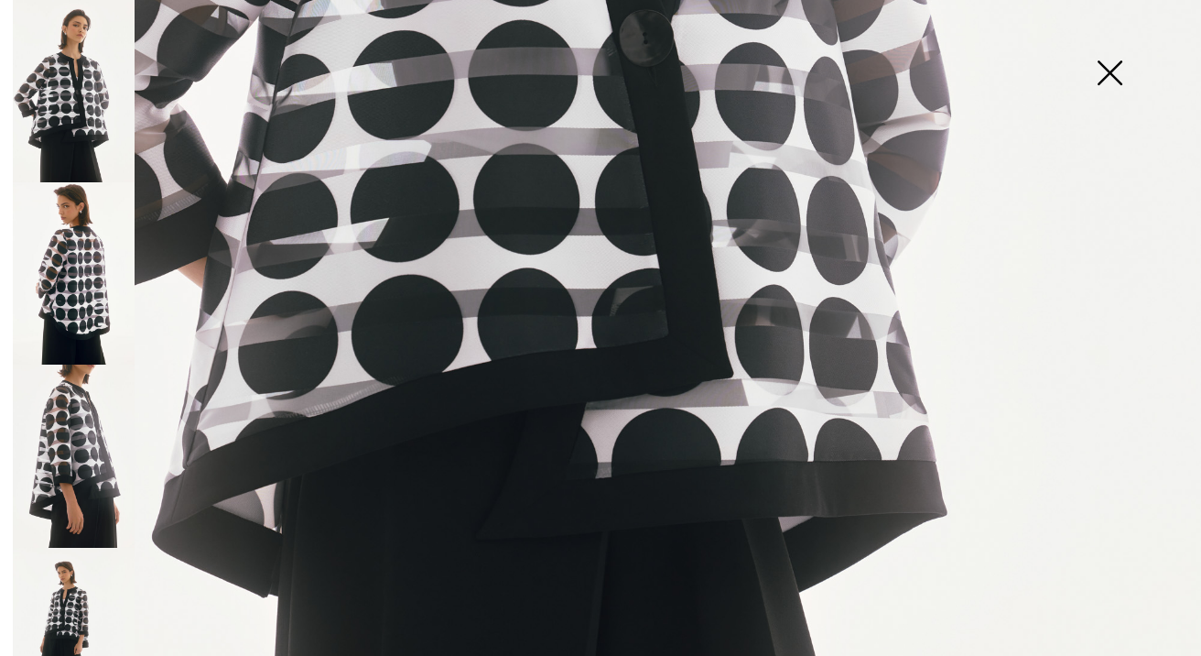
click at [109, 264] on img at bounding box center [74, 273] width 122 height 182
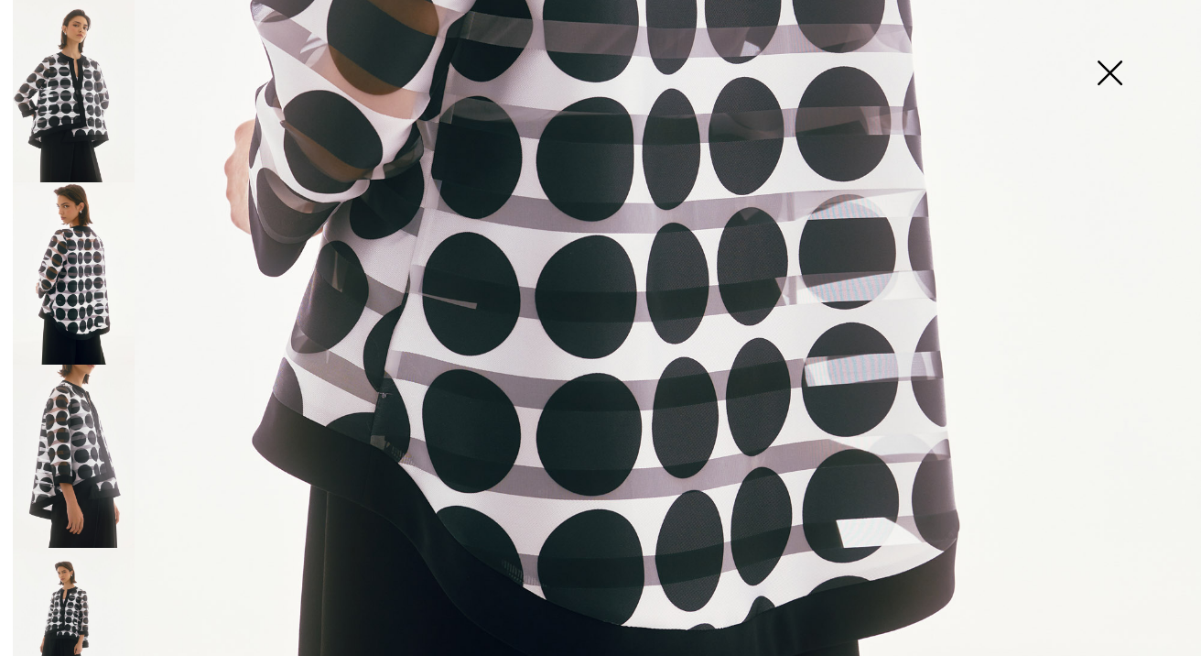
click at [64, 452] on img at bounding box center [74, 455] width 122 height 182
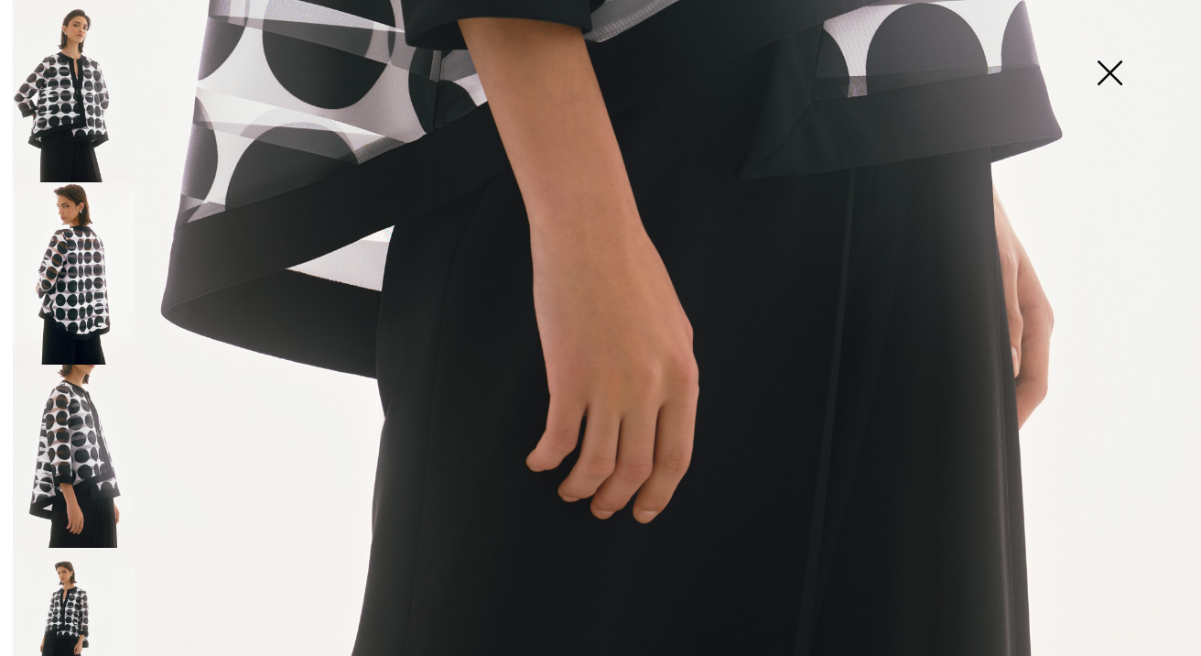
scroll to position [1145, 0]
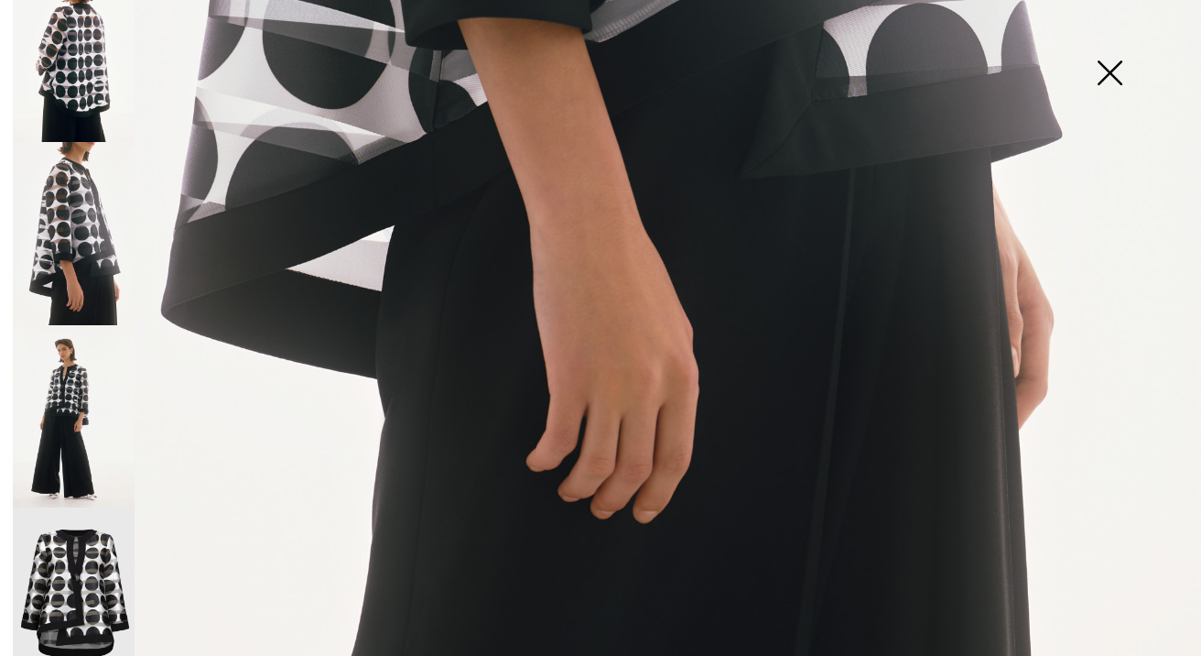
click at [56, 434] on img at bounding box center [74, 416] width 122 height 182
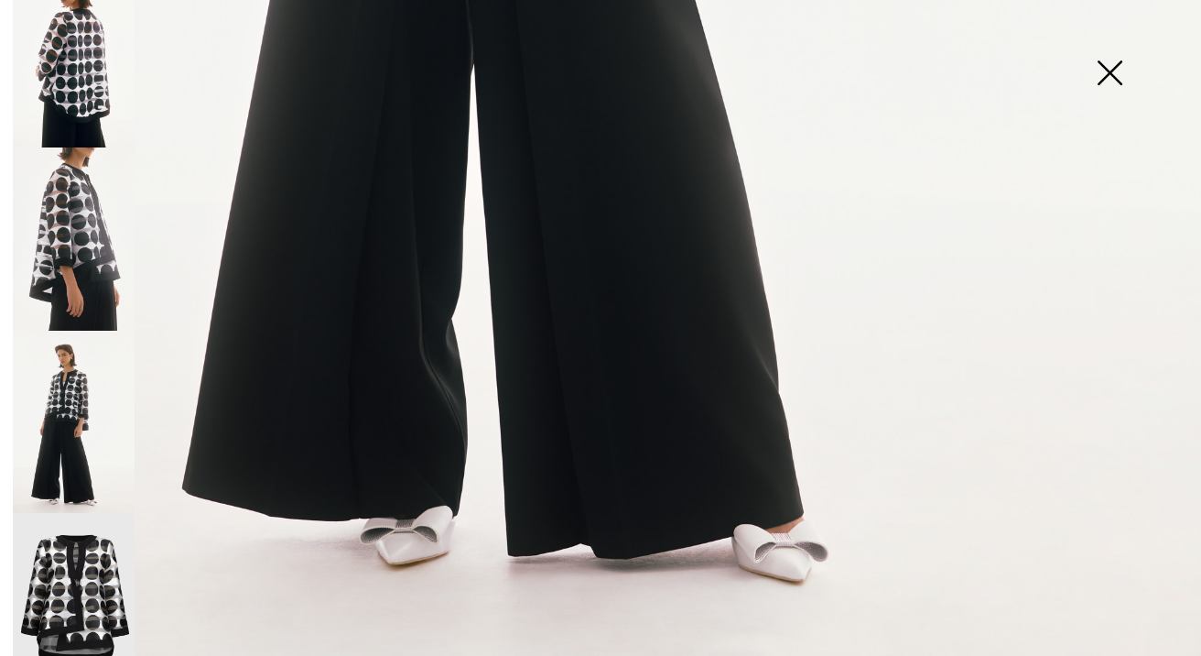
click at [93, 576] on img at bounding box center [74, 604] width 122 height 183
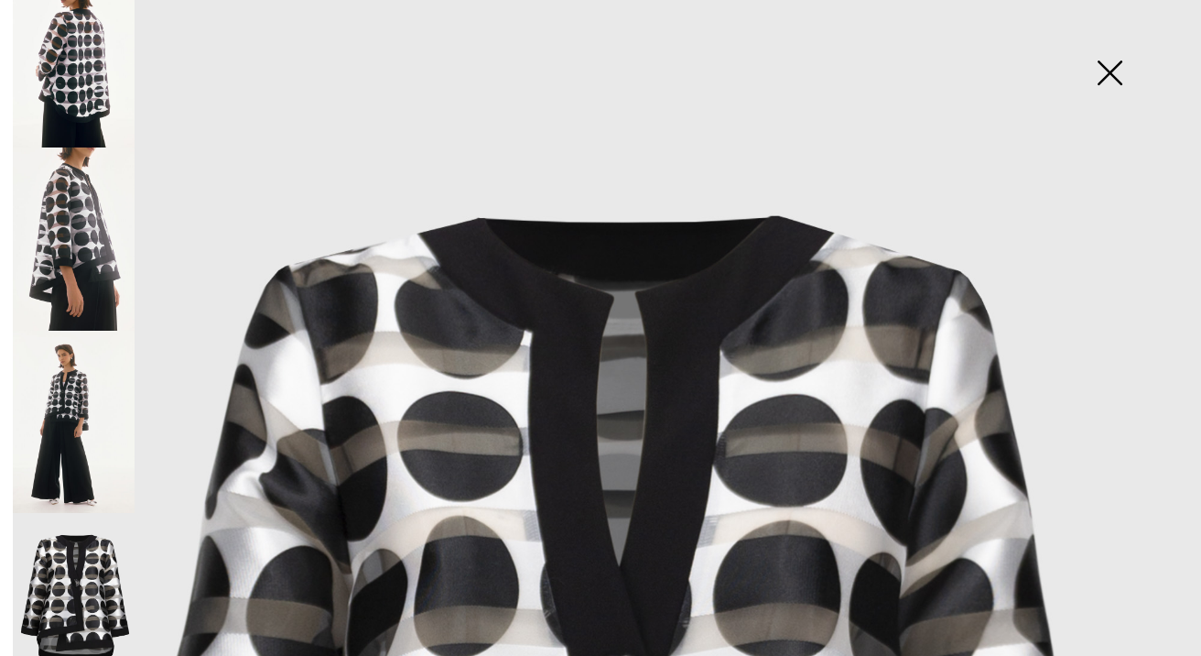
scroll to position [0, 0]
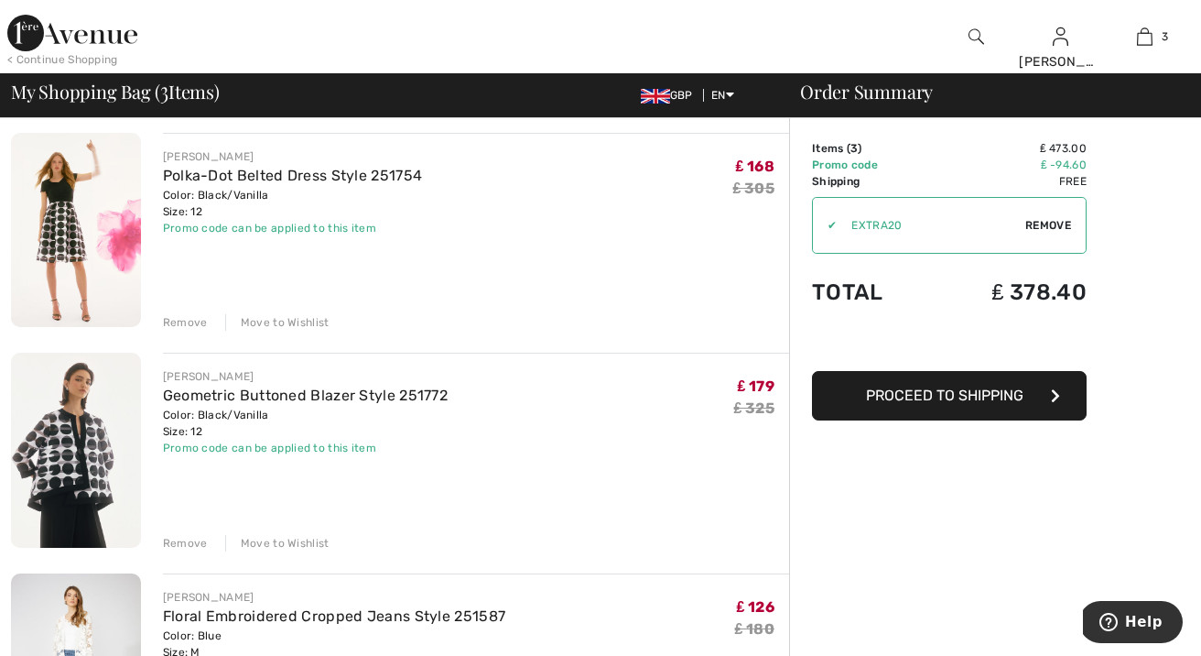
click at [50, 222] on img at bounding box center [76, 230] width 130 height 194
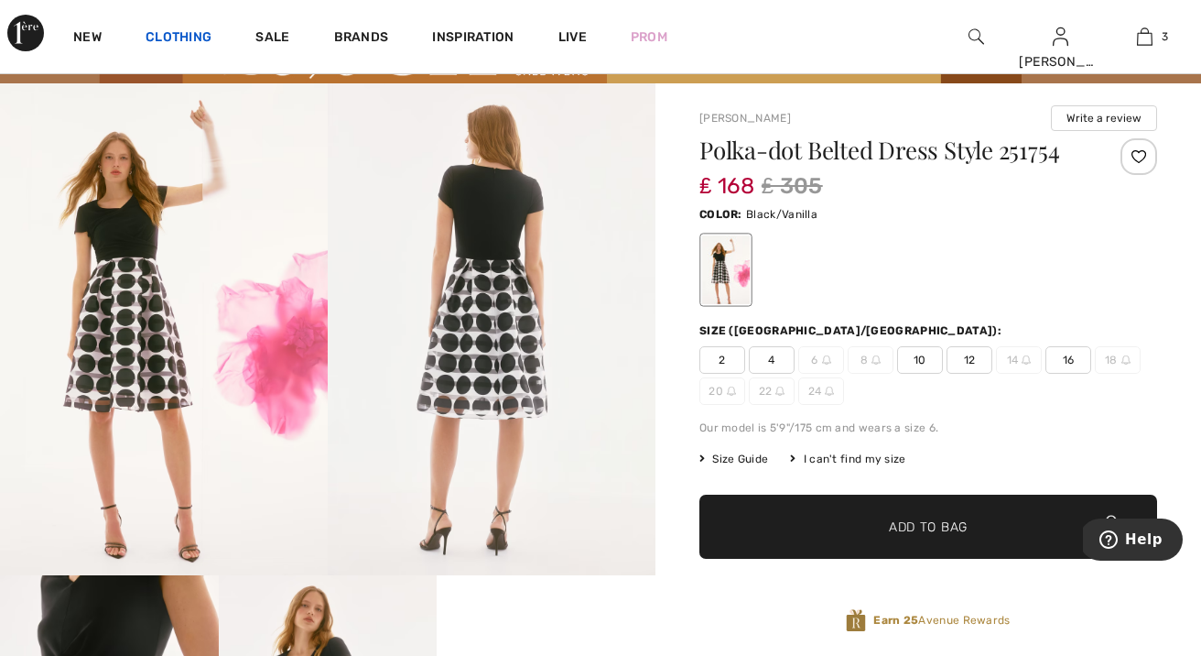
scroll to position [97, 0]
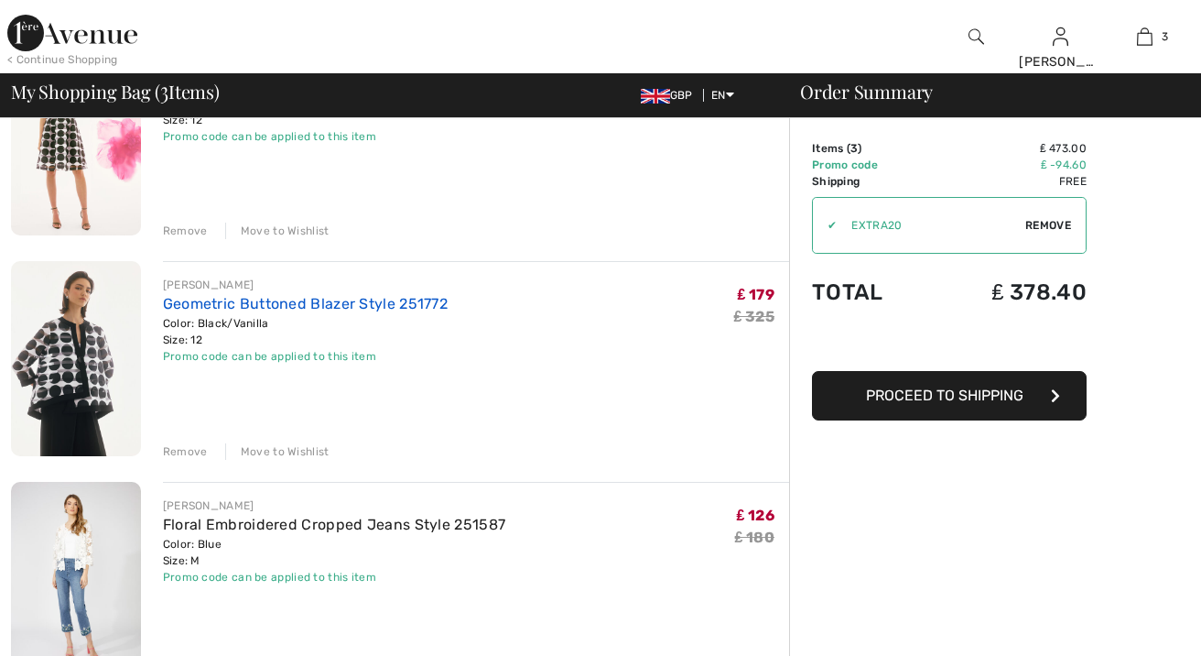
scroll to position [244, 0]
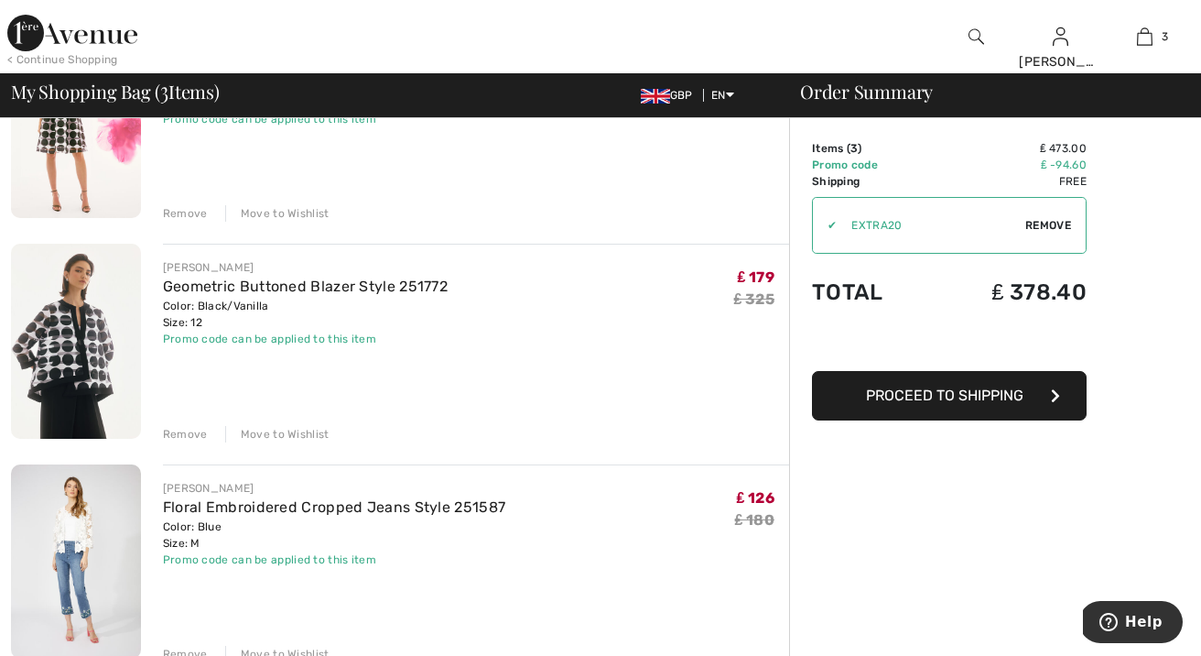
click at [70, 300] on img at bounding box center [76, 341] width 130 height 194
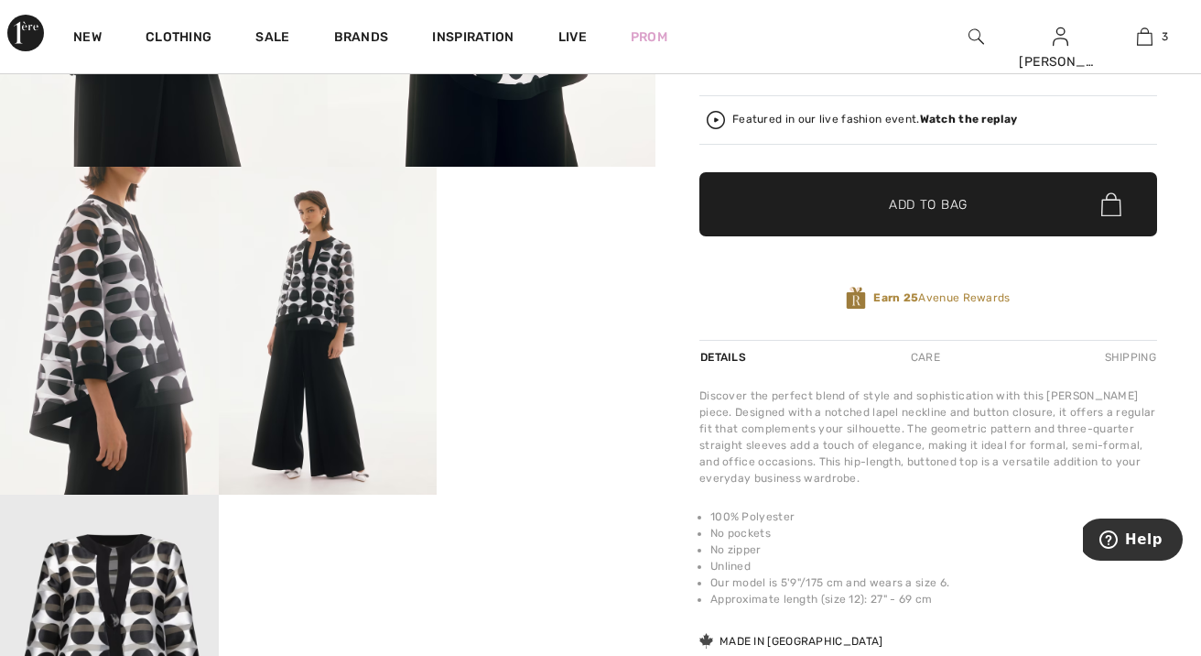
scroll to position [510, 0]
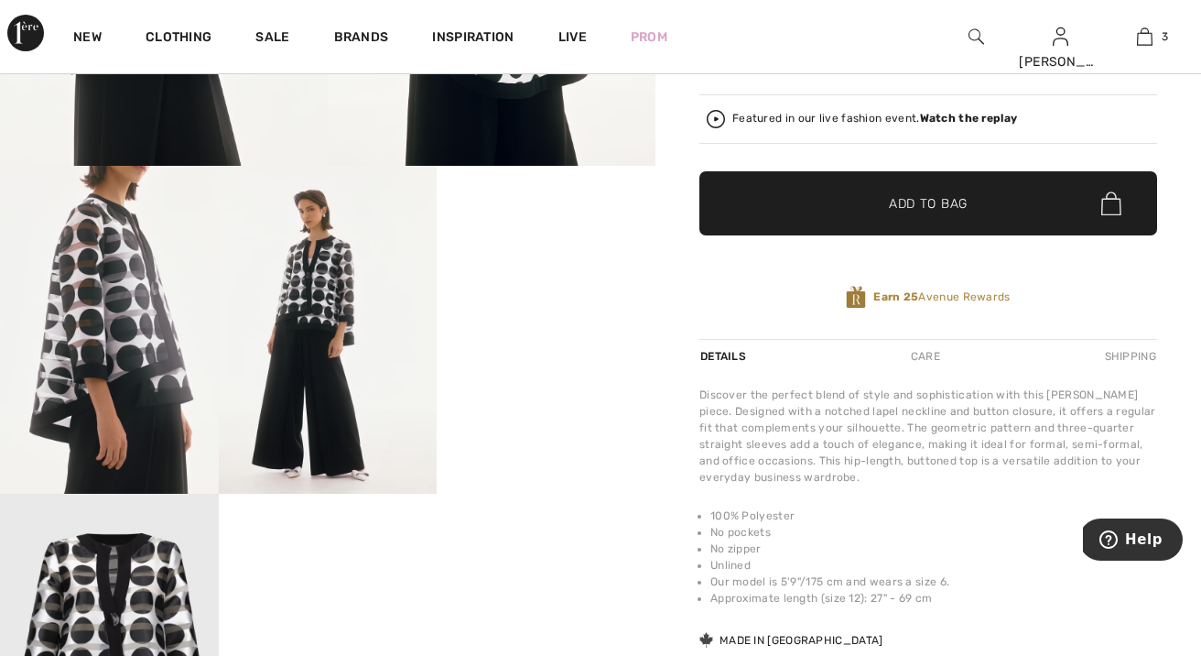
click at [554, 275] on video "Your browser does not support the video tag." at bounding box center [546, 220] width 219 height 109
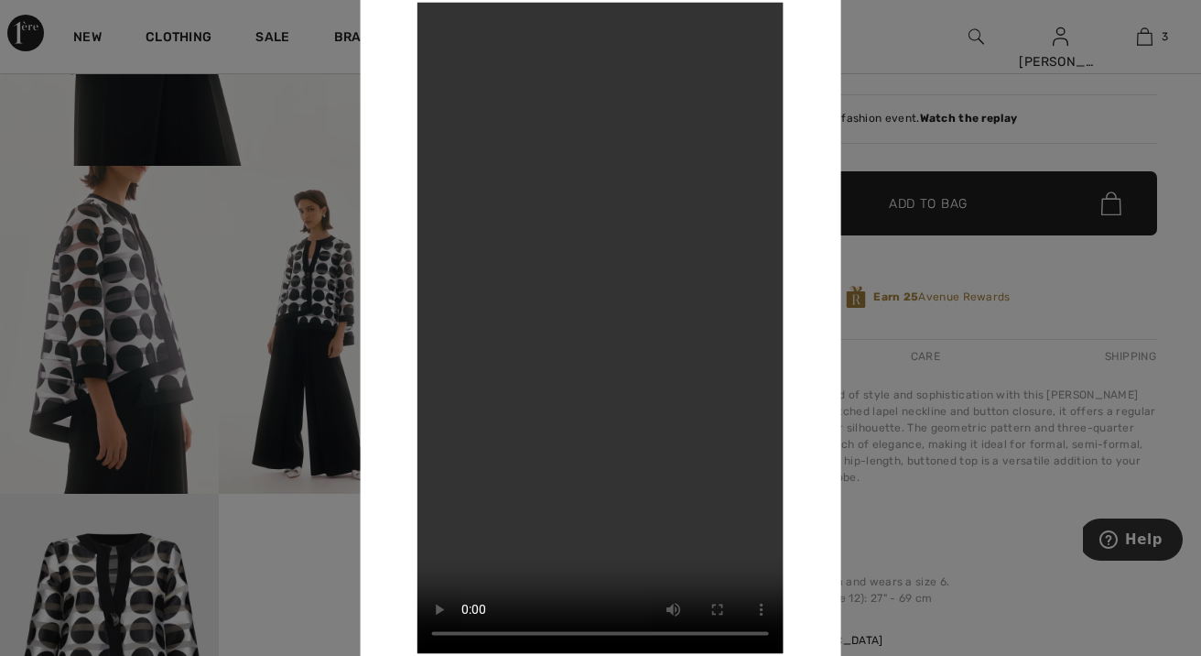
click at [981, 152] on div at bounding box center [600, 328] width 1201 height 656
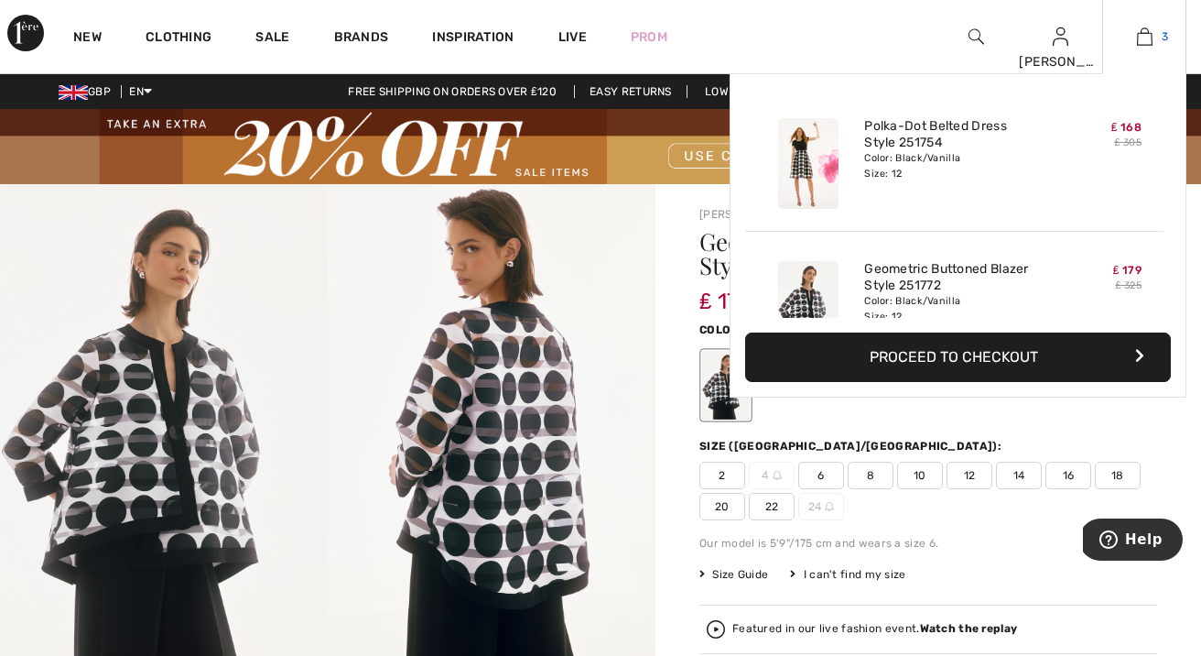
scroll to position [0, 0]
click at [1133, 36] on link "3" at bounding box center [1144, 37] width 82 height 22
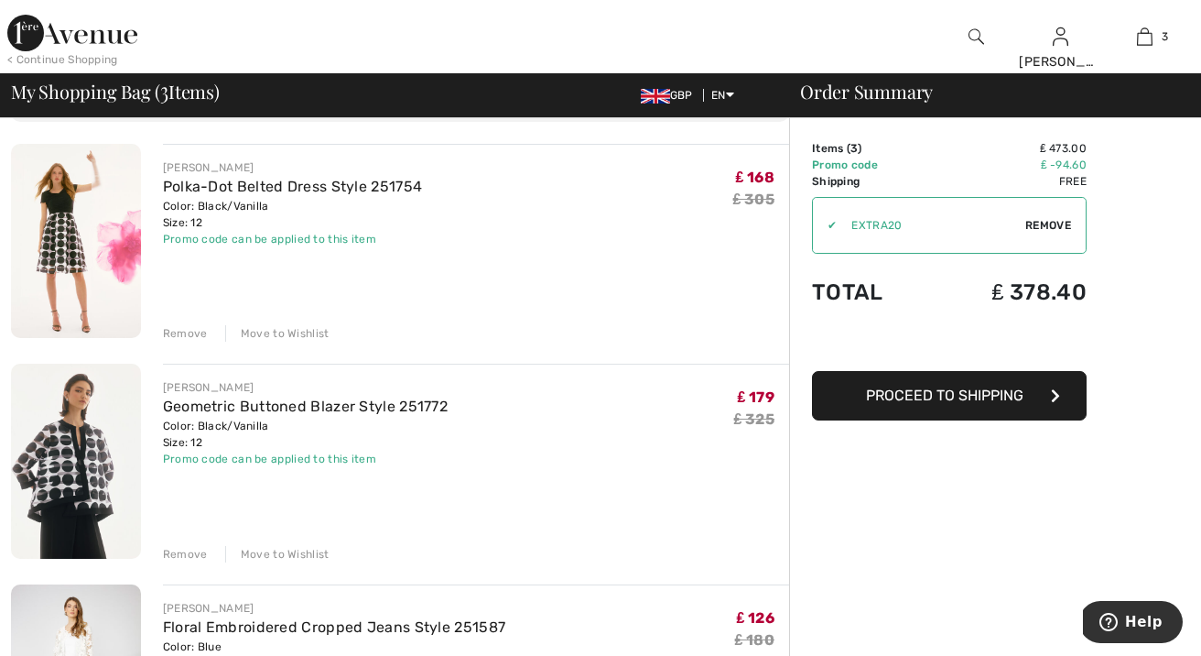
scroll to position [117, 0]
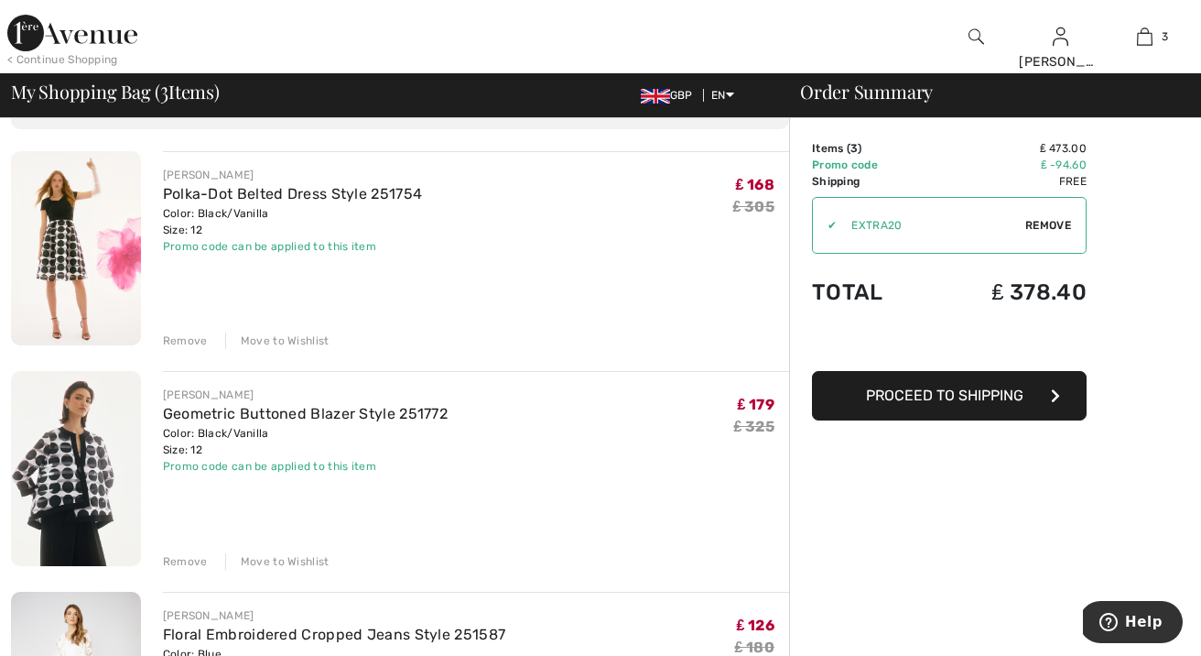
click at [970, 403] on span "Proceed to Shipping" at bounding box center [944, 394] width 157 height 17
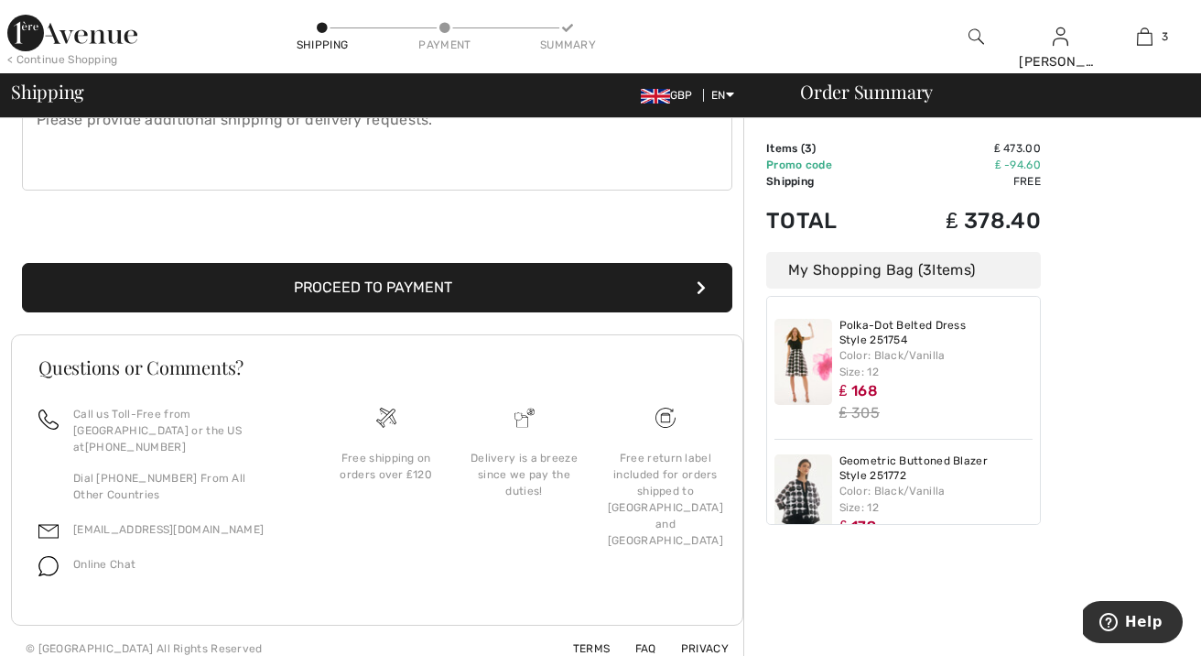
scroll to position [554, 0]
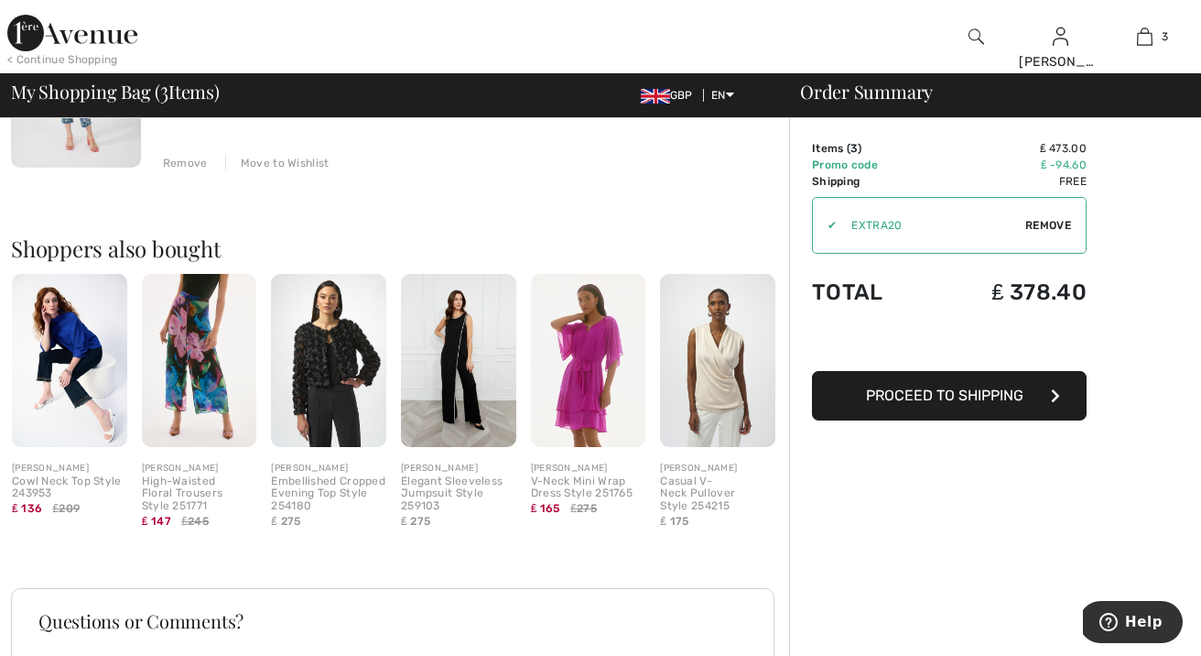
scroll to position [732, 0]
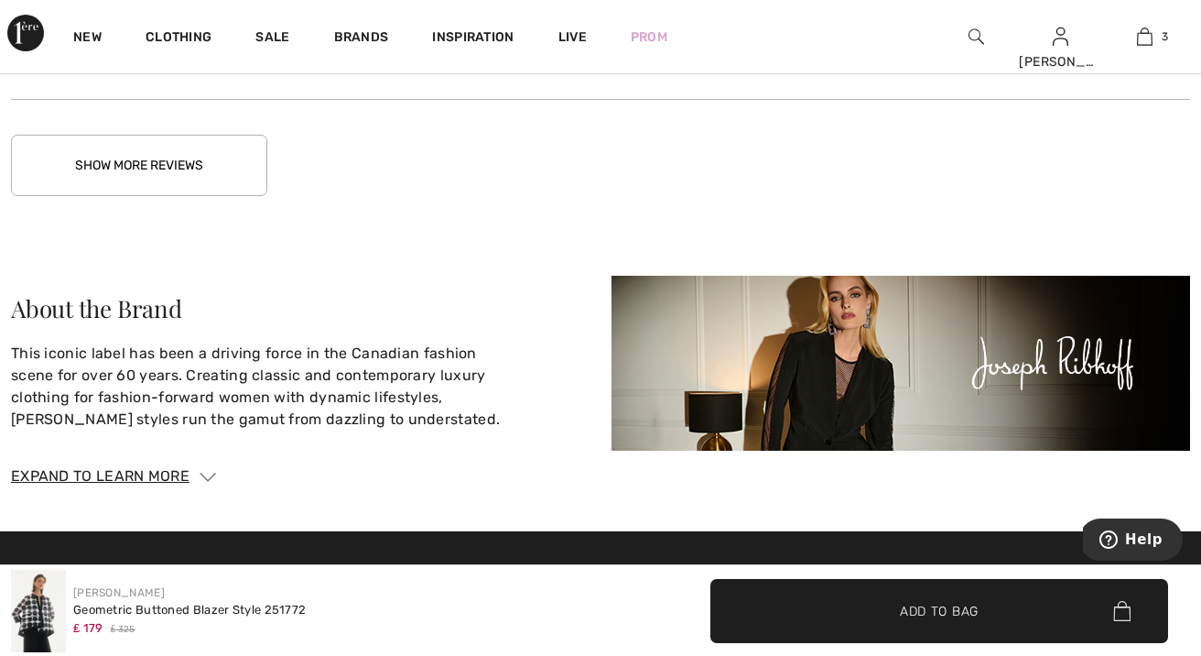
click at [167, 170] on button "Show More Reviews" at bounding box center [139, 165] width 256 height 61
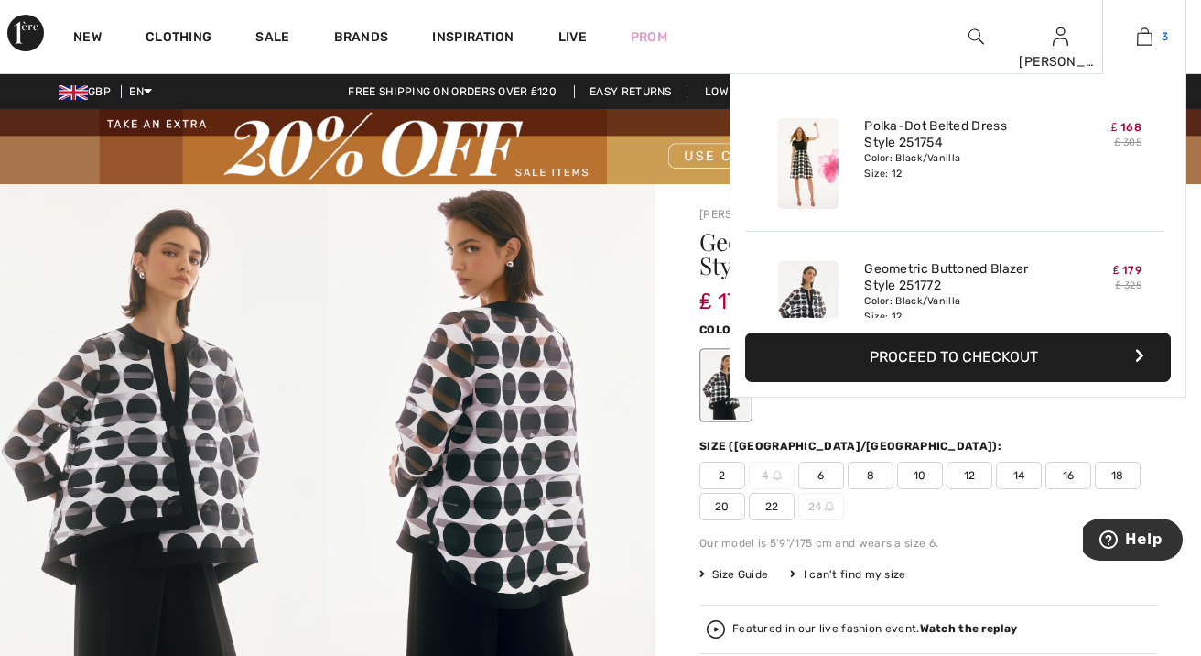
click at [1145, 40] on img at bounding box center [1145, 37] width 16 height 22
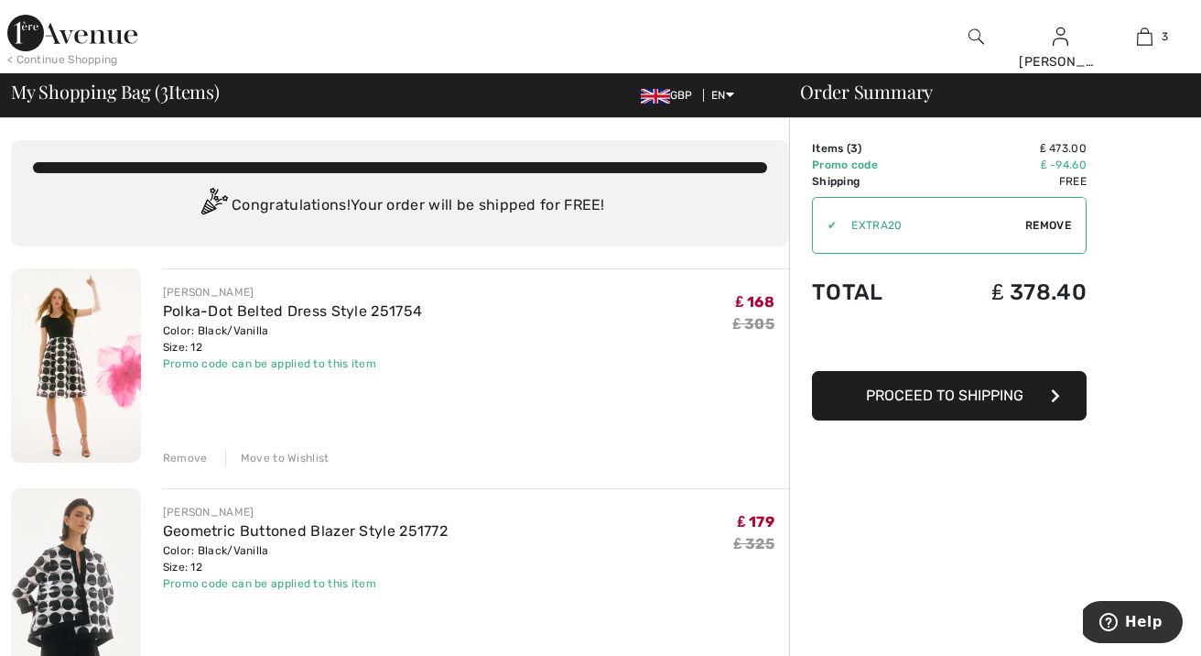
click at [971, 396] on span "Proceed to Shipping" at bounding box center [944, 394] width 157 height 17
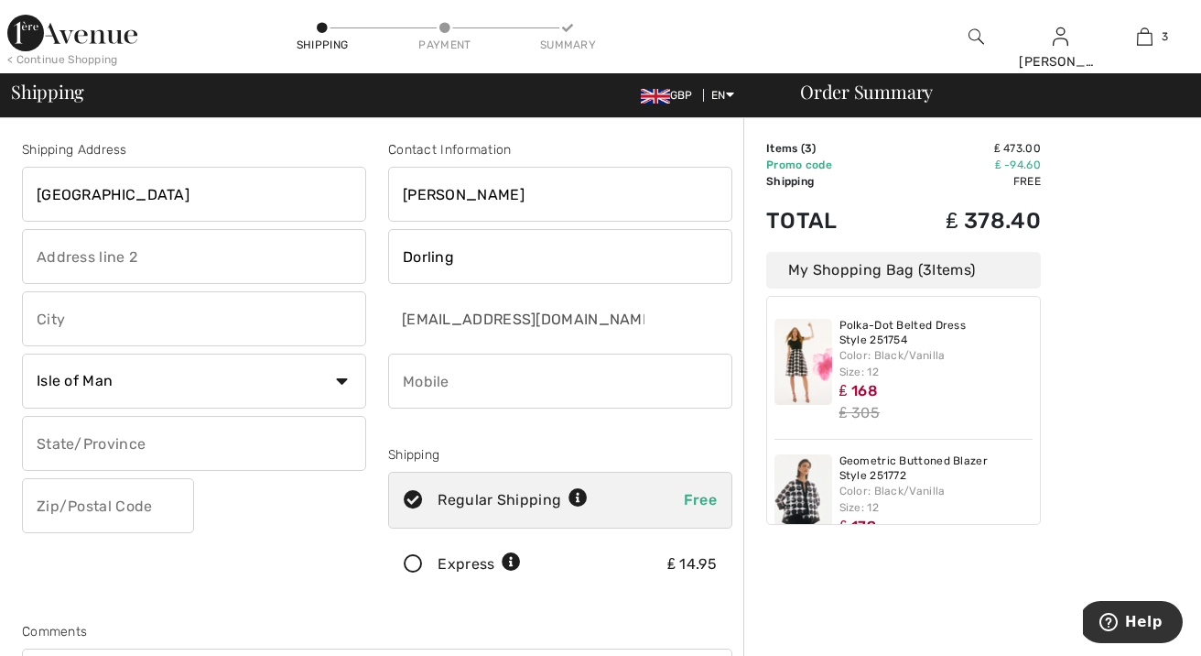
type input "Highland Park"
type input "Saddle Road"
type input "Douglas"
drag, startPoint x: 68, startPoint y: 513, endPoint x: 126, endPoint y: 513, distance: 58.6
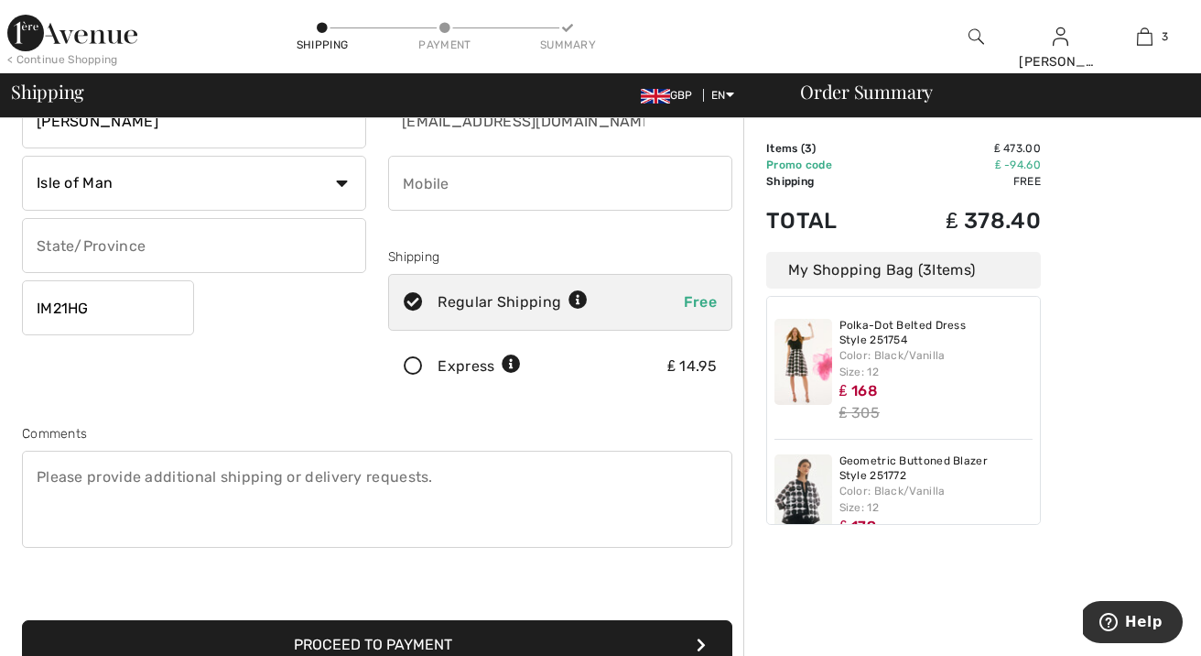
scroll to position [212, 0]
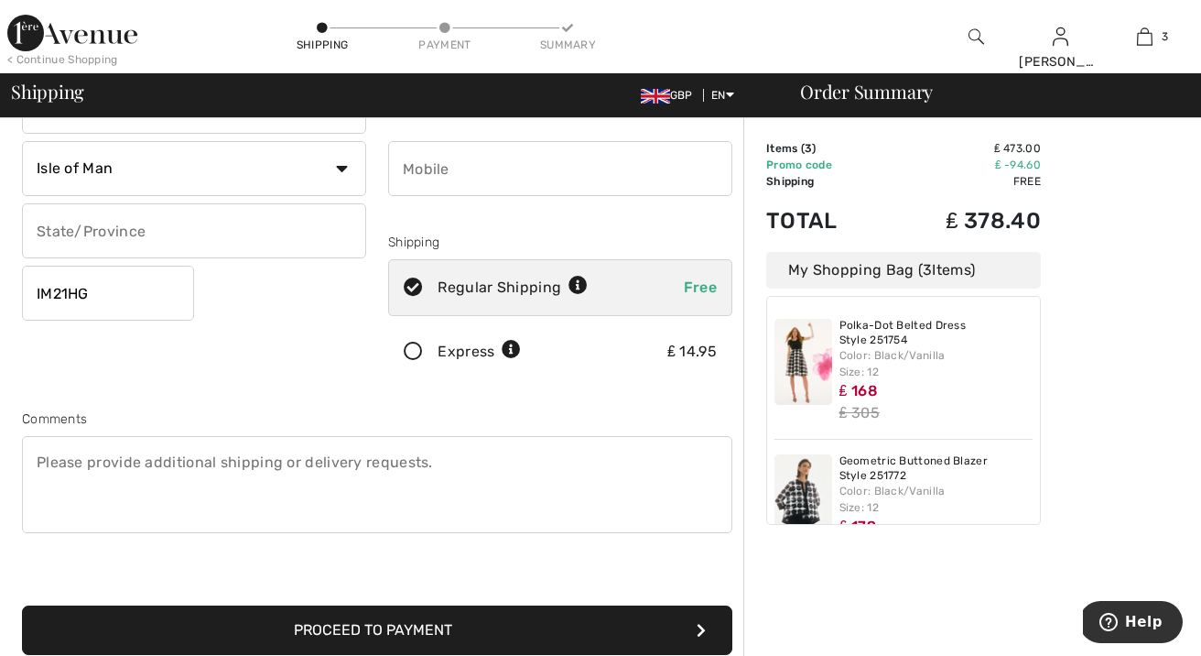
type input "IM21HG"
click at [277, 379] on div "Shipping Address Highland Park Saddle Road Douglas Country Canada United States…" at bounding box center [194, 158] width 366 height 460
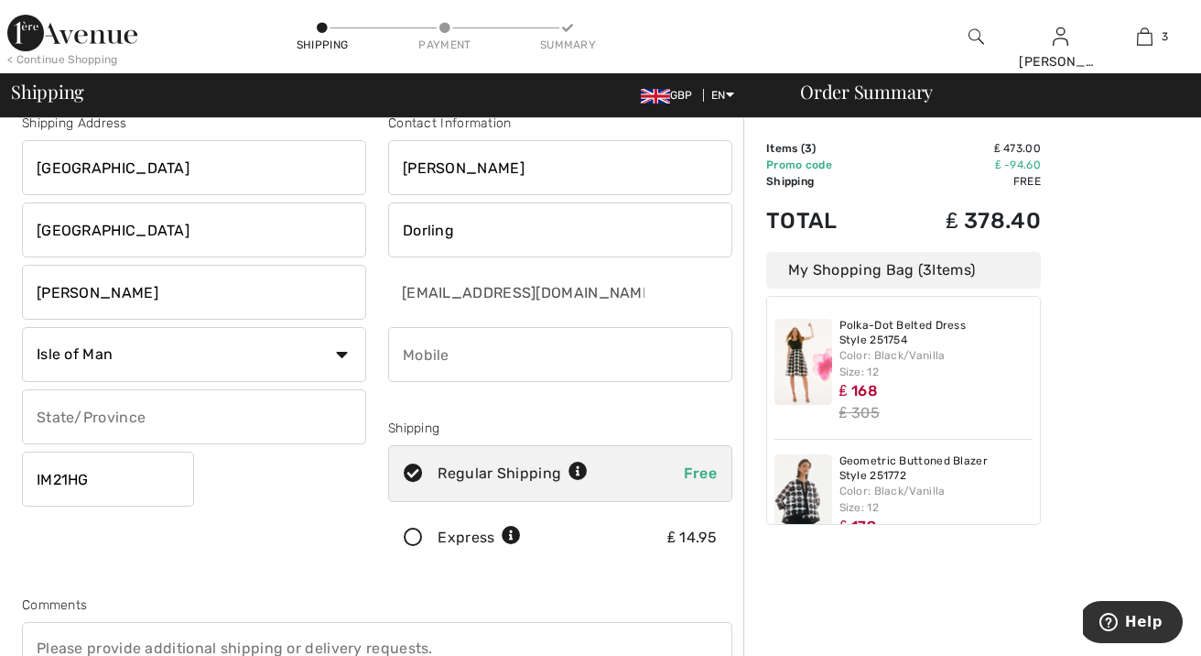
scroll to position [19, 0]
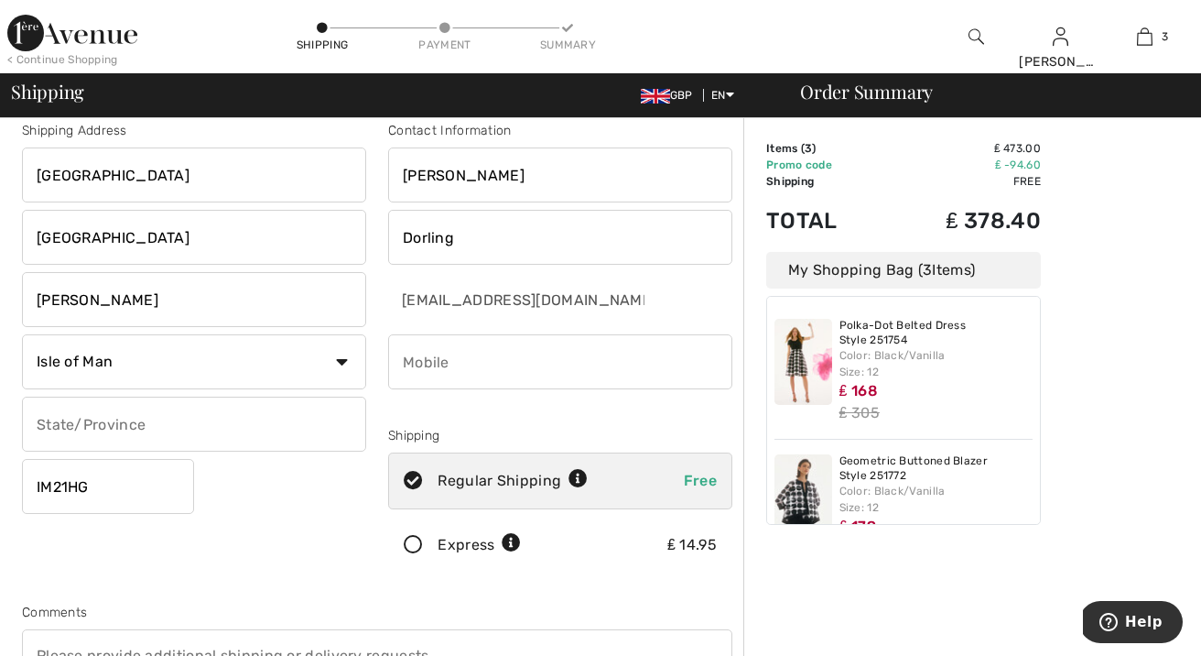
drag, startPoint x: 429, startPoint y: 348, endPoint x: 450, endPoint y: 345, distance: 21.2
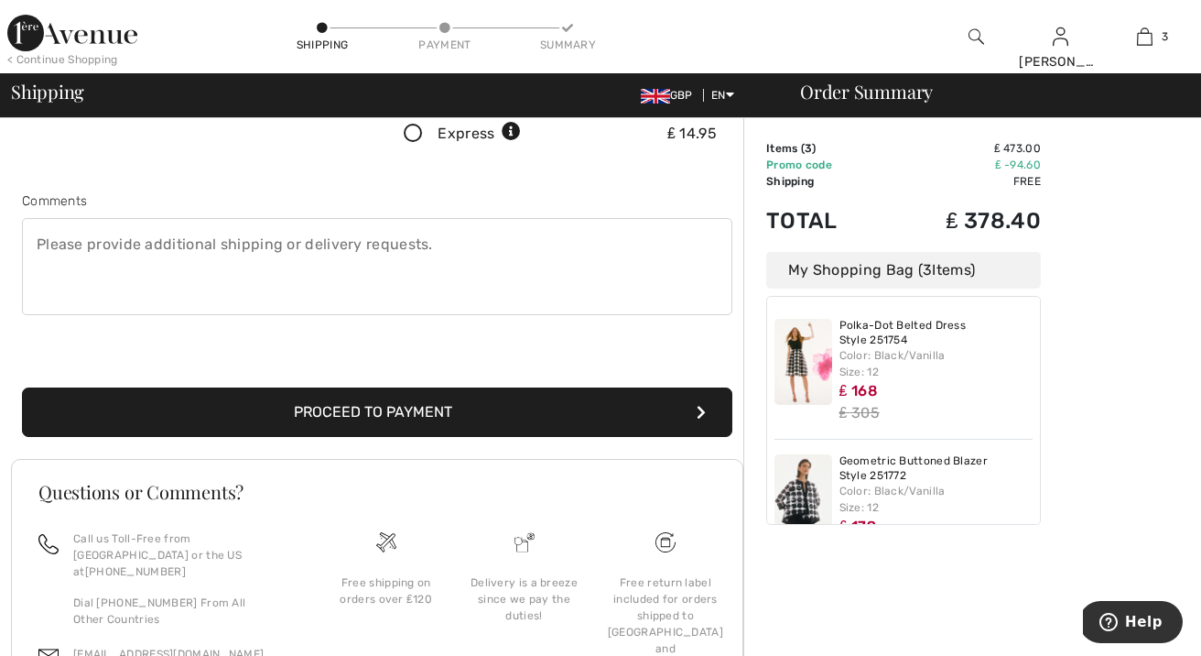
scroll to position [431, 0]
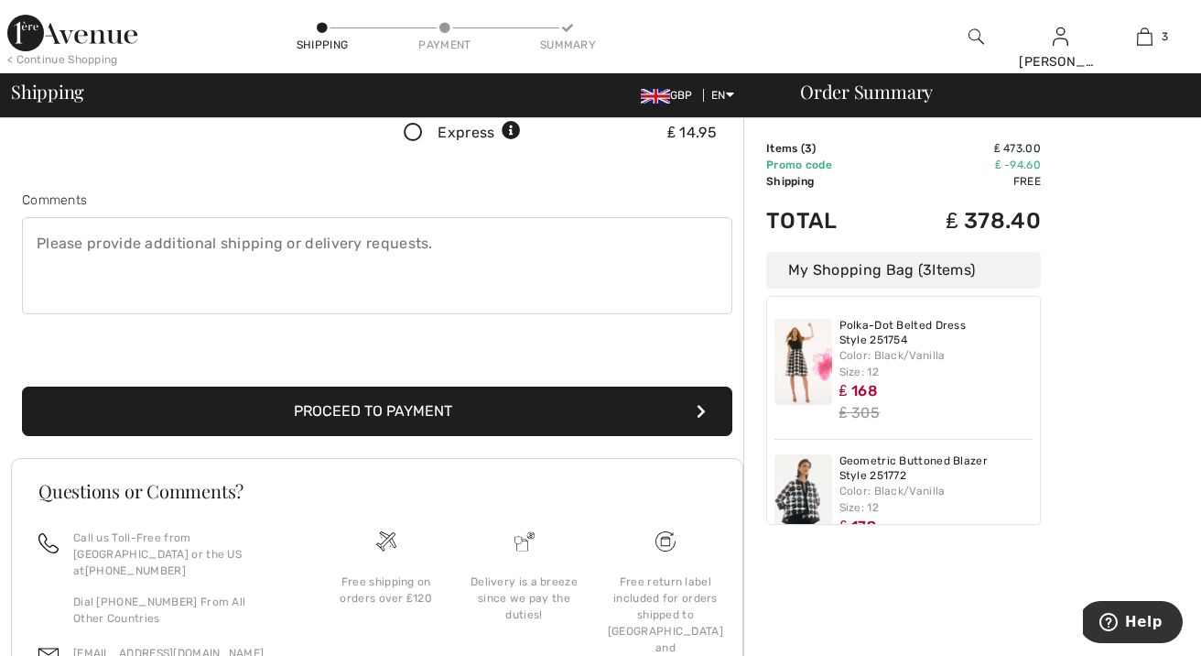
type input "07624404963"
drag, startPoint x: 389, startPoint y: 409, endPoint x: 480, endPoint y: 389, distance: 92.9
click at [392, 408] on button "Proceed to Payment" at bounding box center [377, 410] width 711 height 49
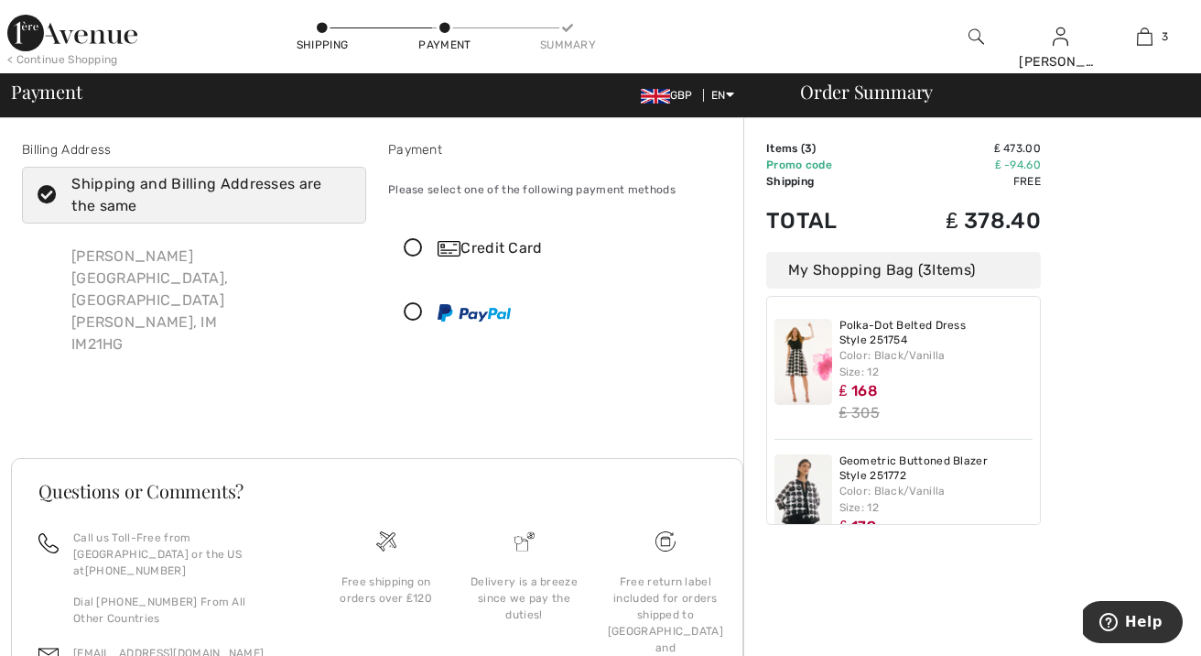
click at [416, 252] on icon at bounding box center [413, 248] width 49 height 19
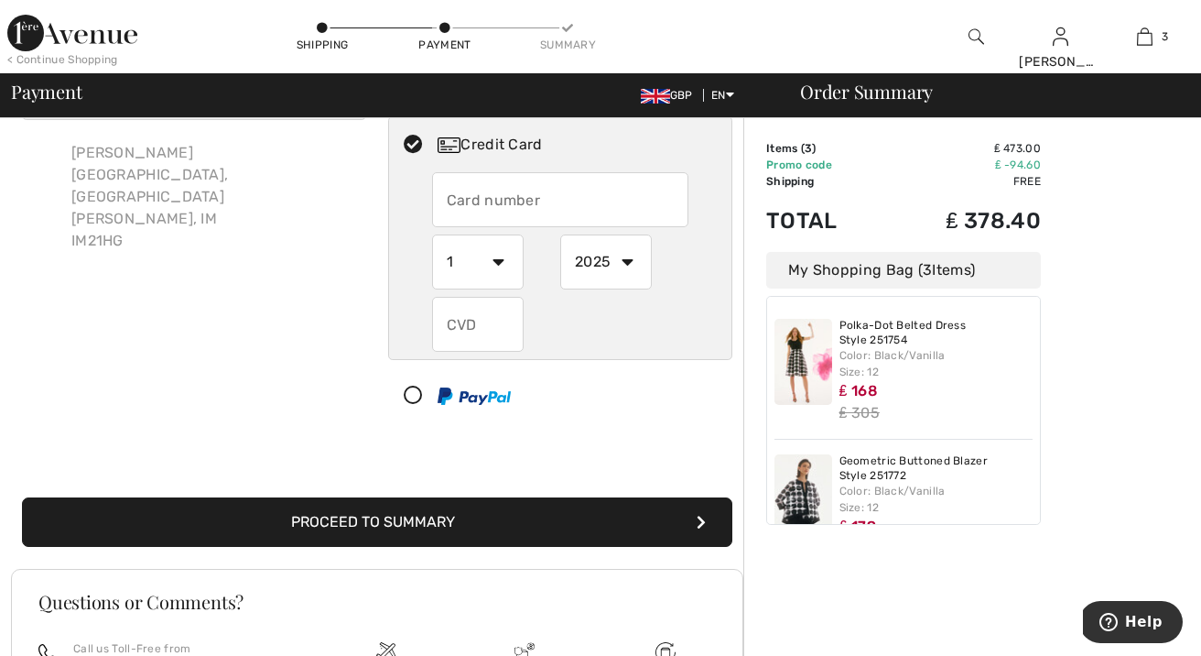
scroll to position [106, 0]
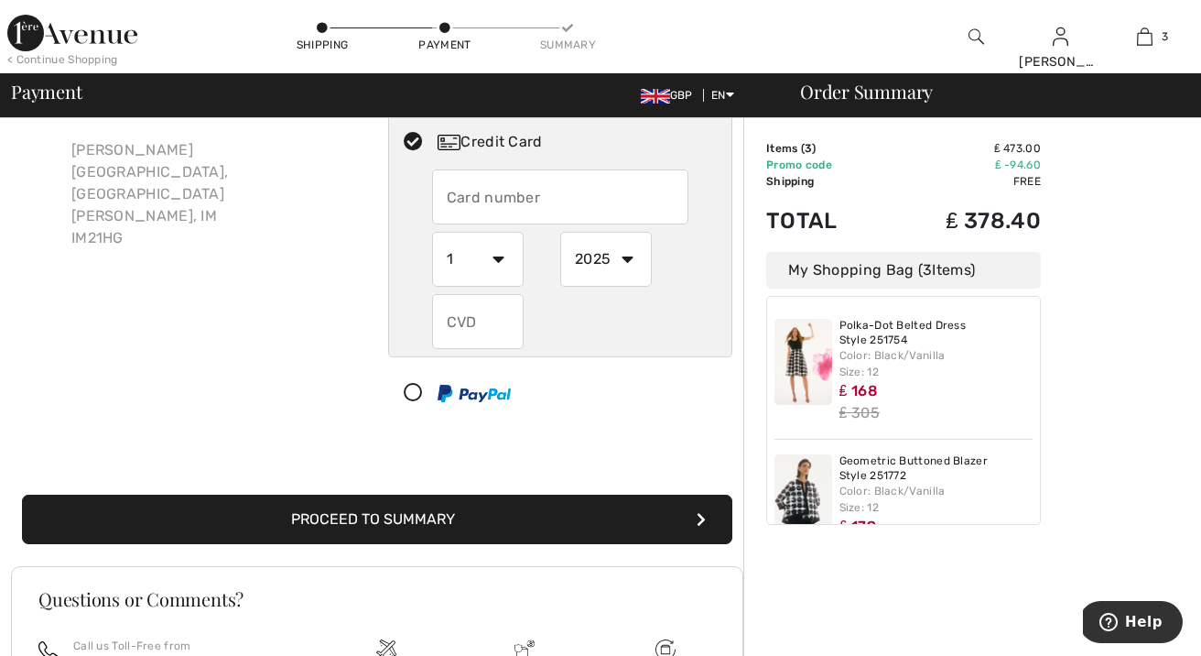
click at [490, 211] on input "text" at bounding box center [560, 196] width 257 height 55
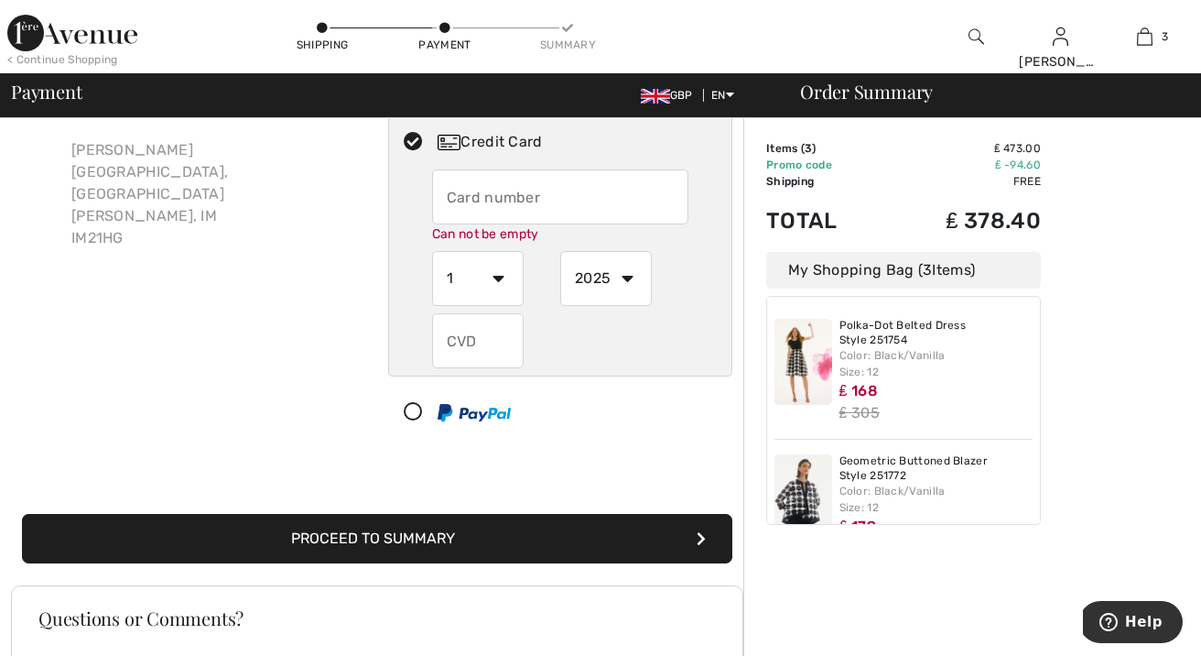
click at [571, 190] on input "text" at bounding box center [560, 196] width 257 height 55
type input "[CREDIT_CARD_NUMBER]"
select select "8"
select select "2028"
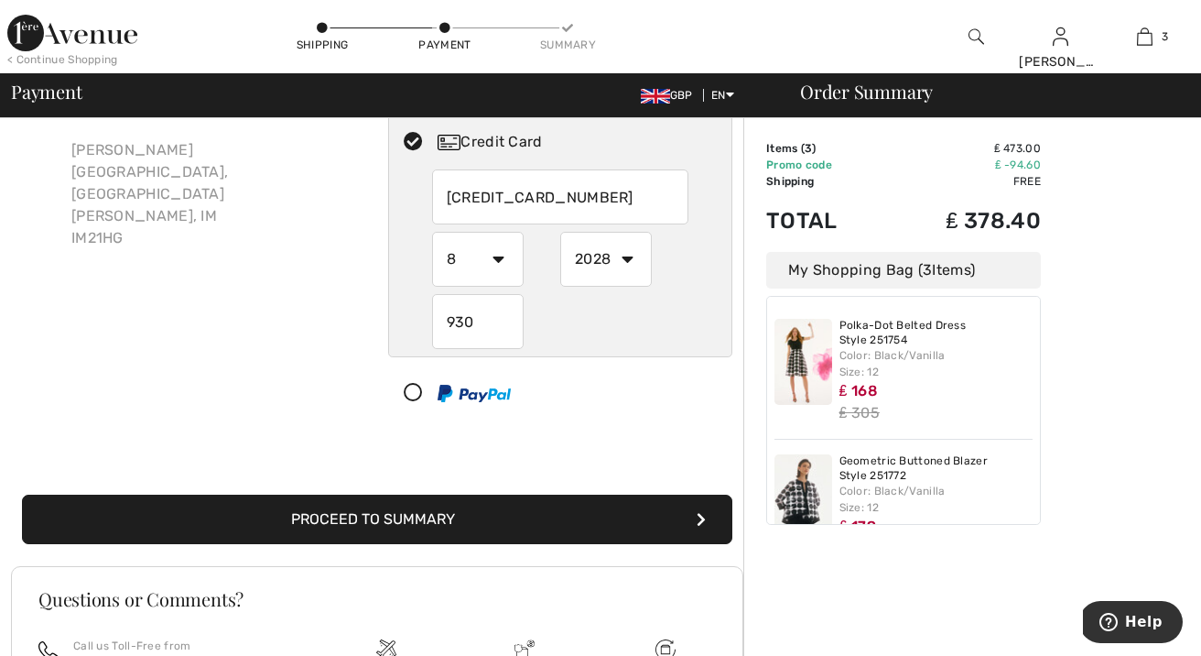
type input "930"
drag, startPoint x: 373, startPoint y: 517, endPoint x: 397, endPoint y: 513, distance: 25.1
click at [374, 517] on button "Proceed to Summary" at bounding box center [377, 518] width 711 height 49
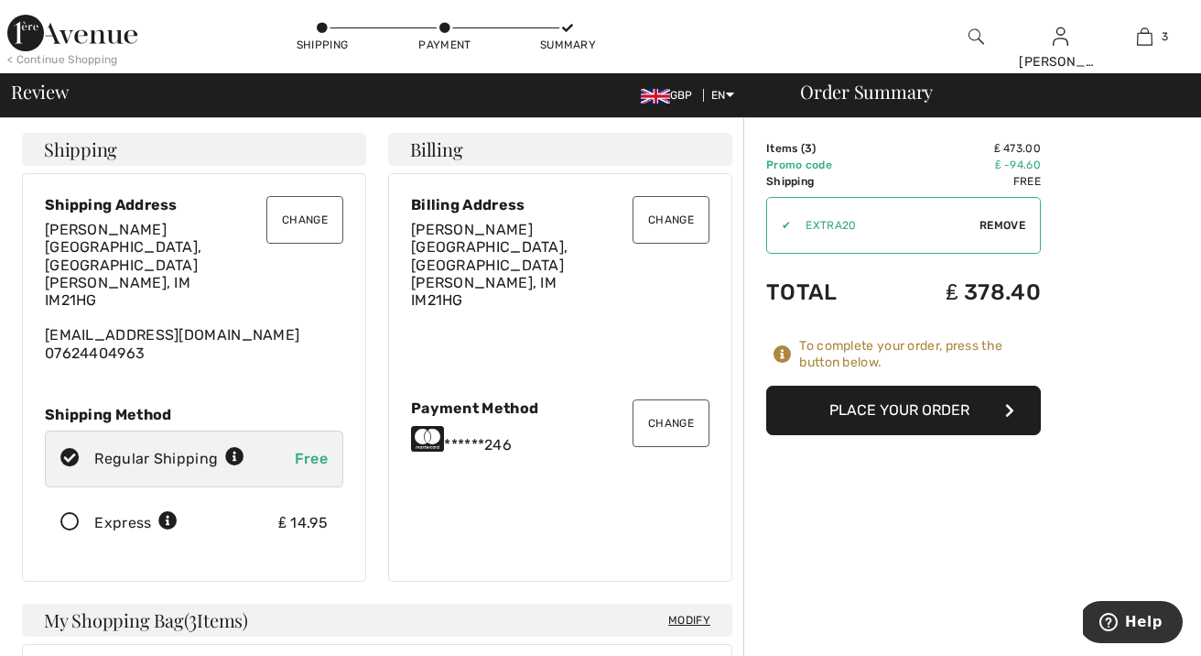
click at [316, 213] on button "Change" at bounding box center [304, 220] width 77 height 48
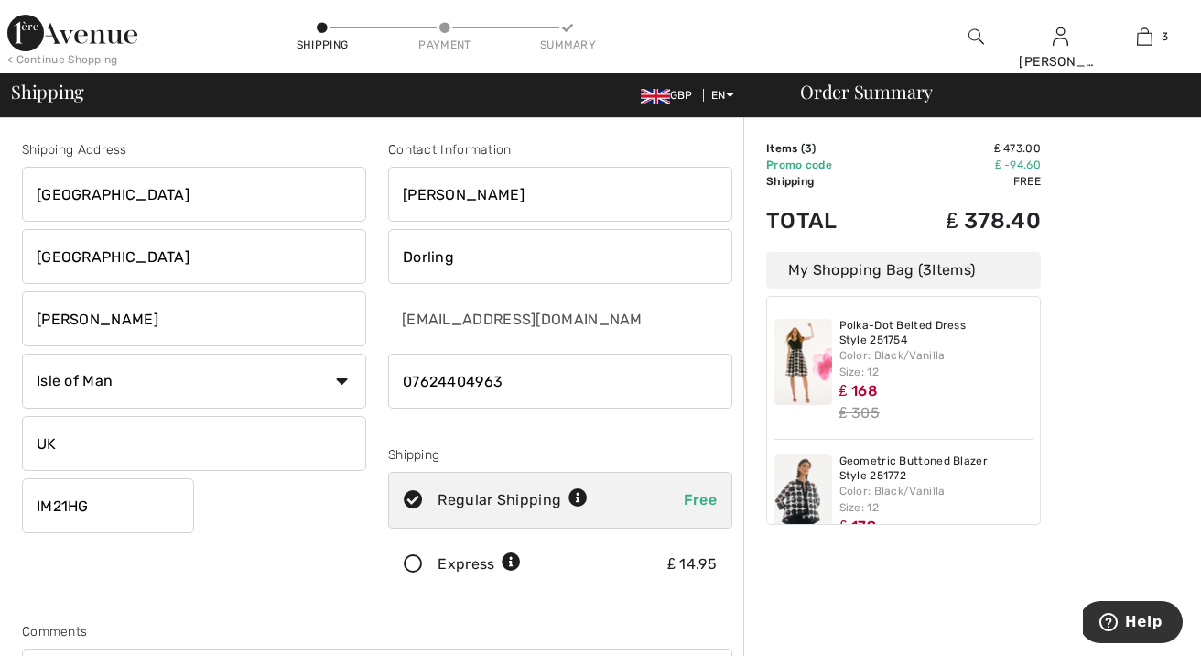
type input "U"
type input "IM2 1HG"
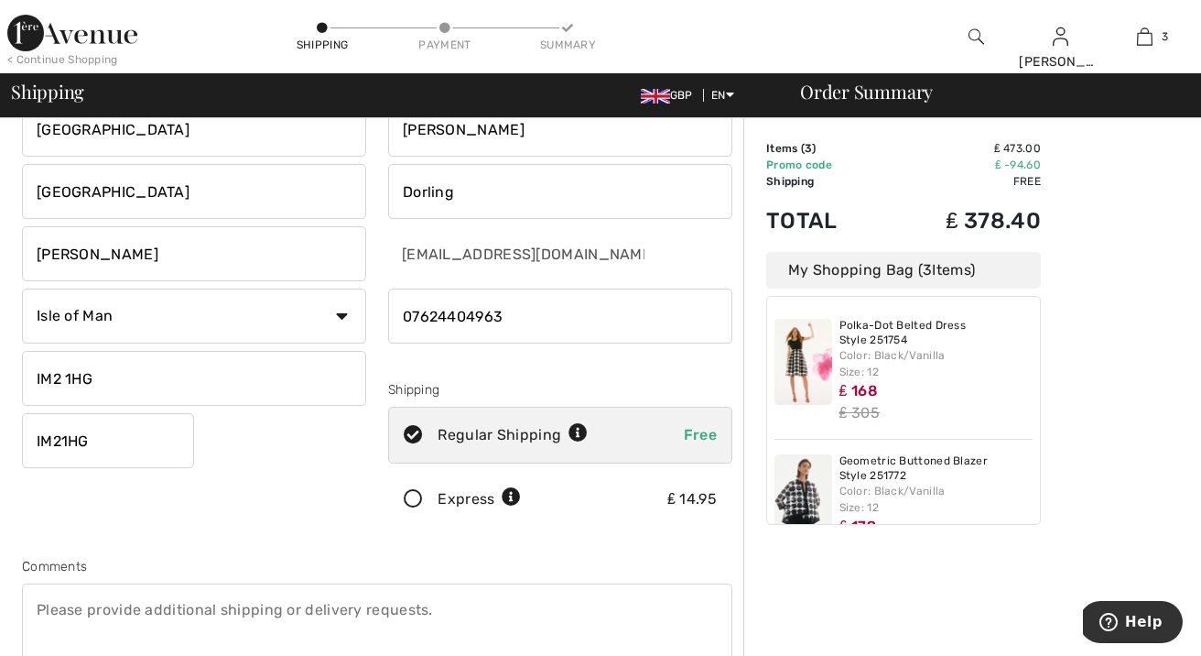
scroll to position [67, 0]
click at [188, 436] on input "IM21HG" at bounding box center [108, 438] width 172 height 55
drag, startPoint x: 249, startPoint y: 444, endPoint x: 162, endPoint y: 445, distance: 87.0
click at [249, 444] on div "Shipping Address Highland Park Saddle Road Douglas Country Canada United States…" at bounding box center [194, 303] width 366 height 460
drag, startPoint x: 122, startPoint y: 447, endPoint x: 168, endPoint y: 450, distance: 46.8
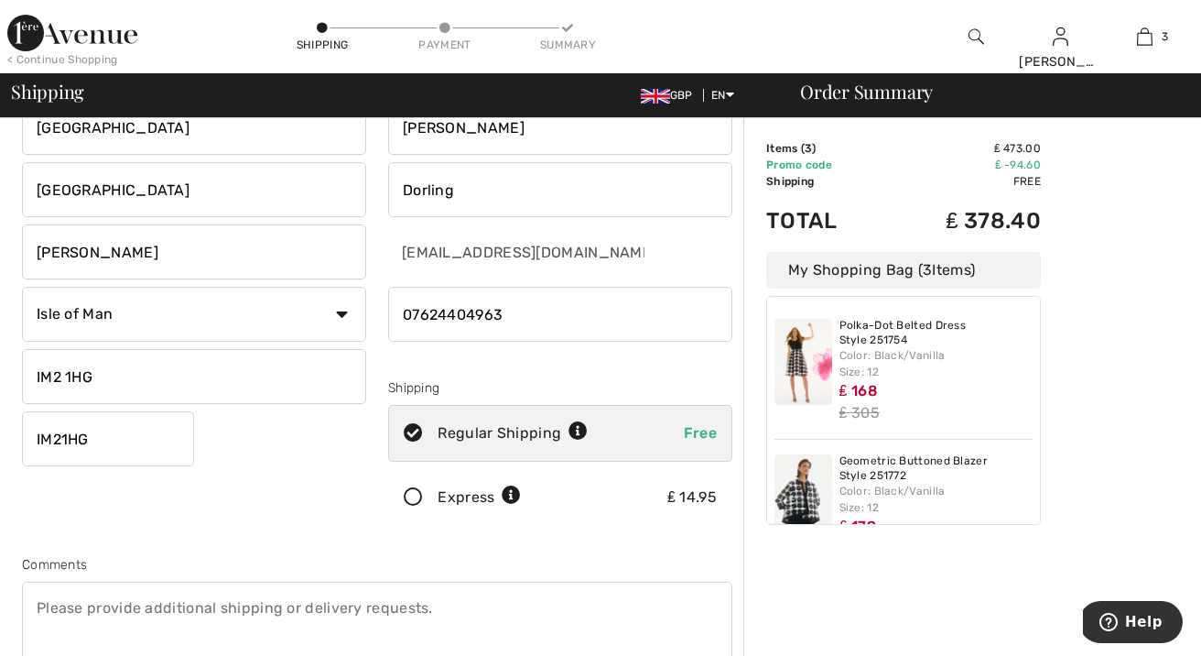
click at [122, 447] on input "IM21HG" at bounding box center [108, 438] width 172 height 55
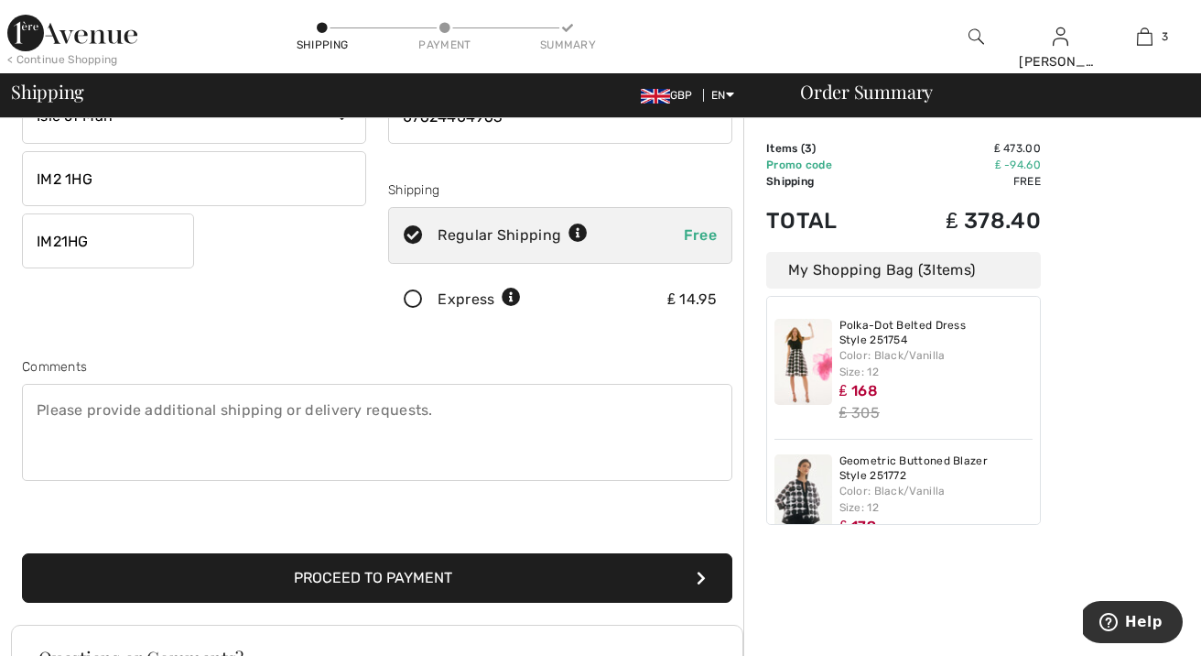
scroll to position [267, 0]
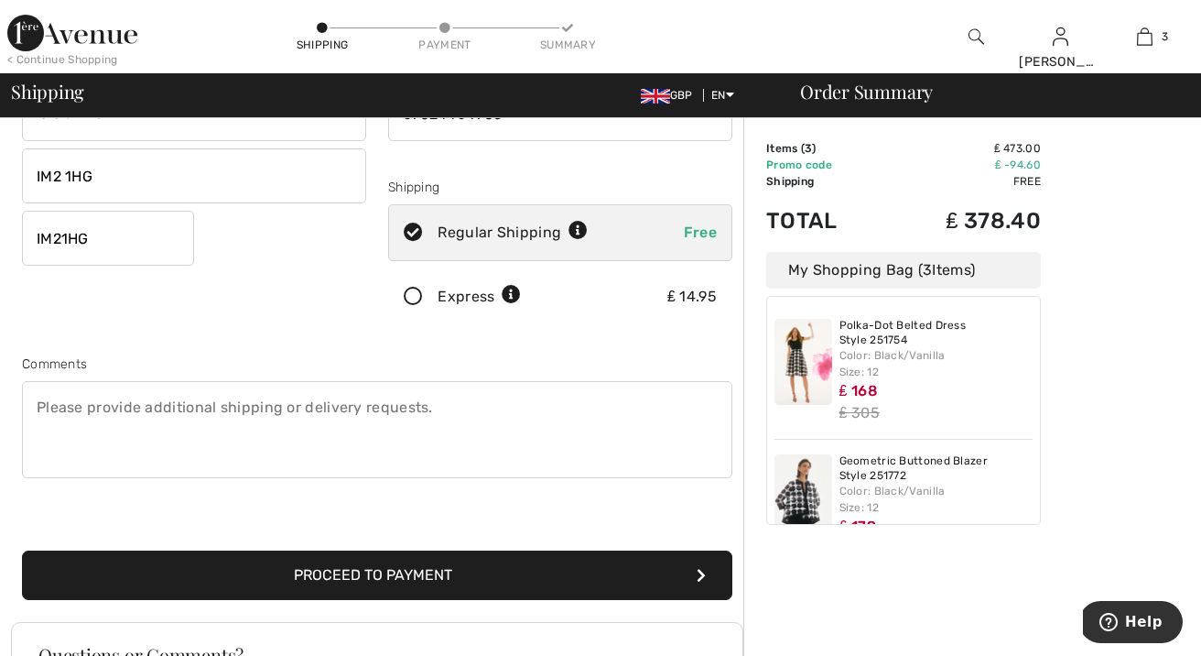
type input "IM21HG"
click at [470, 566] on button "Proceed to Payment" at bounding box center [377, 574] width 711 height 49
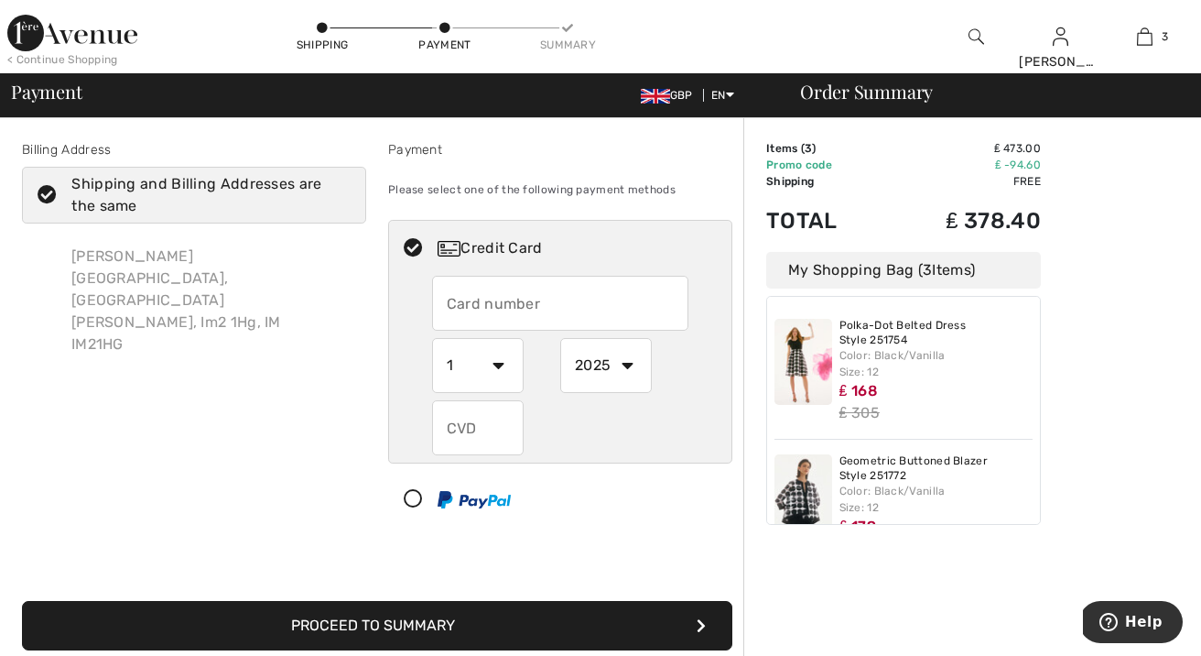
click at [510, 297] on input "text" at bounding box center [560, 303] width 257 height 55
radio input "true"
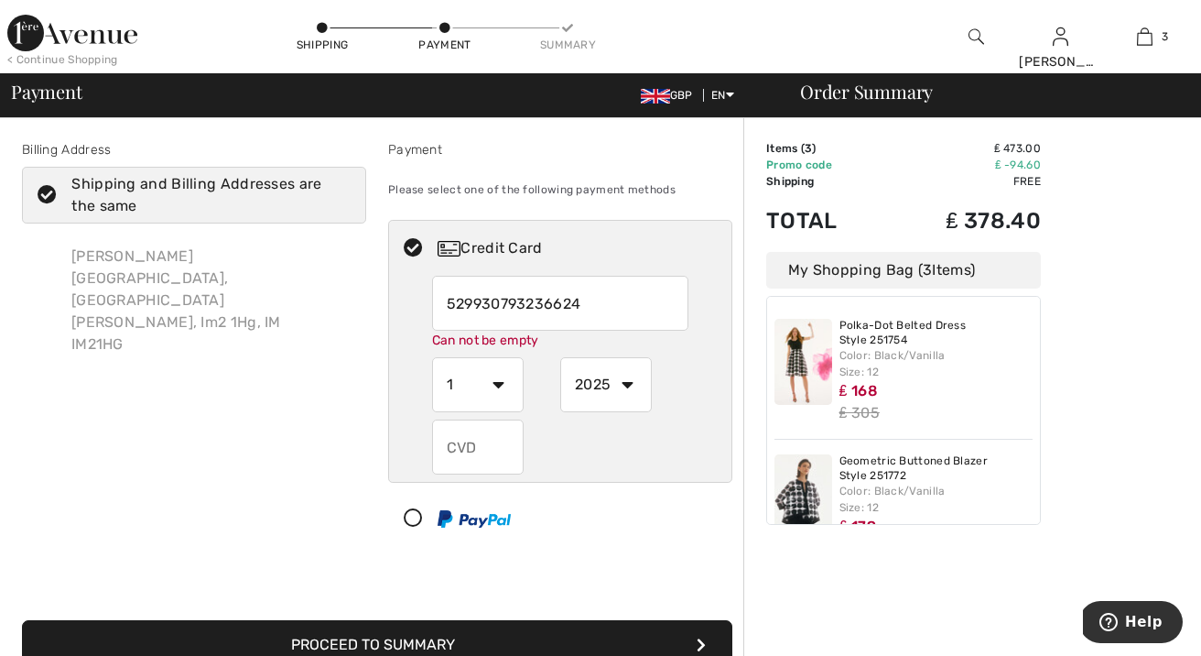
type input "[CREDIT_CARD_NUMBER]"
select select "8"
select select "2028"
radio input "true"
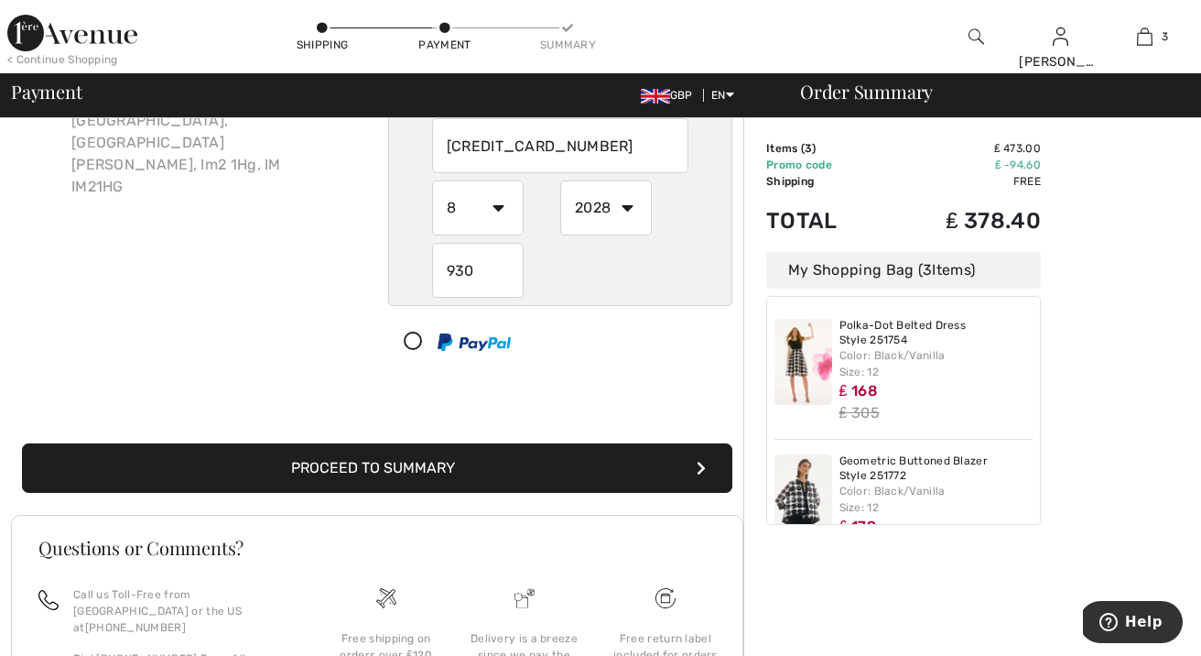
scroll to position [159, 0]
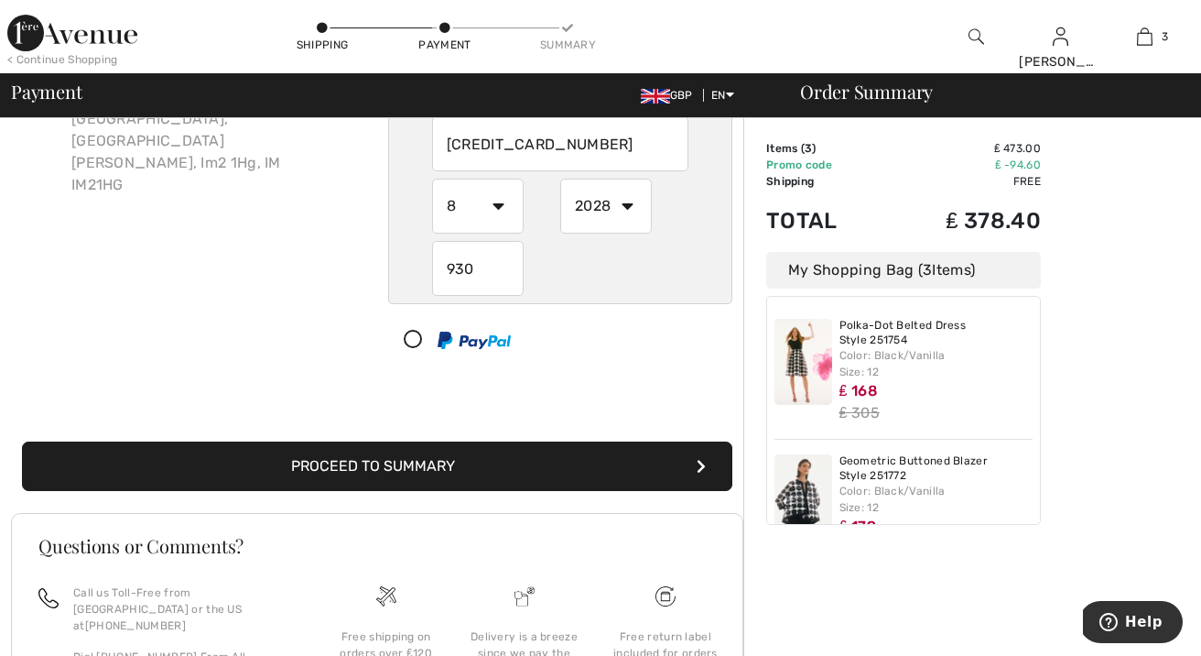
type input "930"
click at [478, 462] on button "Proceed to Summary" at bounding box center [377, 465] width 711 height 49
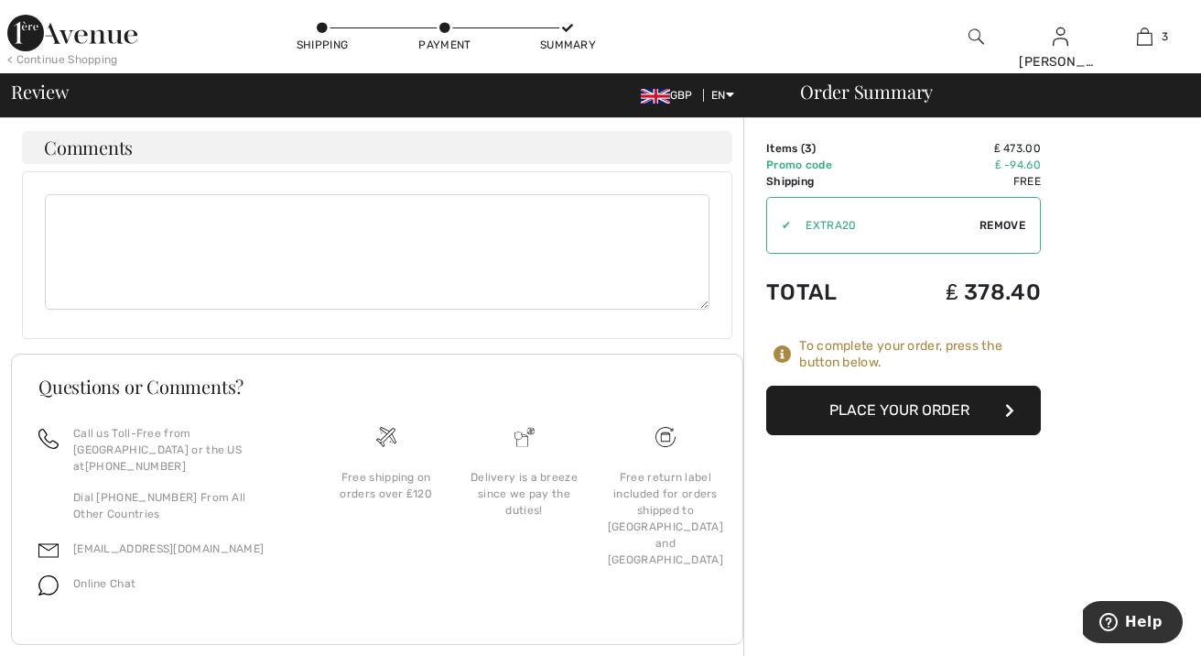
scroll to position [905, 0]
click at [910, 417] on button "Place Your Order" at bounding box center [903, 409] width 275 height 49
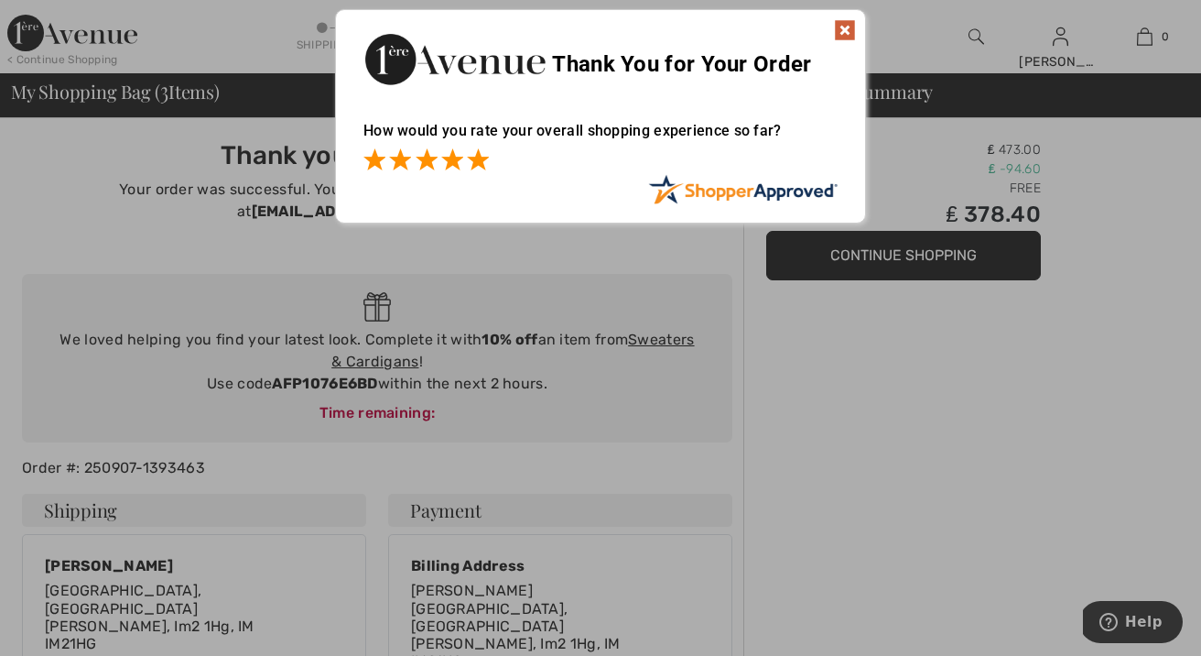
click at [472, 162] on span at bounding box center [478, 159] width 22 height 22
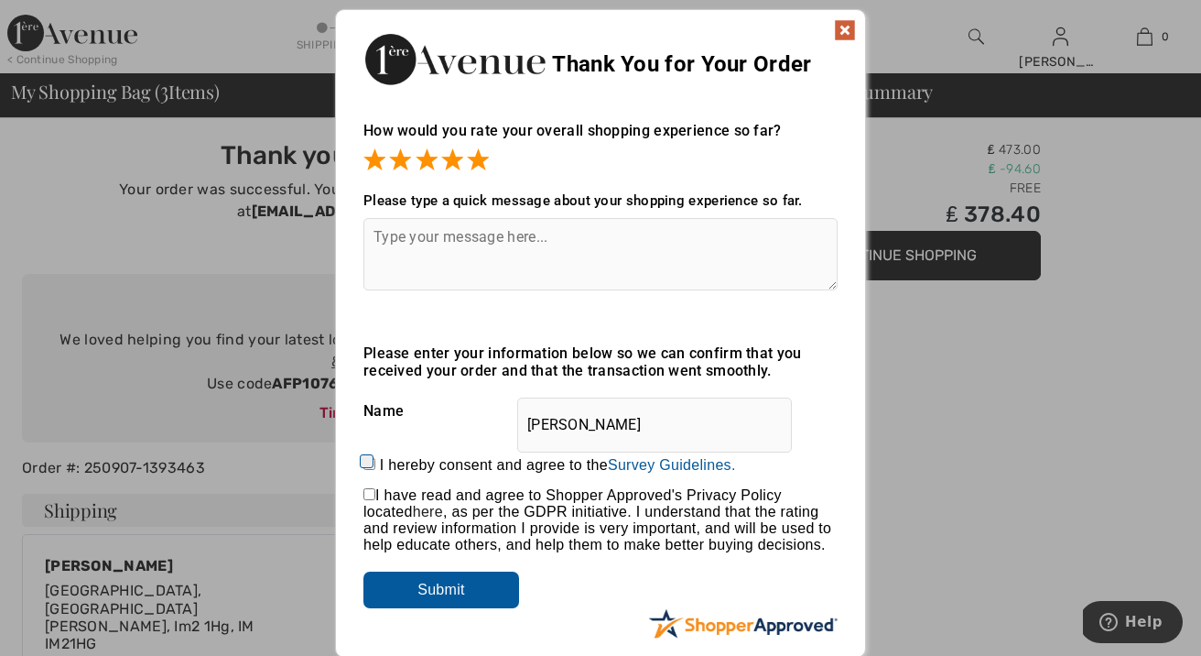
drag, startPoint x: 363, startPoint y: 463, endPoint x: 390, endPoint y: 481, distance: 32.5
click at [370, 465] on input "I hereby consent and agree to the By submitting a review, you grant permission …" at bounding box center [369, 464] width 12 height 12
checkbox input "true"
drag, startPoint x: 446, startPoint y: 570, endPoint x: 474, endPoint y: 593, distance: 37.0
click at [467, 591] on div "Please enter your information below so we can confirm that you received your or…" at bounding box center [600, 476] width 474 height 264
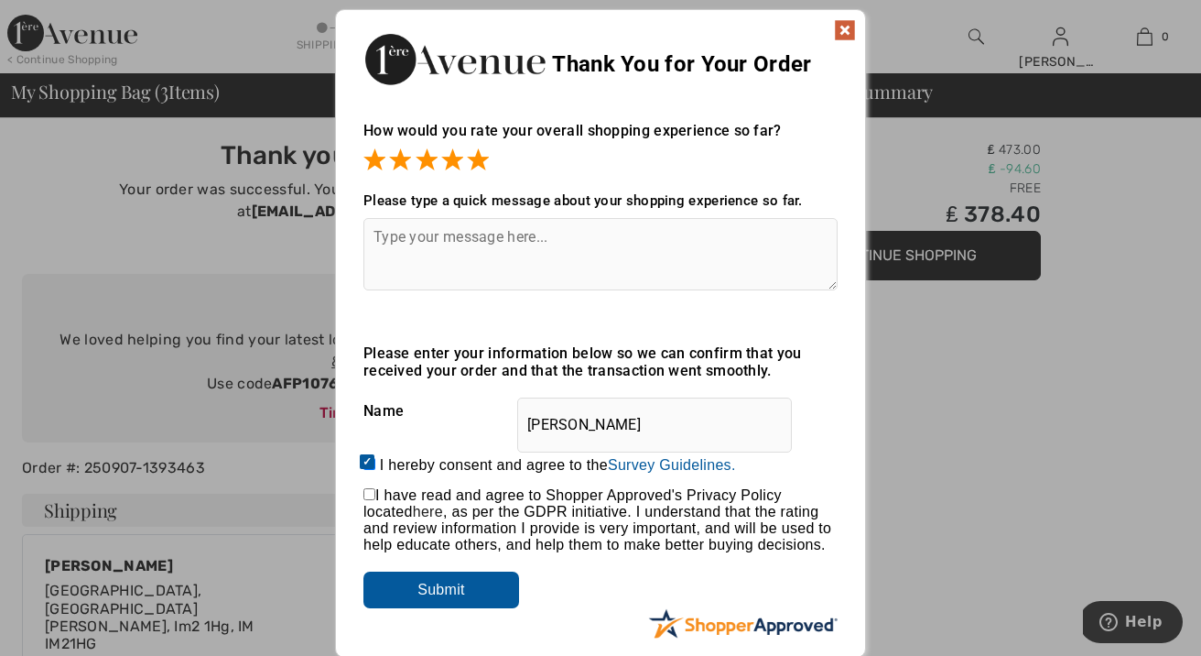
click at [473, 592] on input "Submit" at bounding box center [441, 589] width 156 height 37
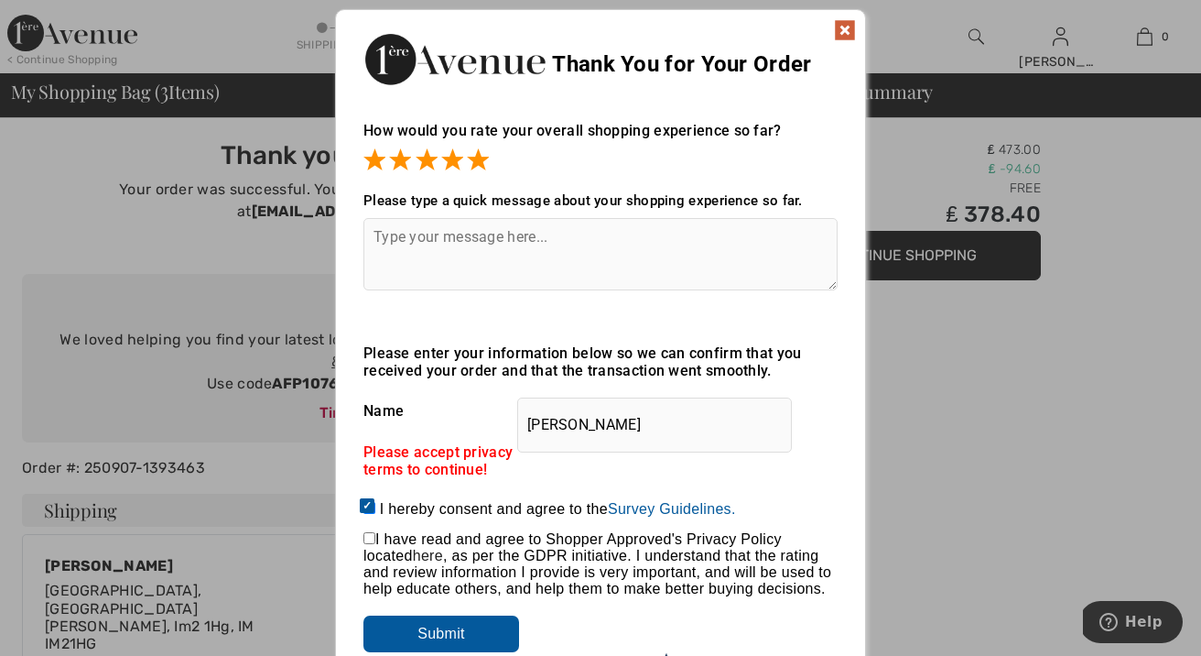
click at [371, 541] on input "checkbox" at bounding box center [369, 538] width 12 height 12
checkbox input "true"
drag, startPoint x: 459, startPoint y: 639, endPoint x: 474, endPoint y: 623, distance: 22.7
click at [458, 638] on input "Submit" at bounding box center [441, 633] width 156 height 37
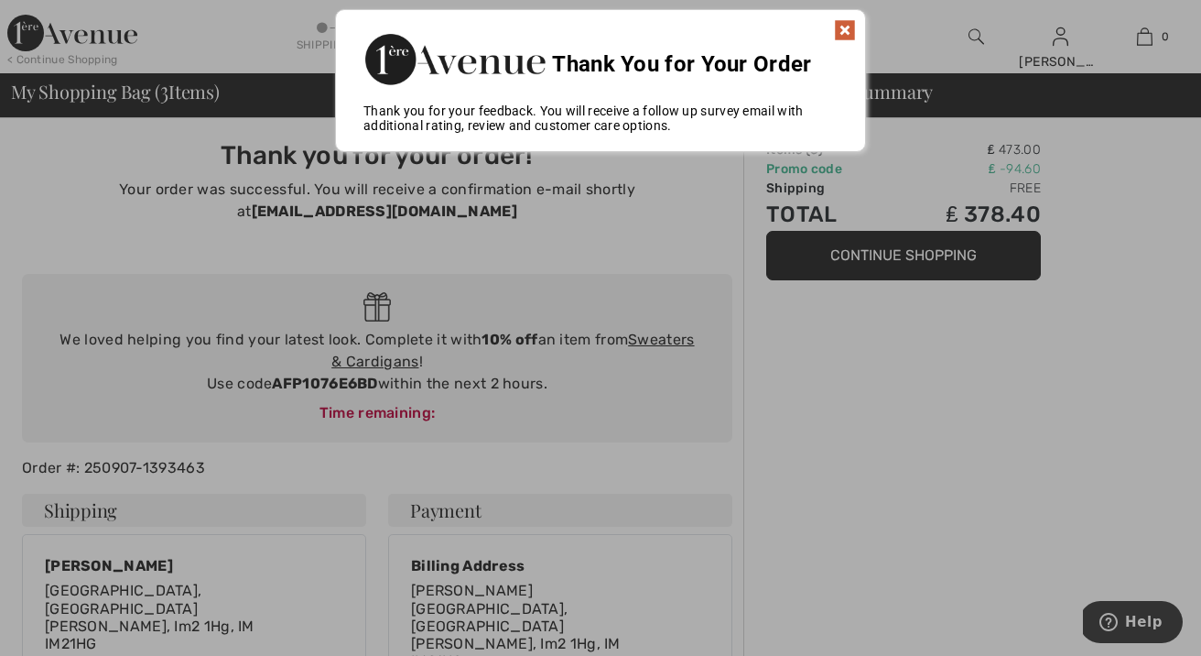
click at [847, 30] on img at bounding box center [845, 30] width 22 height 22
